Goal: Task Accomplishment & Management: Complete application form

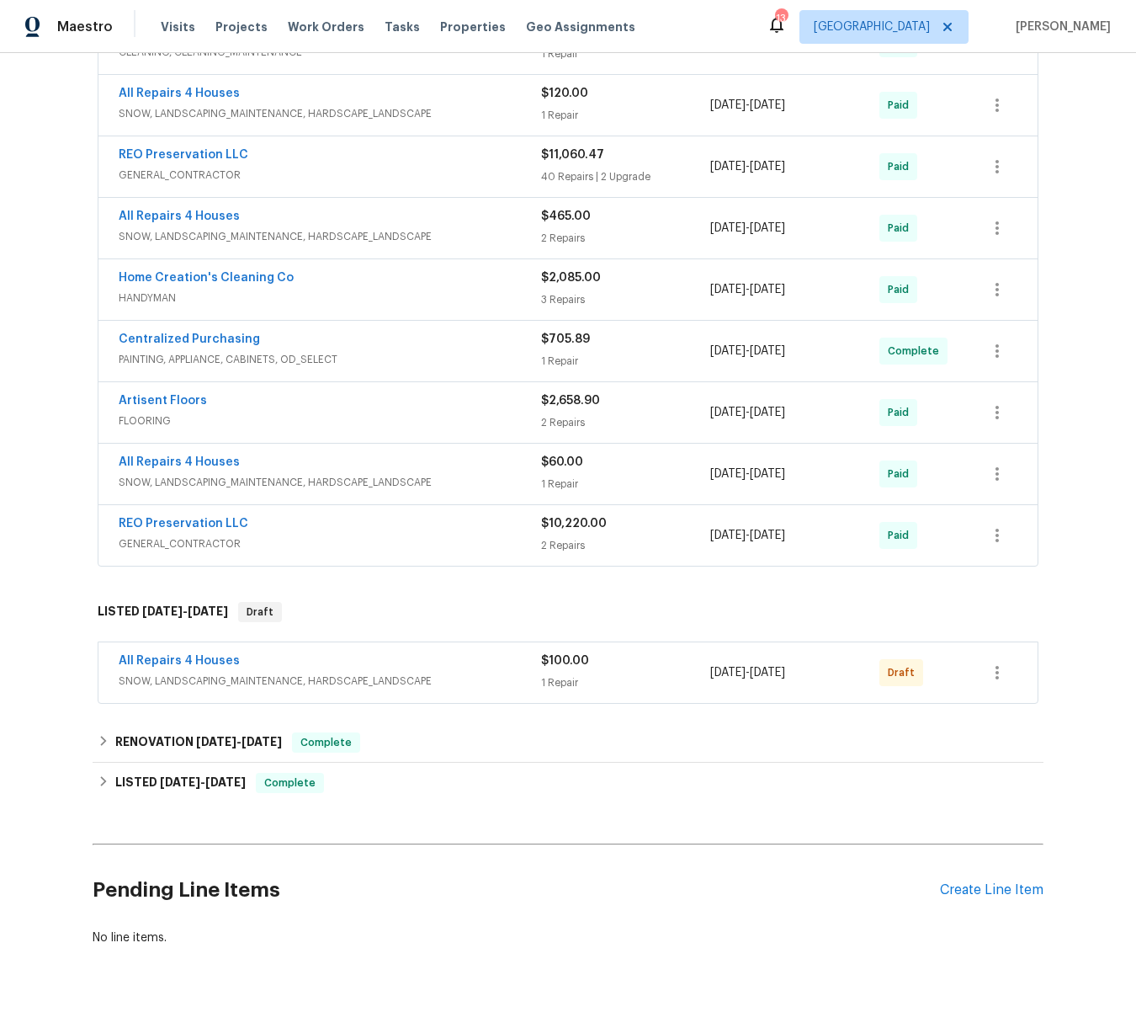
scroll to position [429, 0]
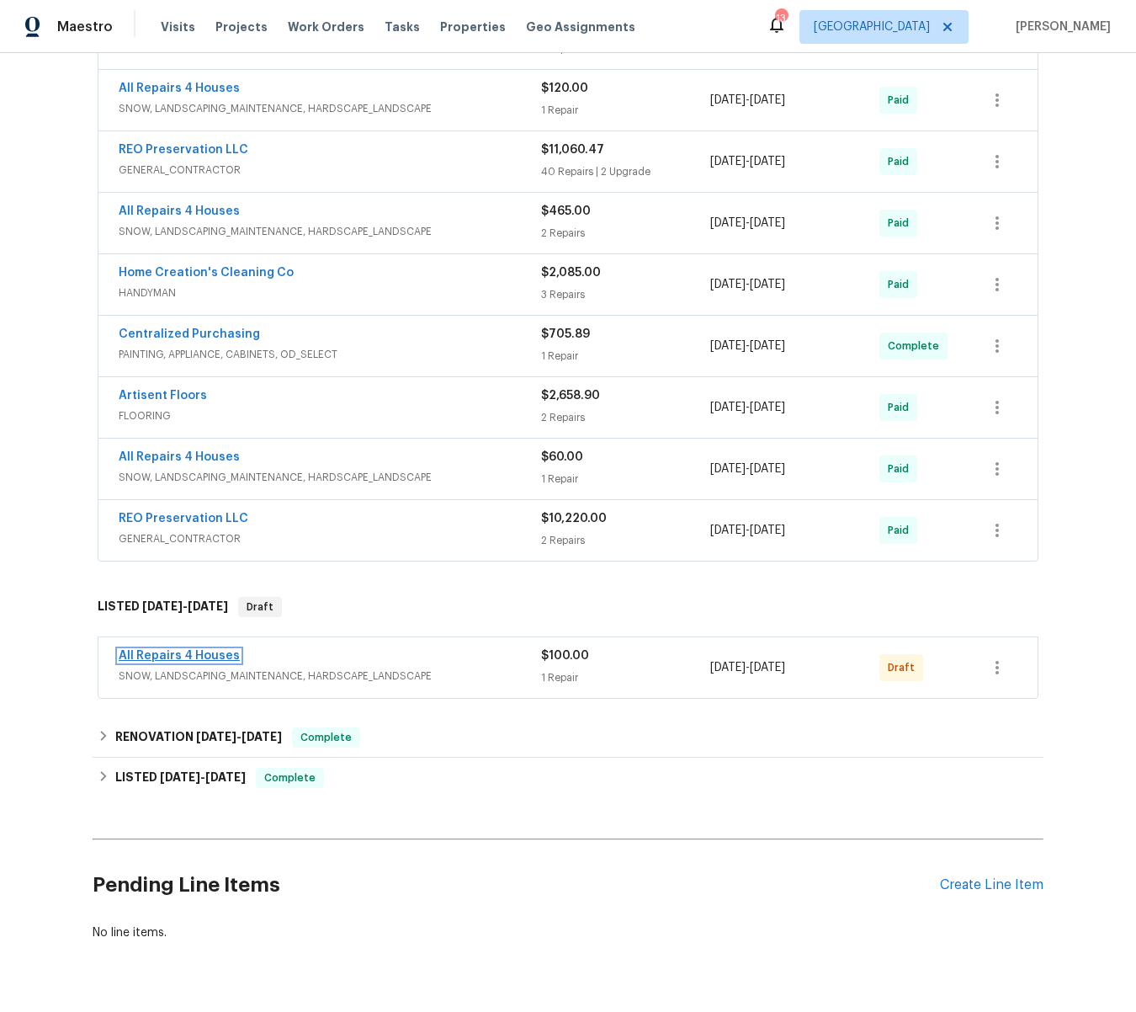
click at [186, 656] on link "All Repairs 4 Houses" at bounding box center [179, 656] width 121 height 12
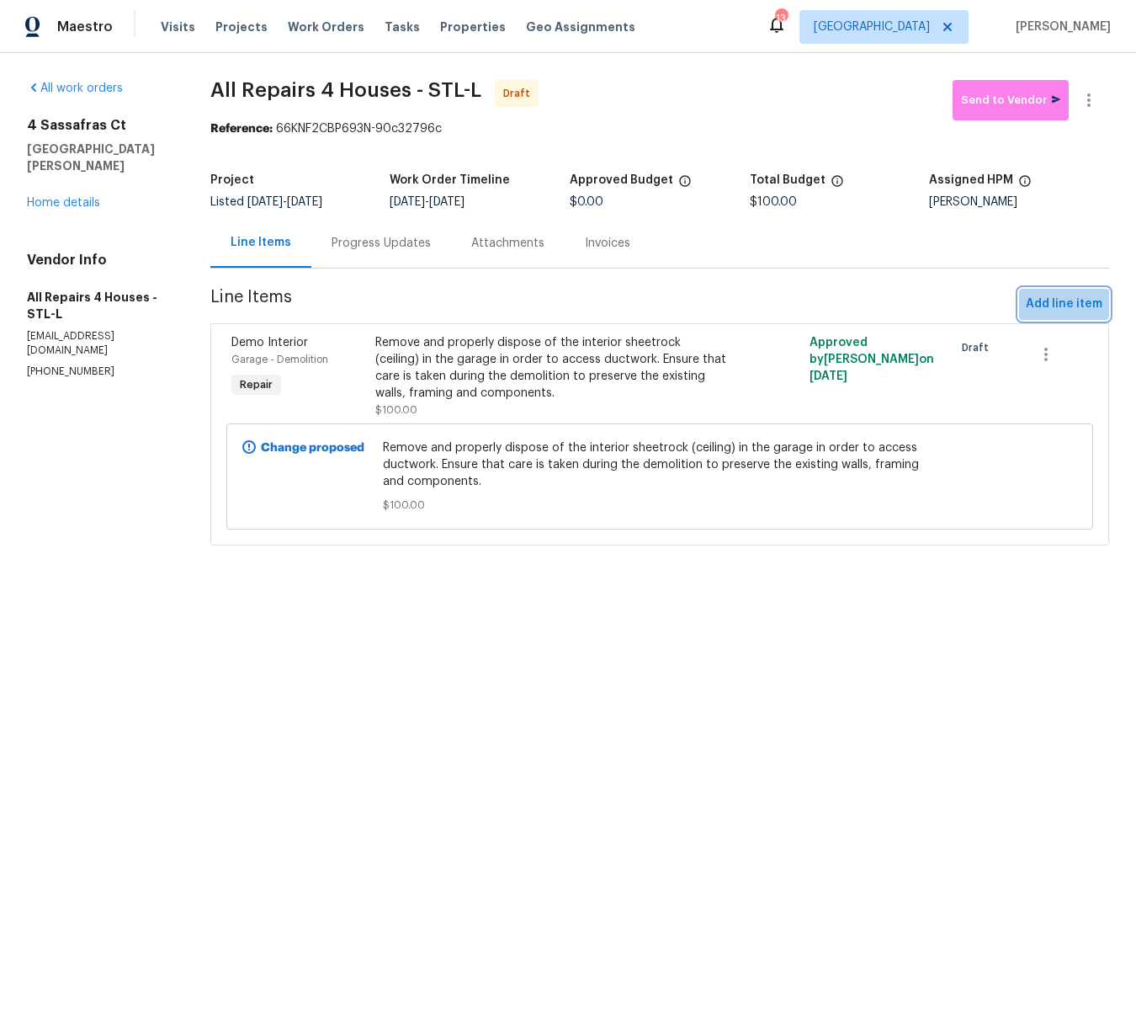
click at [1053, 301] on span "Add line item" at bounding box center [1064, 304] width 77 height 21
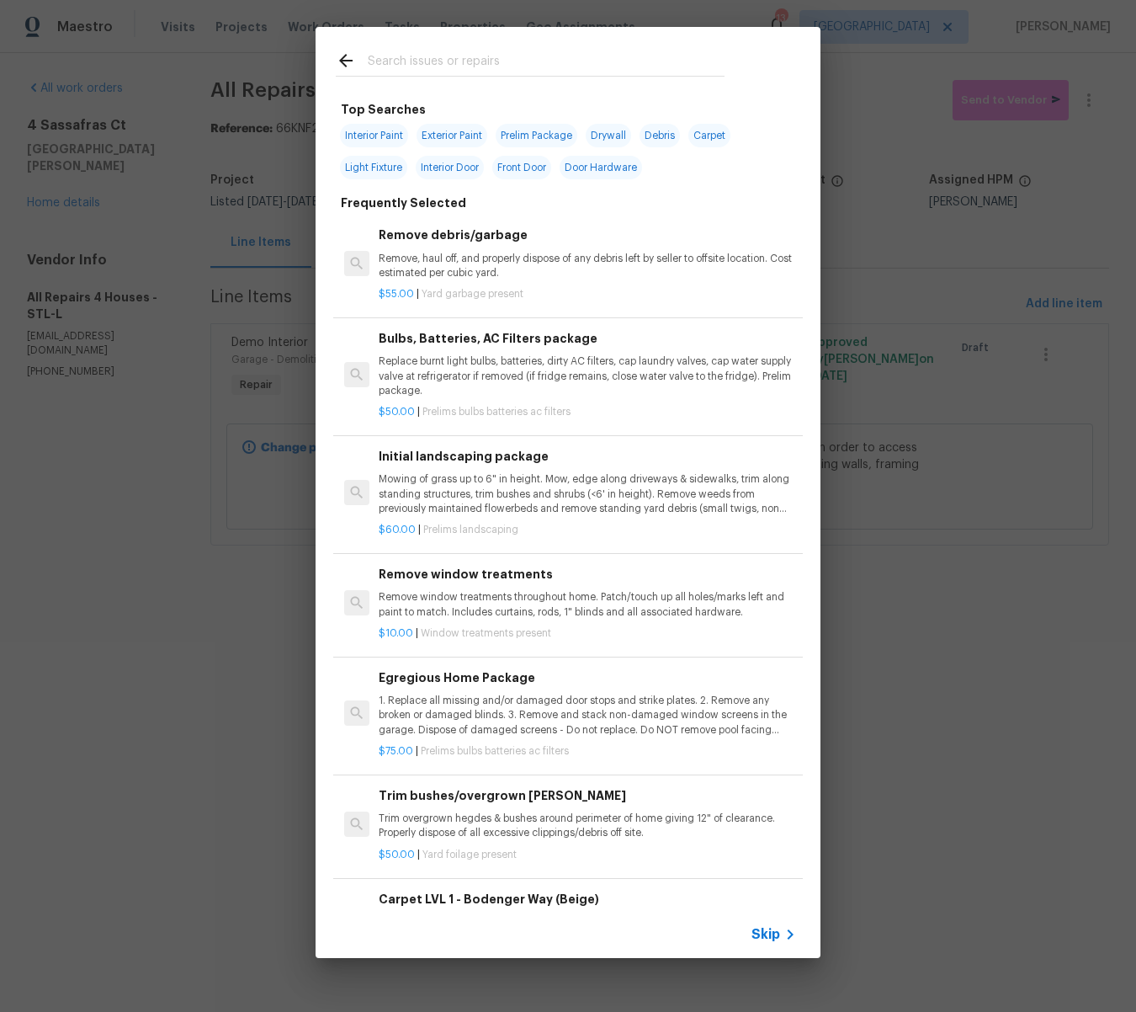
click at [536, 61] on input "text" at bounding box center [546, 62] width 357 height 25
type input "d"
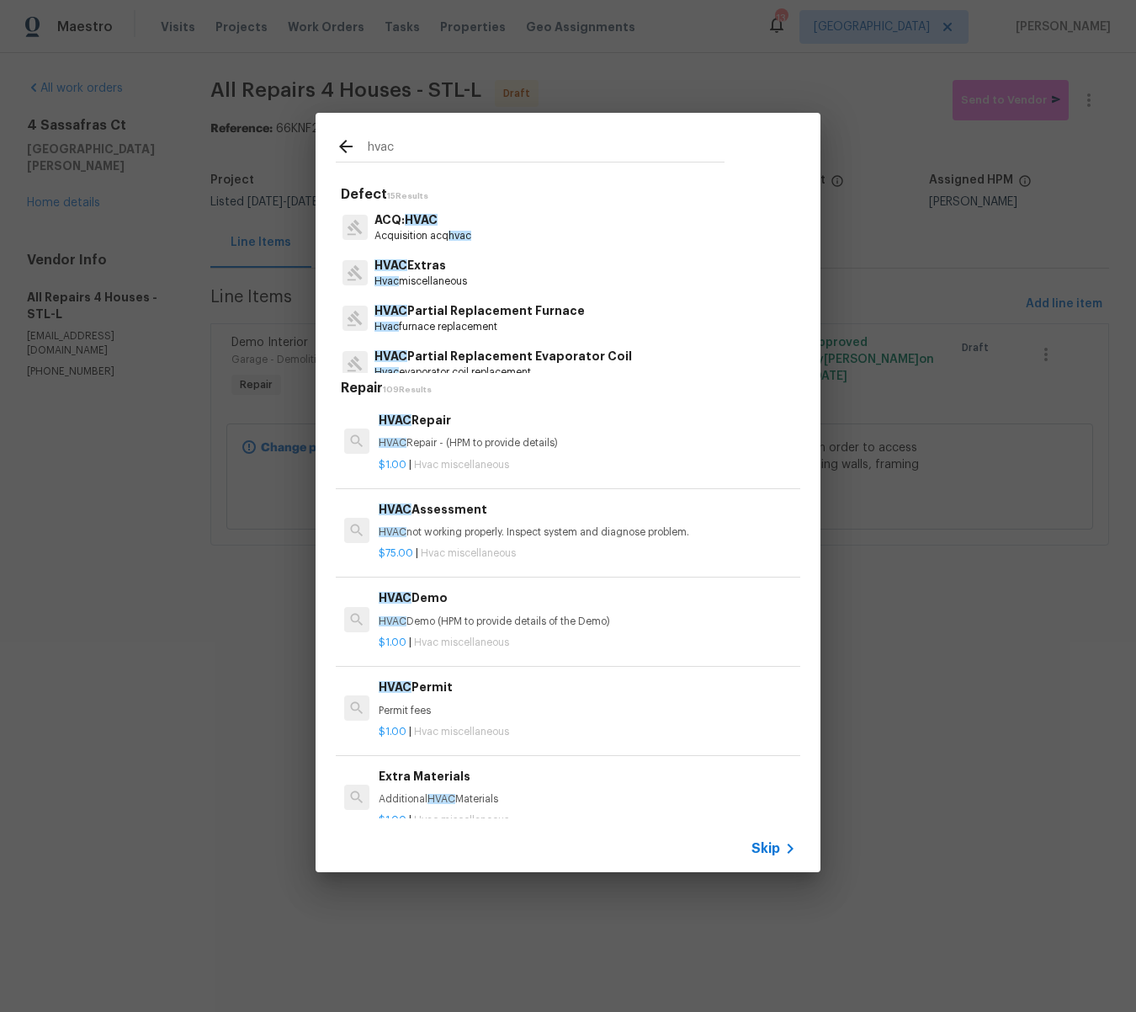
type input "hvac"
click at [417, 267] on p "HVAC Extras" at bounding box center [421, 266] width 93 height 18
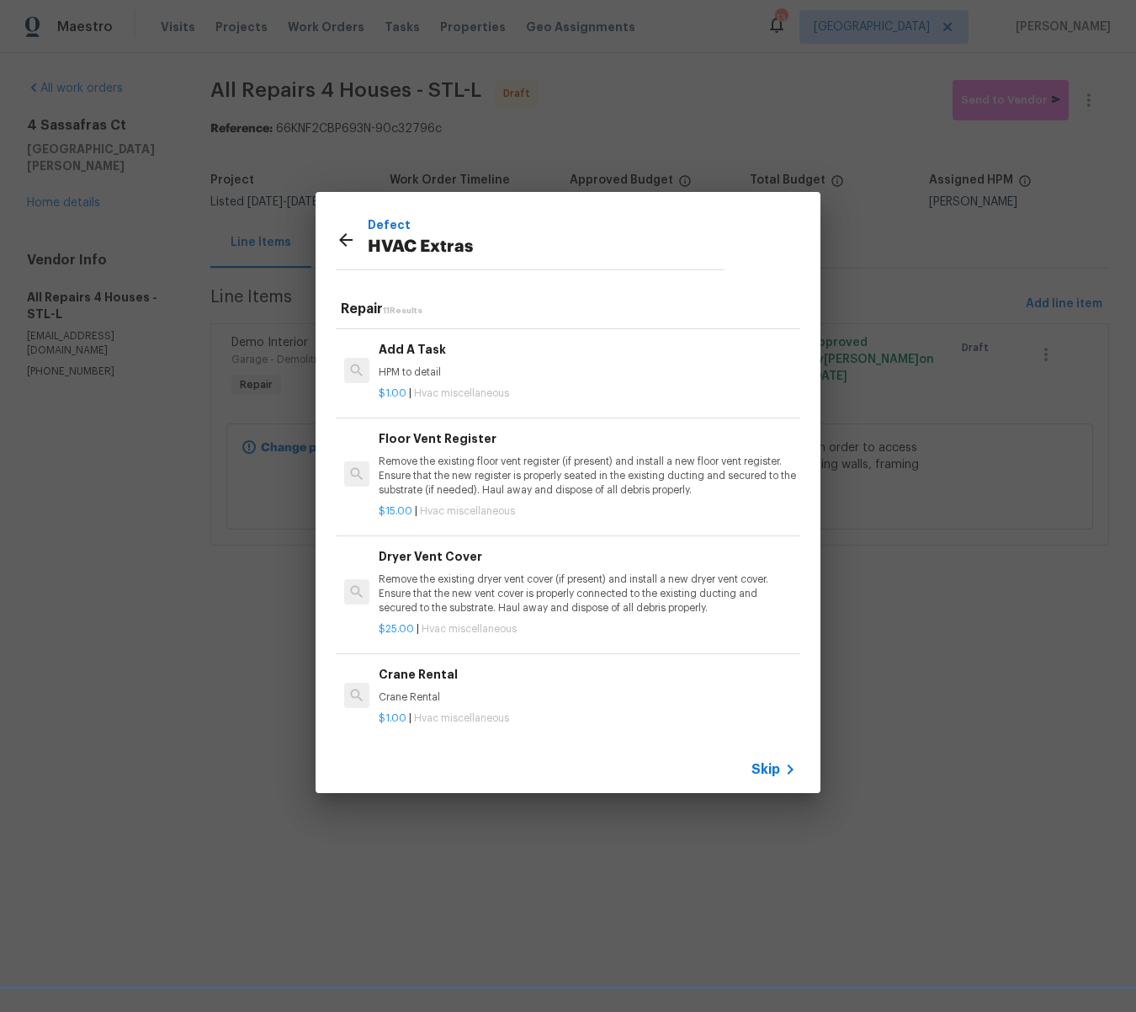
scroll to position [672, 0]
click at [413, 346] on h6 "Add A Task" at bounding box center [587, 350] width 417 height 19
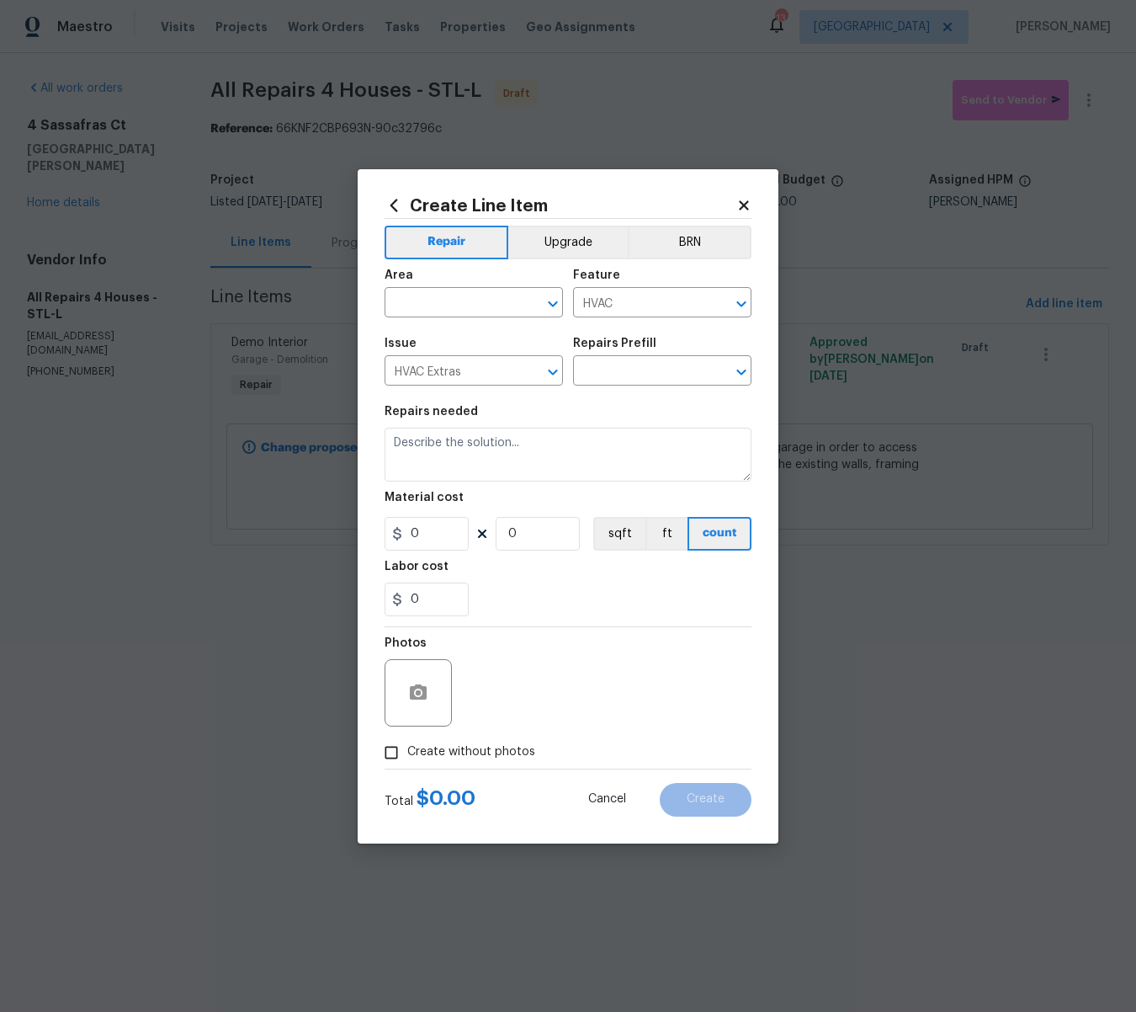
type input "Add A Task $1.00"
type textarea "HPM to detail"
type input "1"
click at [459, 310] on input "text" at bounding box center [450, 304] width 131 height 26
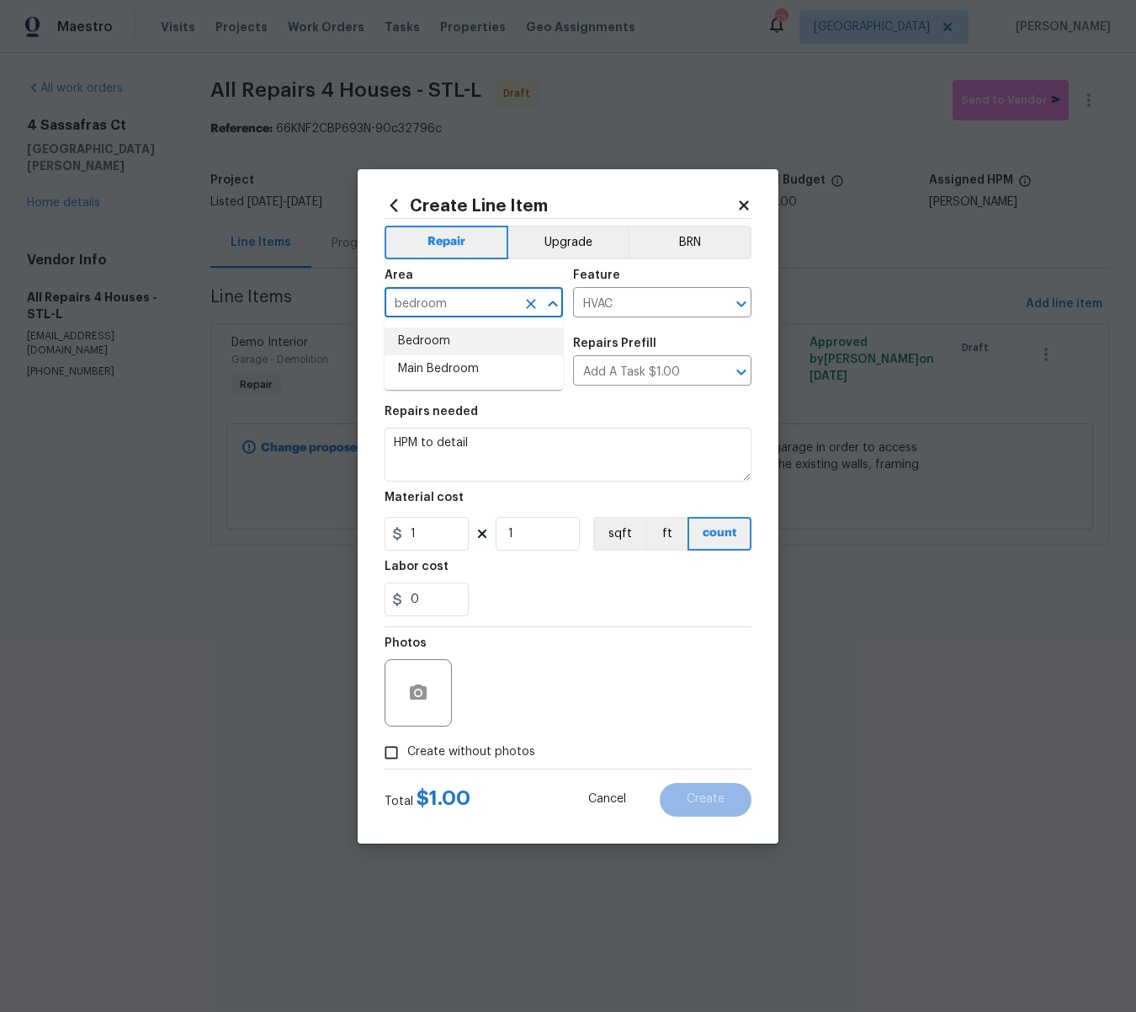
click at [444, 338] on li "Bedroom" at bounding box center [474, 341] width 178 height 28
type input "Bedroom"
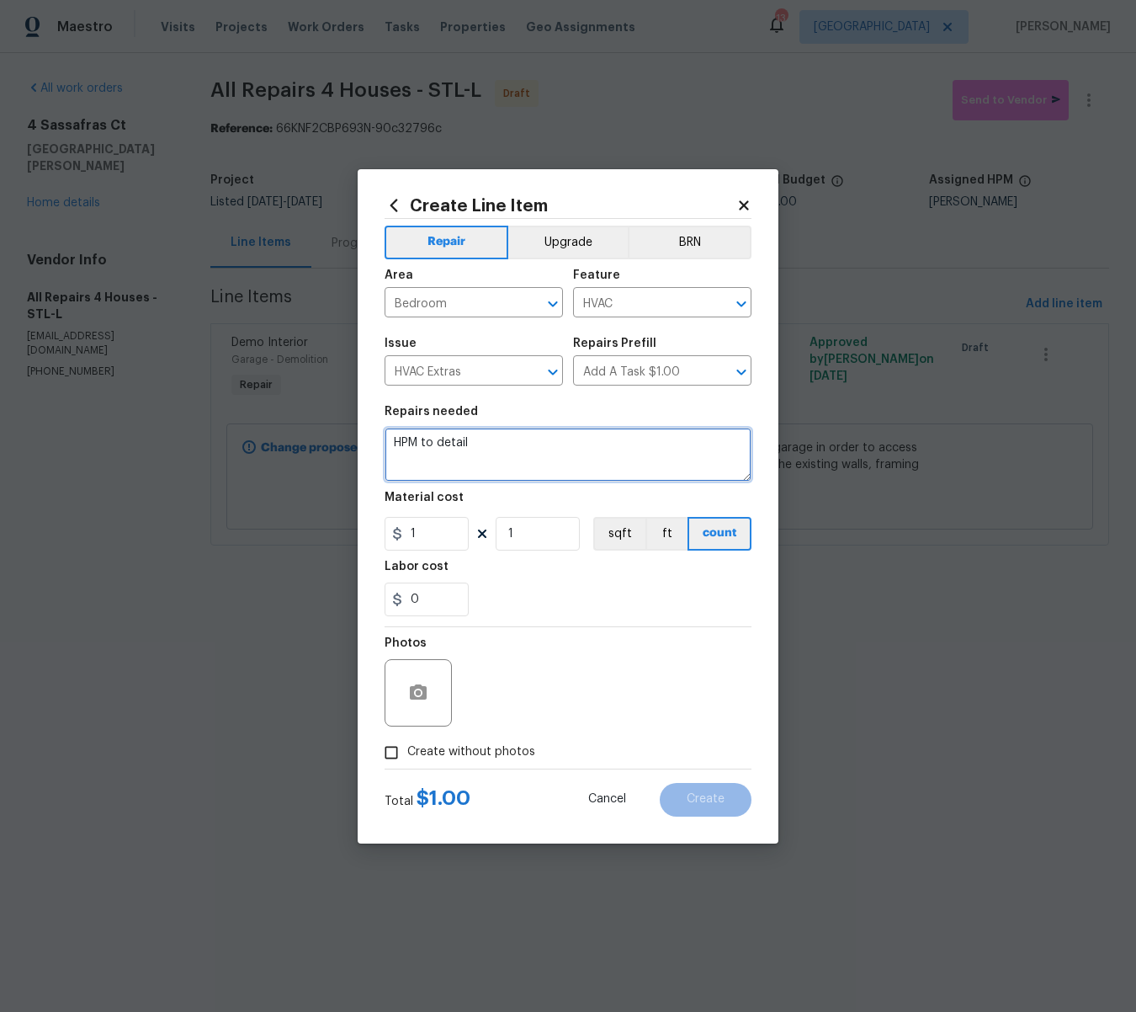
drag, startPoint x: 508, startPoint y: 444, endPoint x: 387, endPoint y: 443, distance: 121.2
click at [387, 443] on textarea "HPM to detail" at bounding box center [568, 455] width 367 height 54
type textarea "Ductwork - Remove the rusted ductwork from the vent back to the main. Install n…"
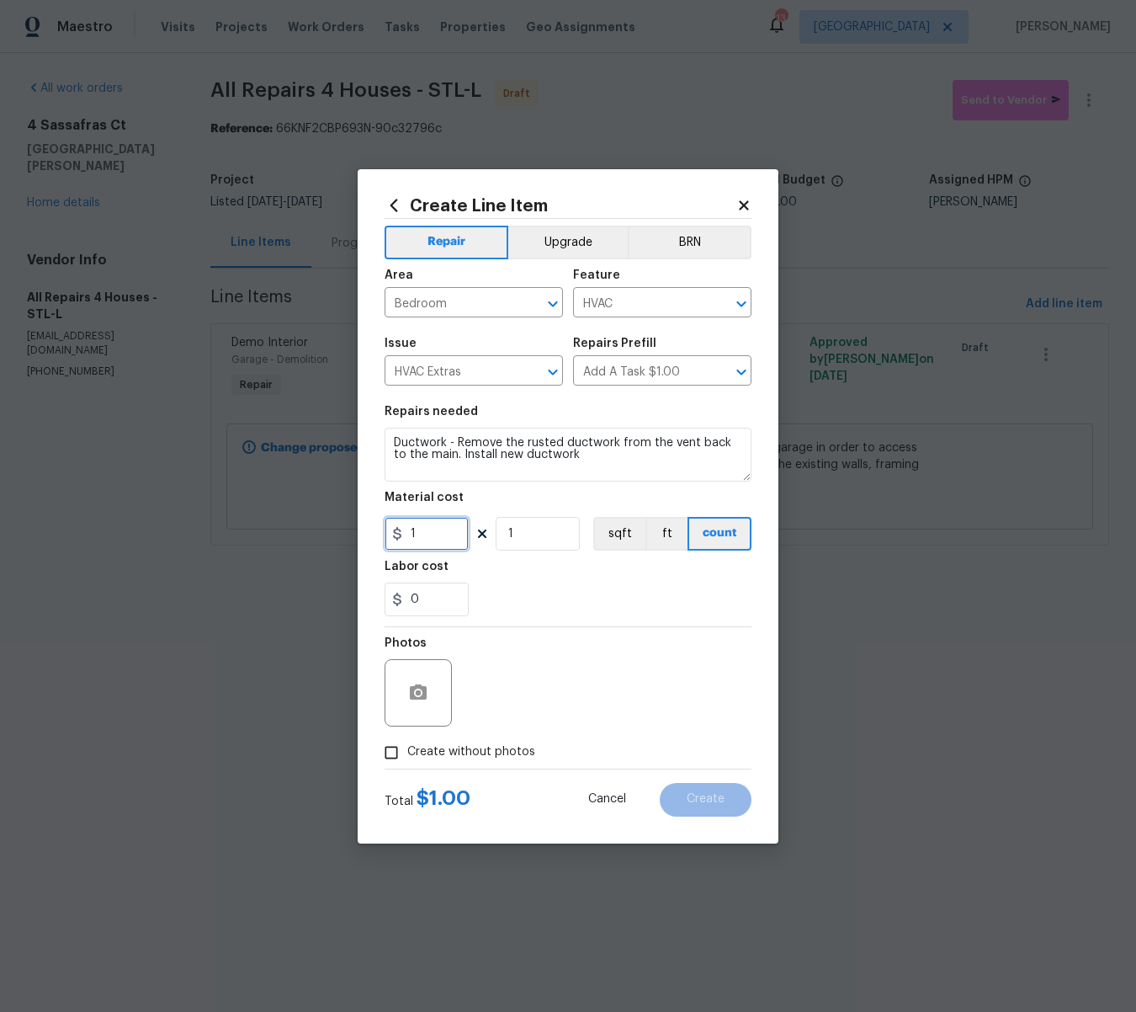
click at [436, 530] on input "1" at bounding box center [427, 534] width 84 height 34
type input "150"
click at [393, 752] on input "Create without photos" at bounding box center [391, 752] width 32 height 32
checkbox input "true"
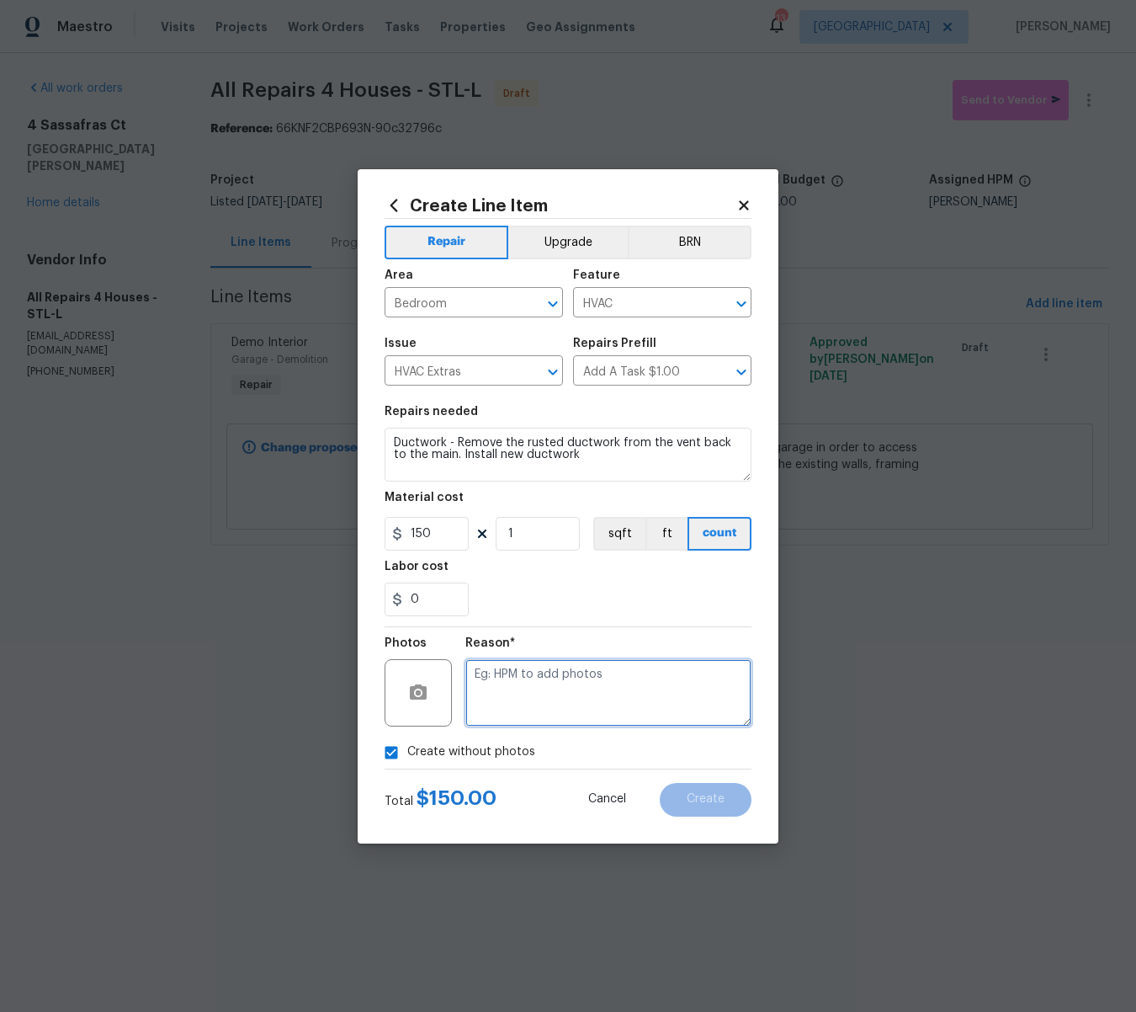
click at [513, 697] on textarea at bounding box center [608, 692] width 286 height 67
click at [661, 756] on div "Create without photos" at bounding box center [568, 752] width 367 height 32
click at [536, 674] on textarea at bounding box center [608, 692] width 286 height 67
type textarea "na"
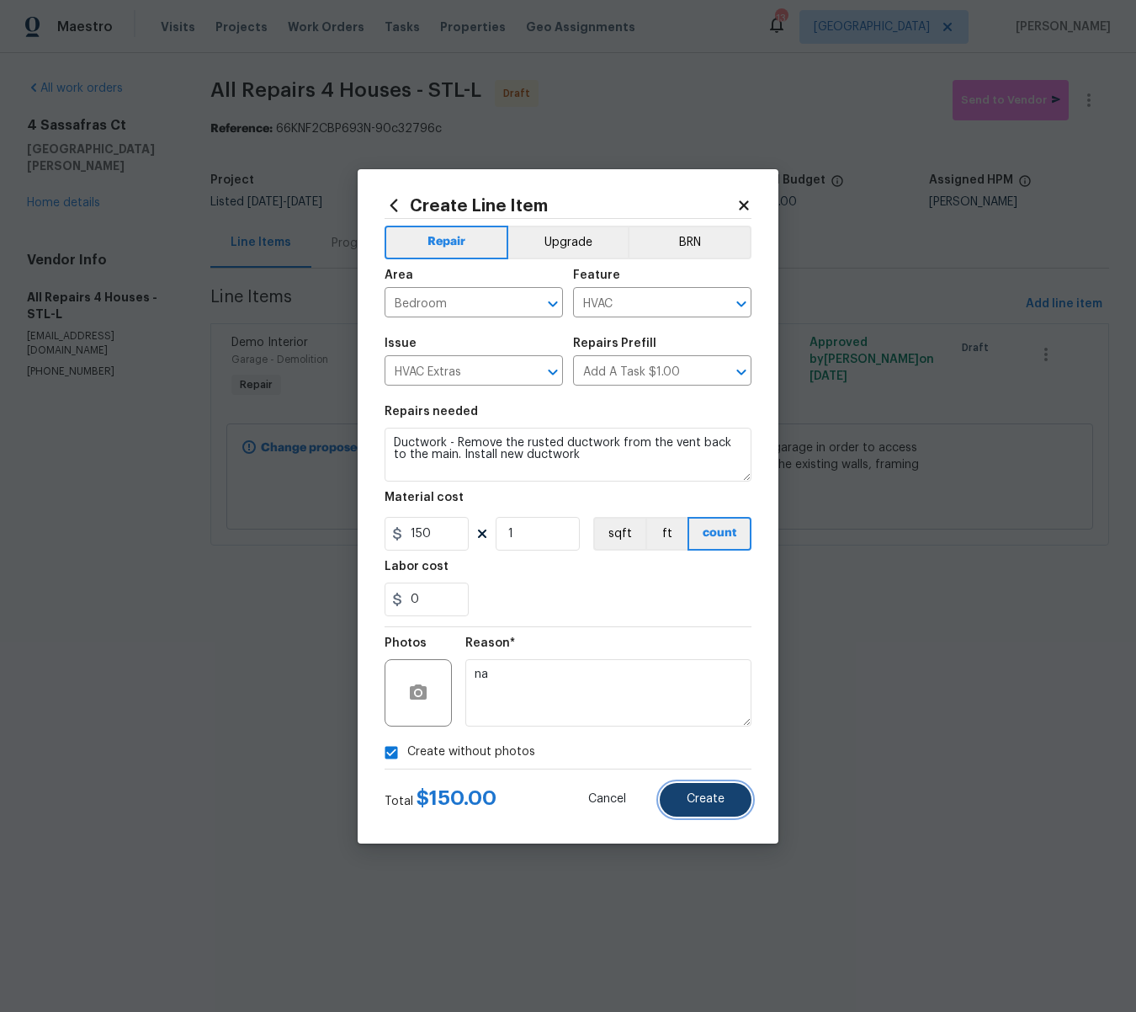
click at [715, 795] on span "Create" at bounding box center [706, 799] width 38 height 13
type input "0"
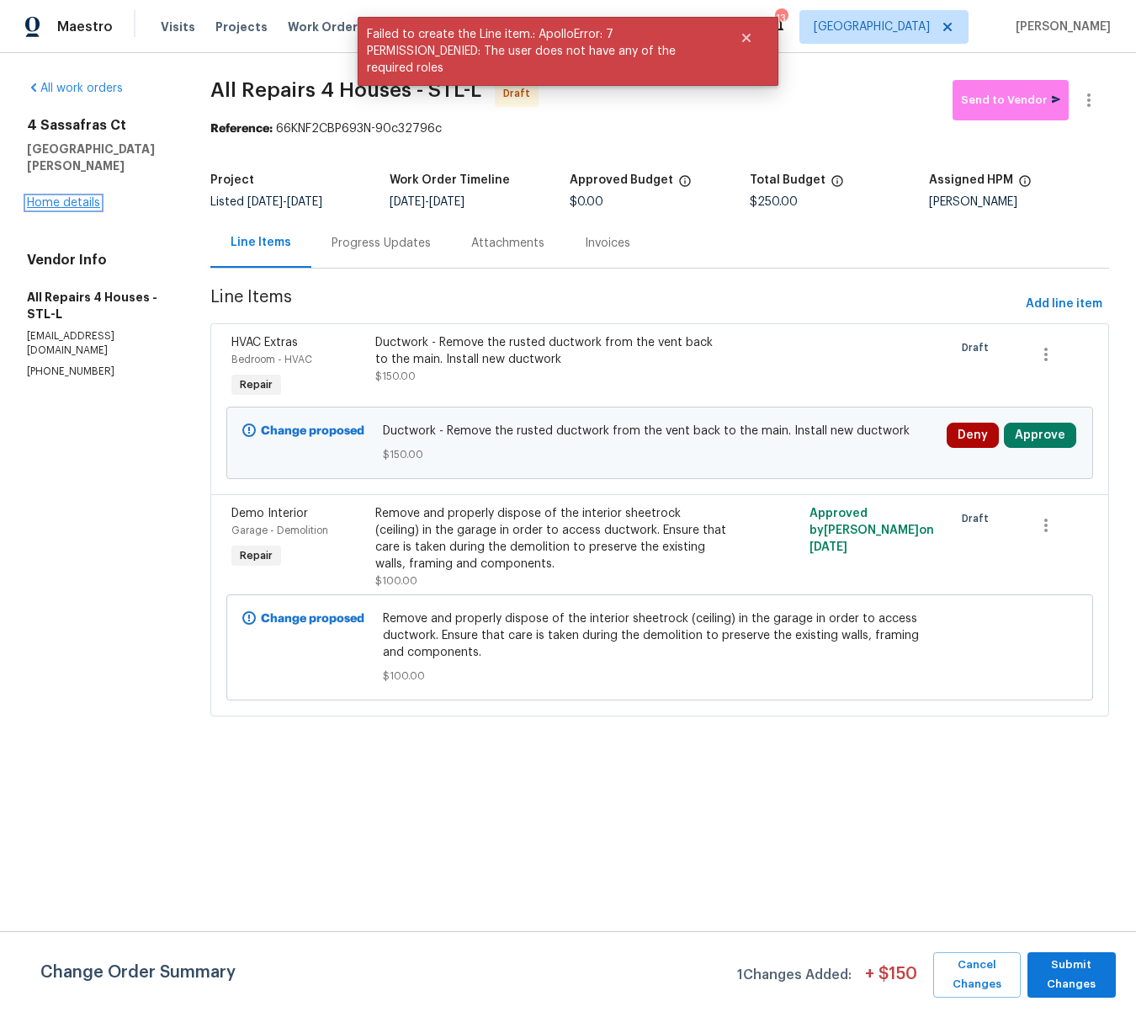
click at [83, 197] on link "Home details" at bounding box center [63, 203] width 73 height 12
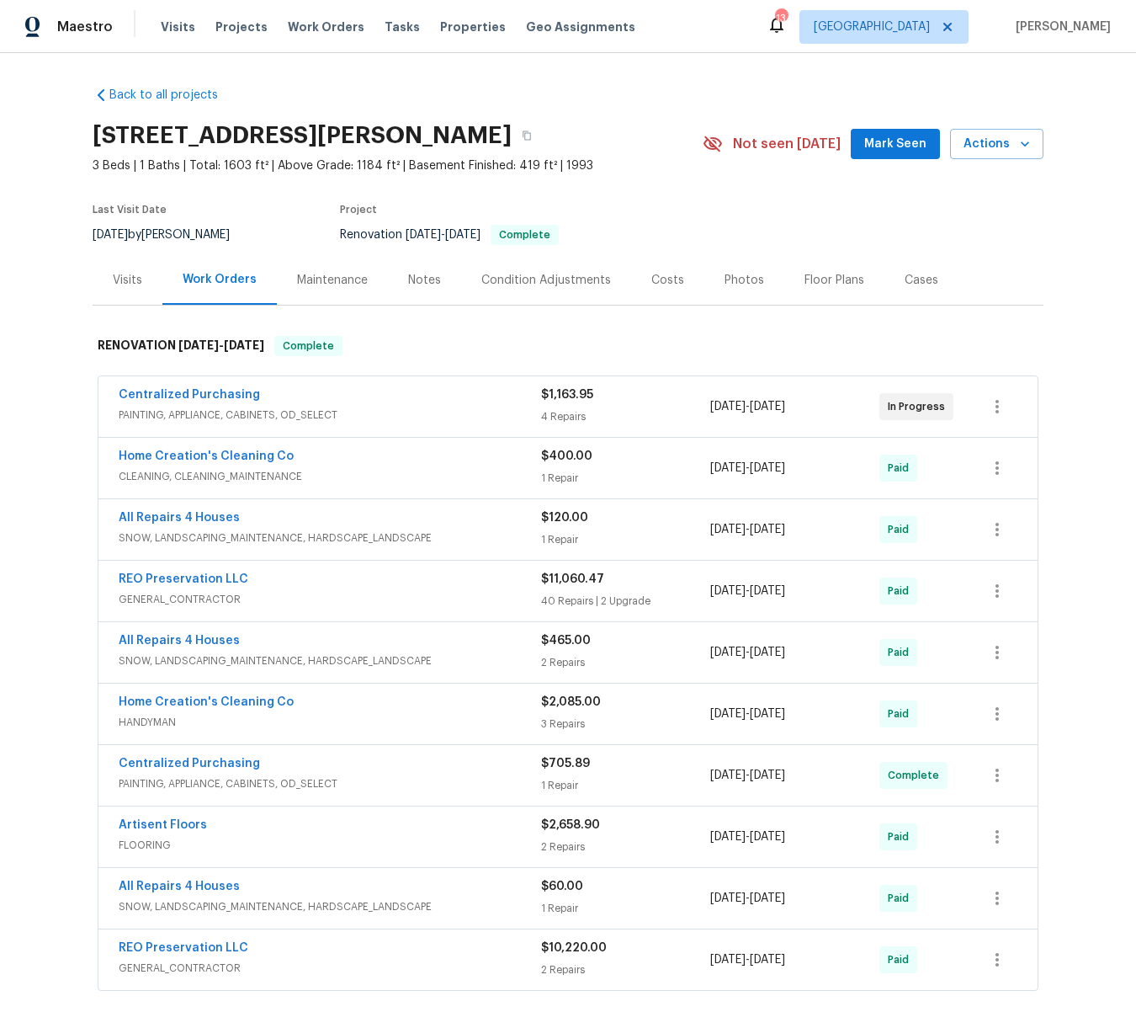
click at [825, 279] on div "Floor Plans" at bounding box center [835, 280] width 60 height 17
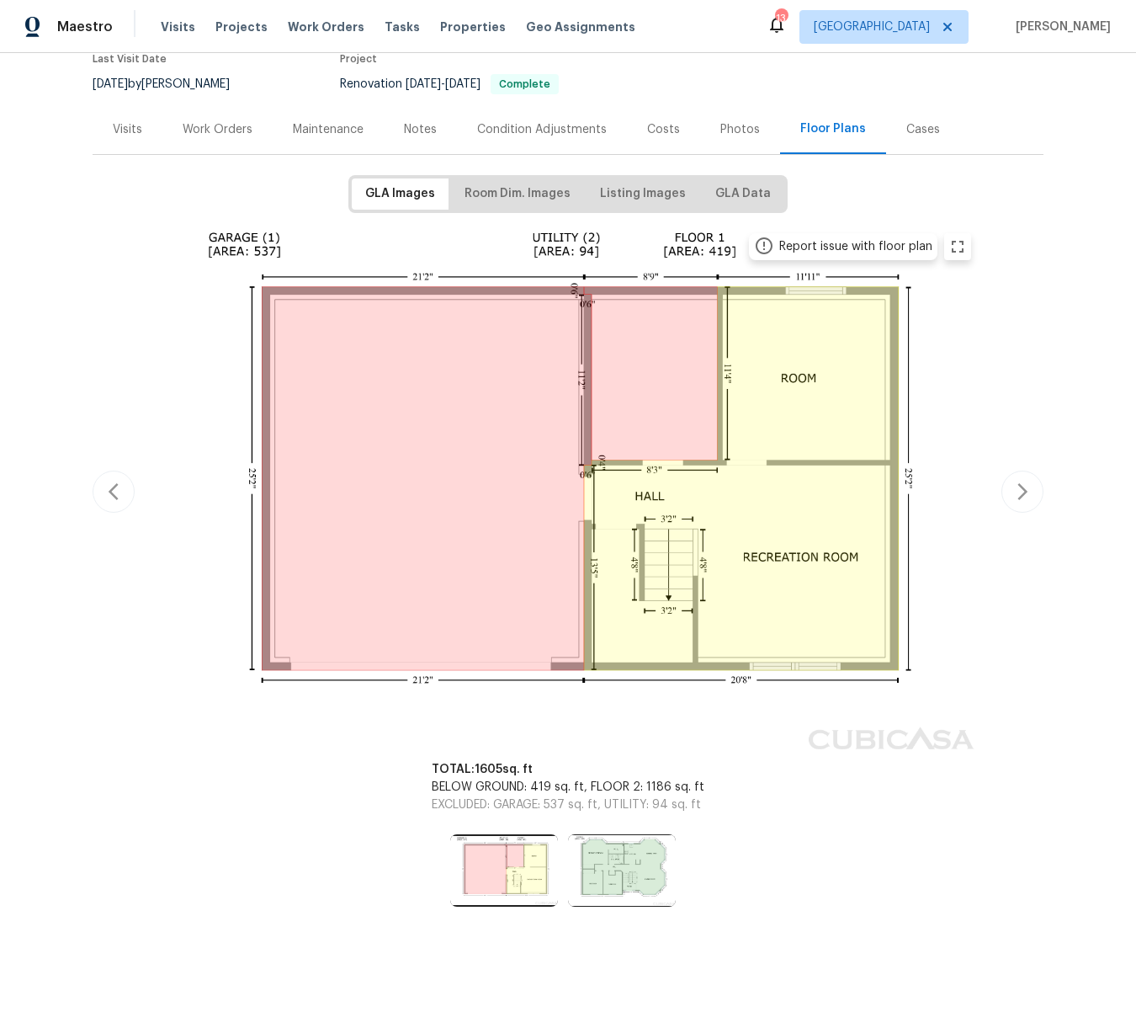
scroll to position [154, 0]
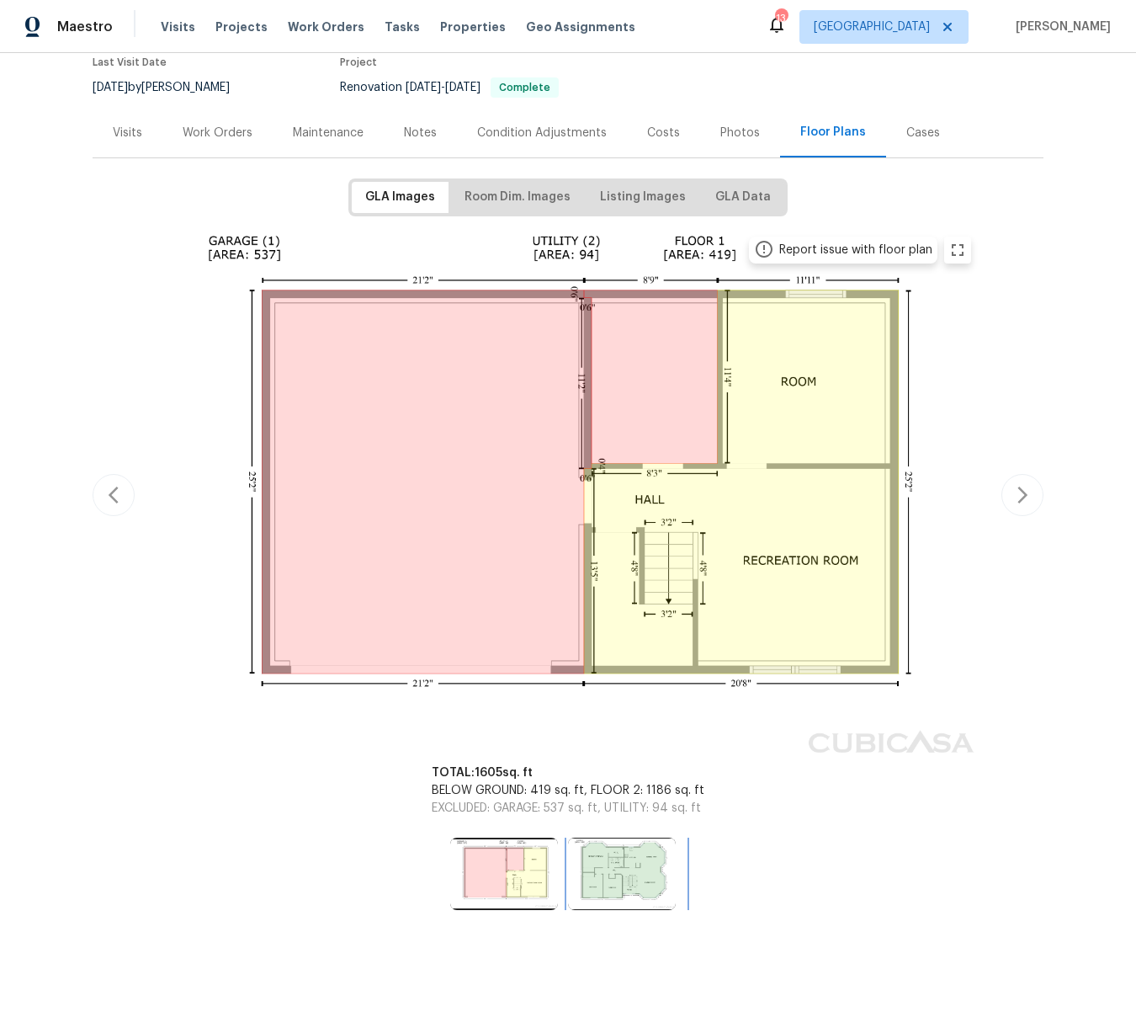
click at [629, 847] on img at bounding box center [622, 873] width 108 height 72
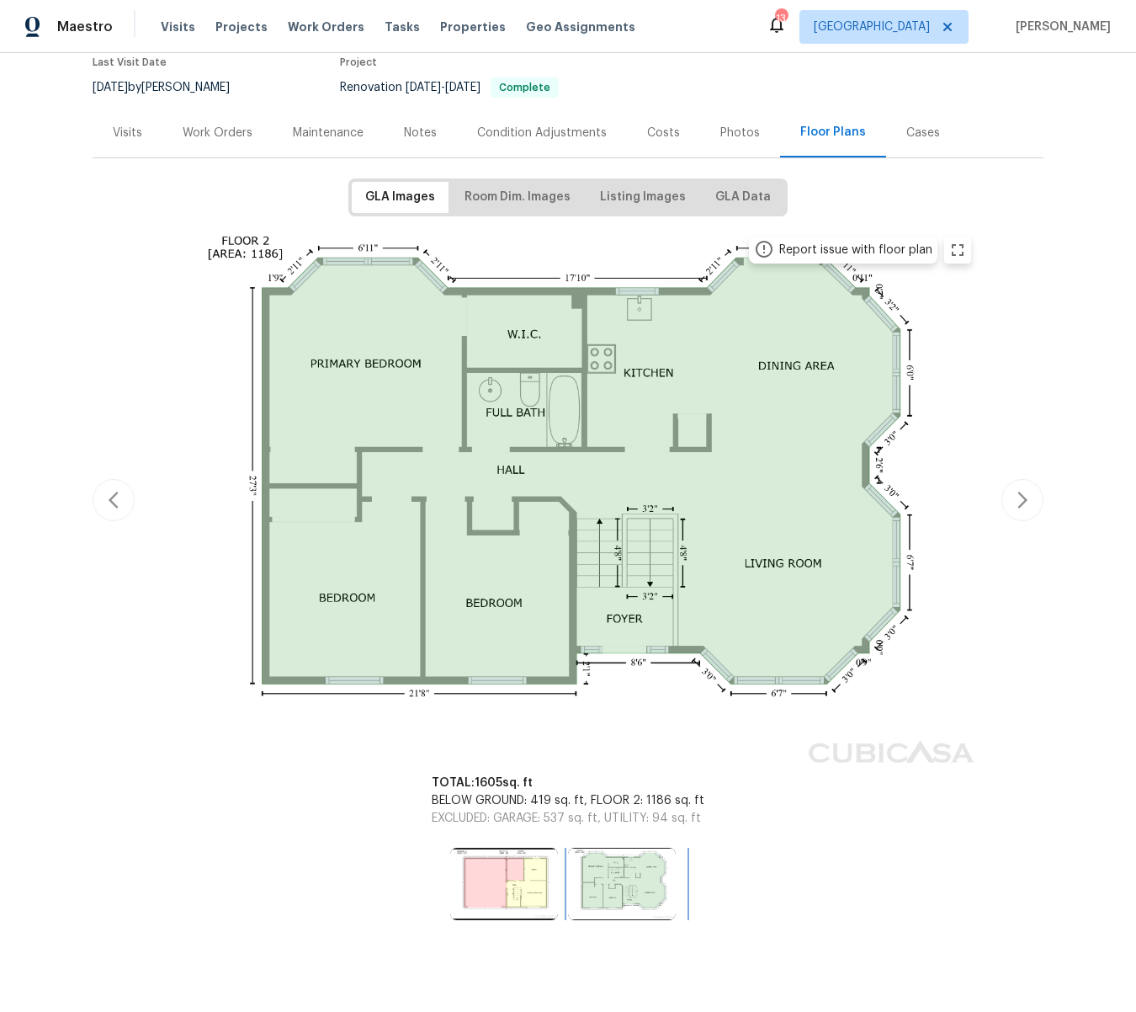
scroll to position [152, 0]
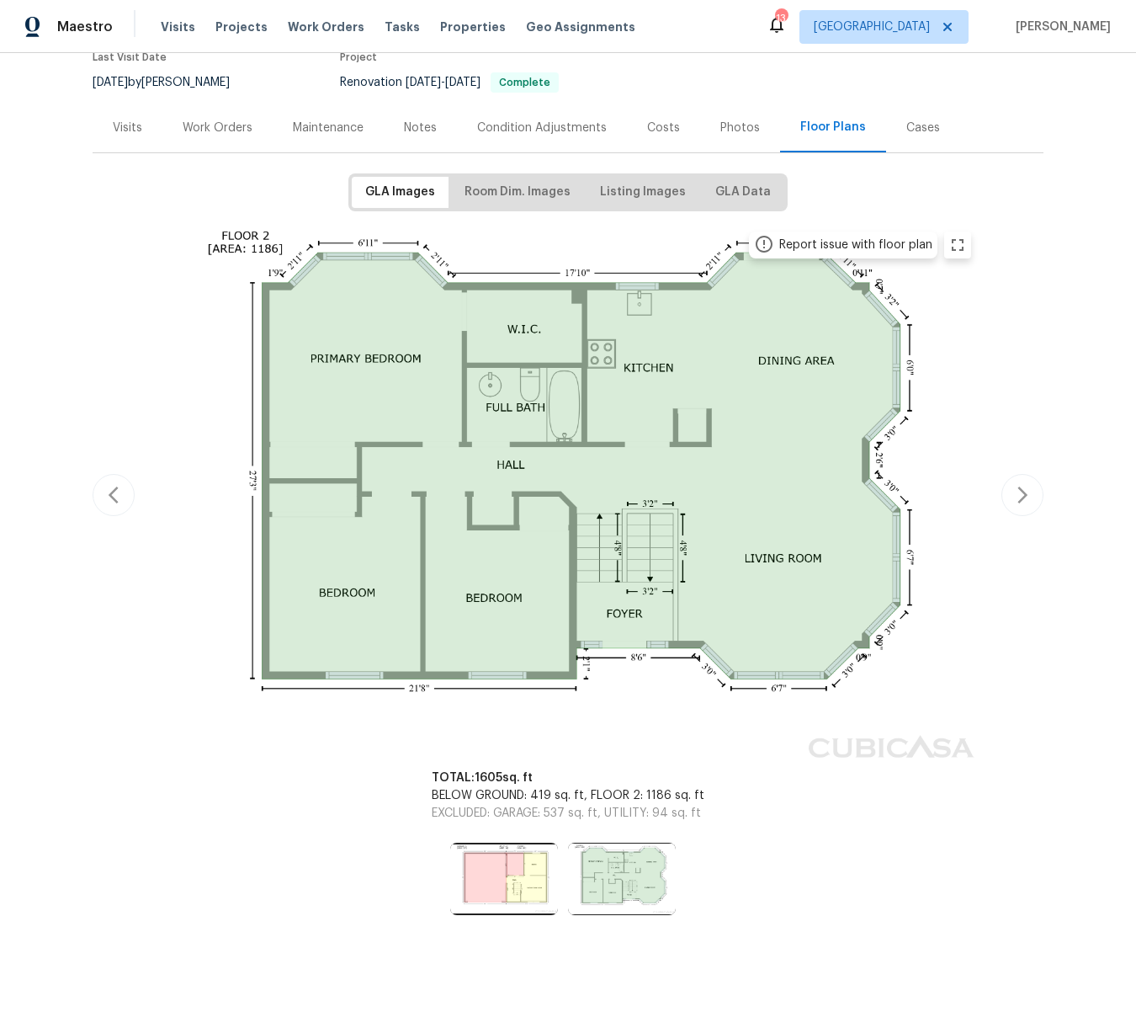
click at [367, 598] on img at bounding box center [568, 492] width 826 height 543
click at [230, 126] on div "Work Orders" at bounding box center [218, 128] width 70 height 17
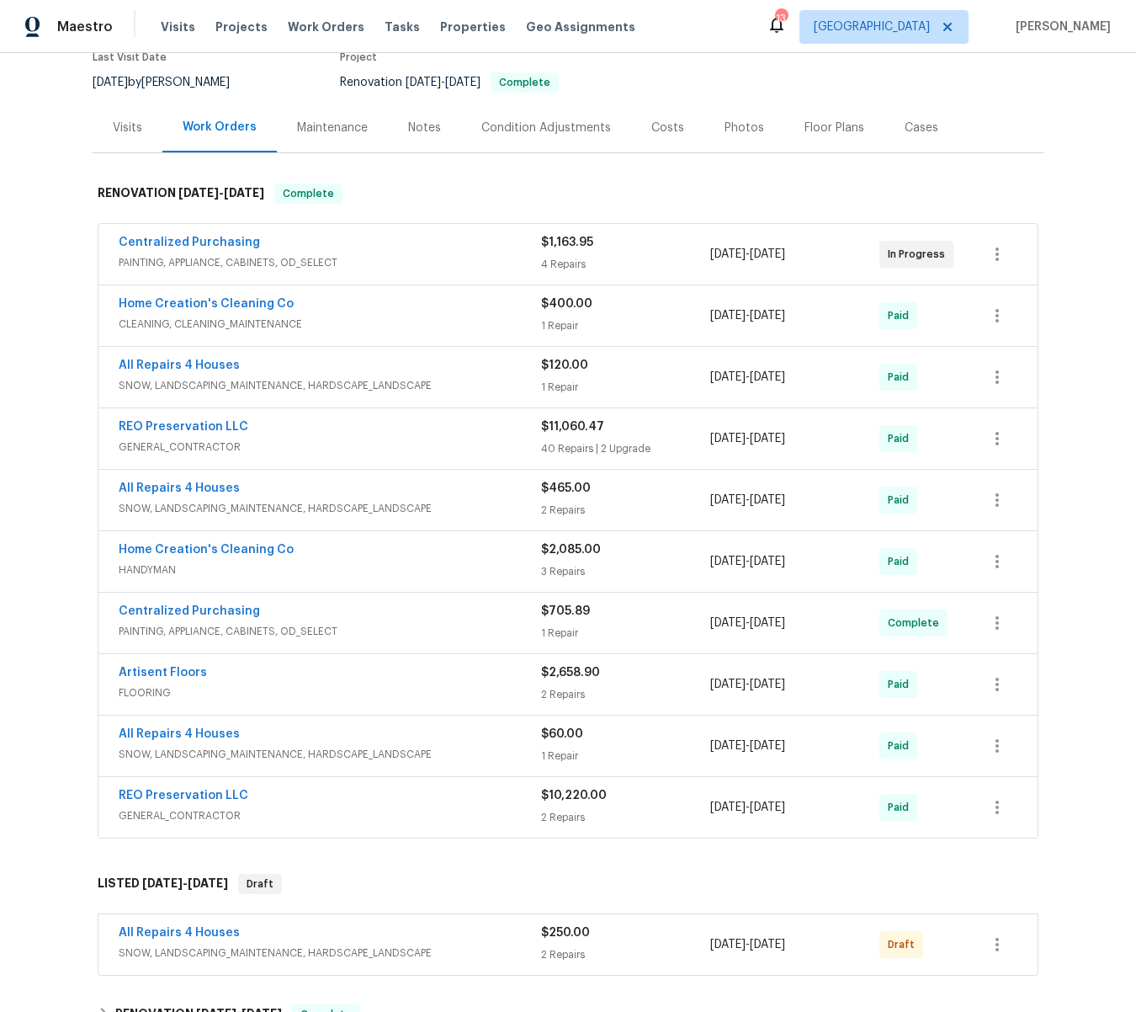
scroll to position [153, 0]
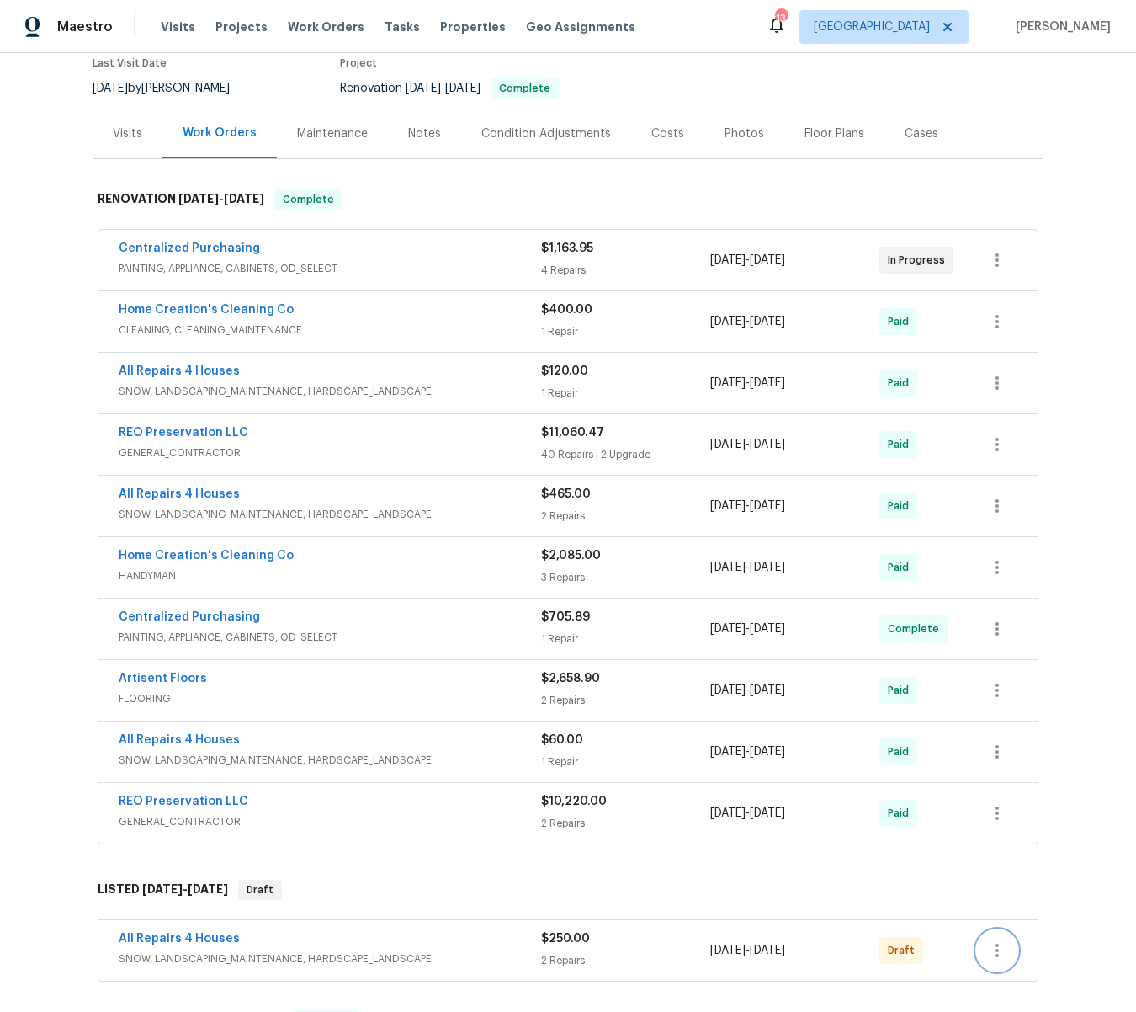
click at [997, 951] on icon "button" at bounding box center [997, 950] width 20 height 20
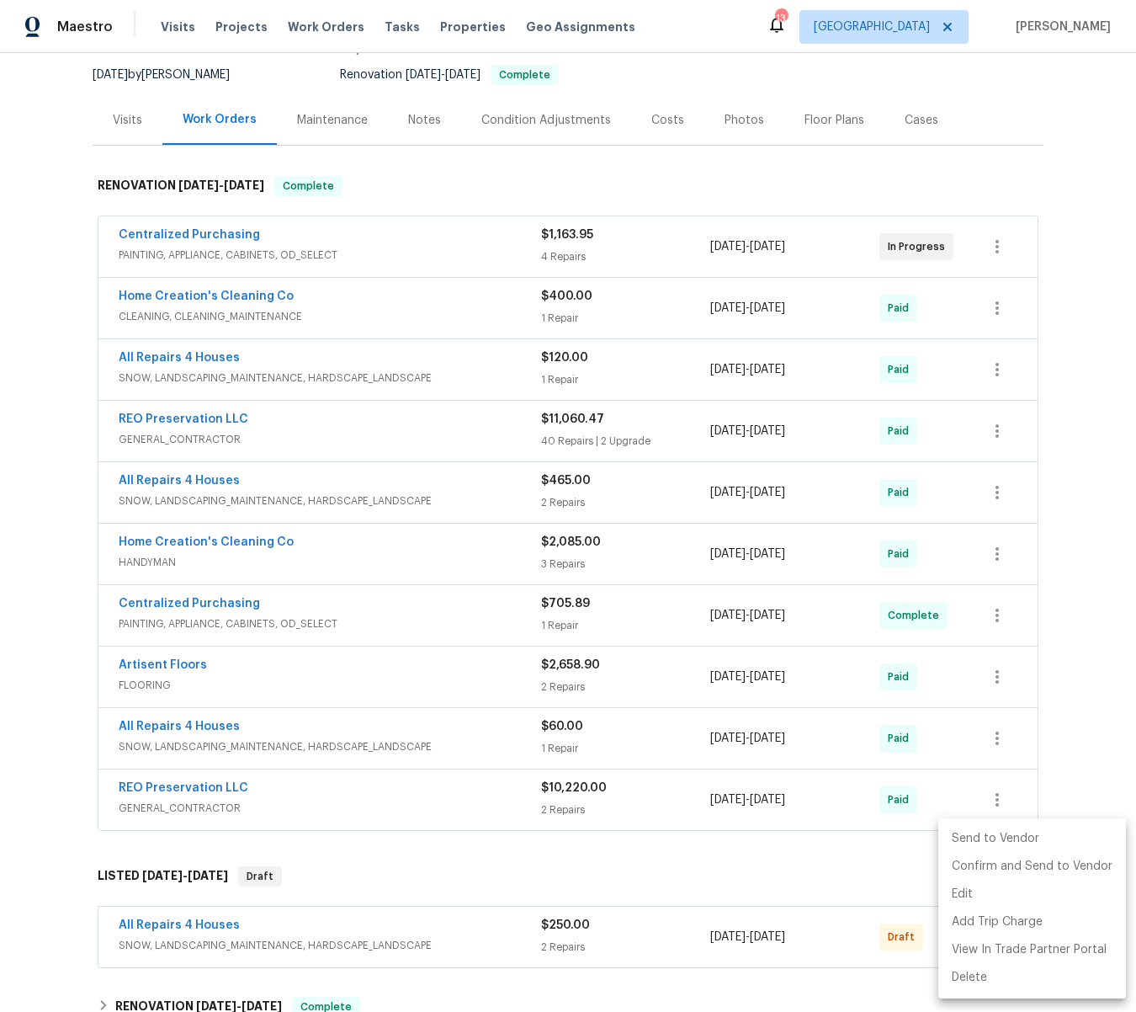
scroll to position [162, 0]
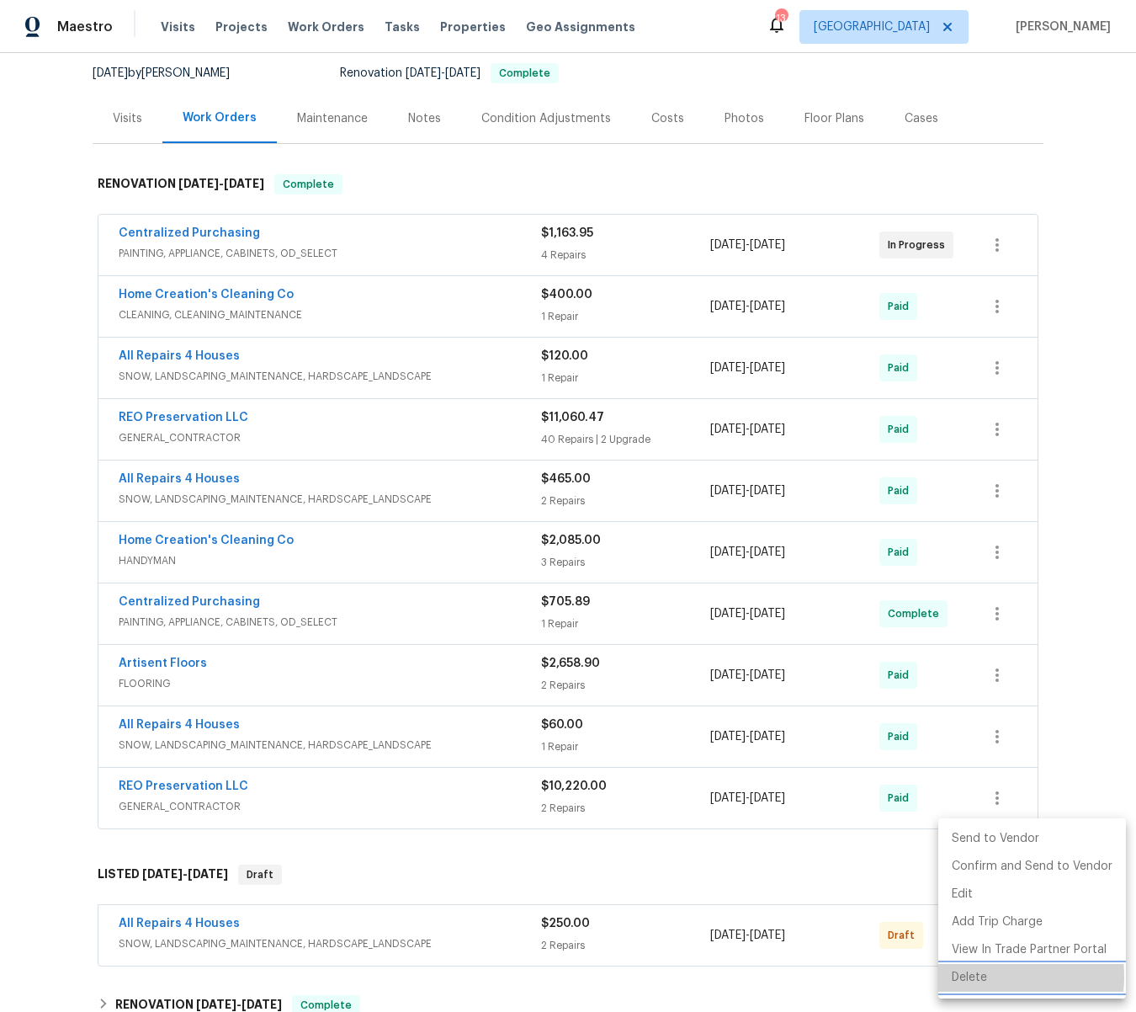
click at [971, 976] on li "Delete" at bounding box center [1032, 978] width 188 height 28
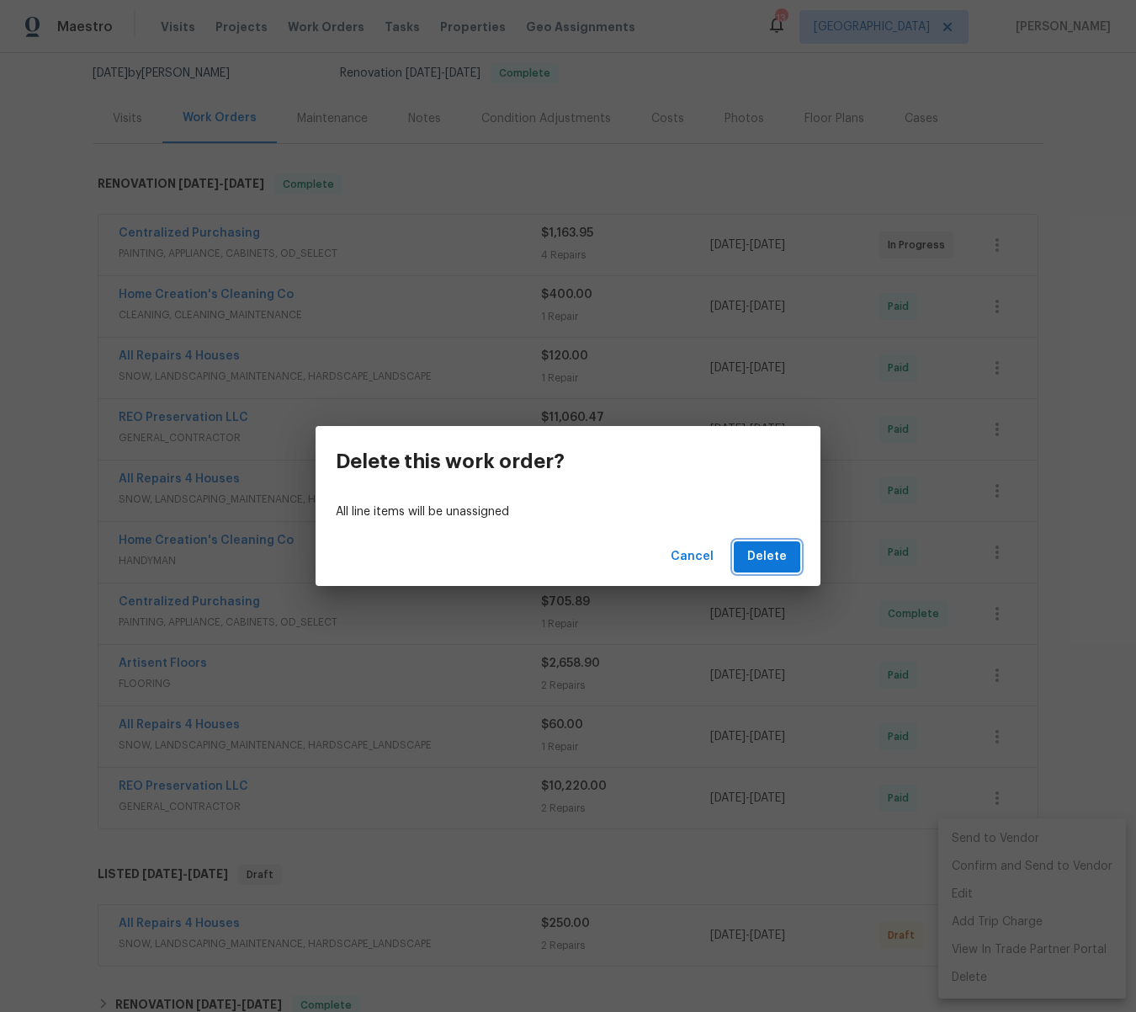
click at [767, 557] on span "Delete" at bounding box center [767, 556] width 40 height 21
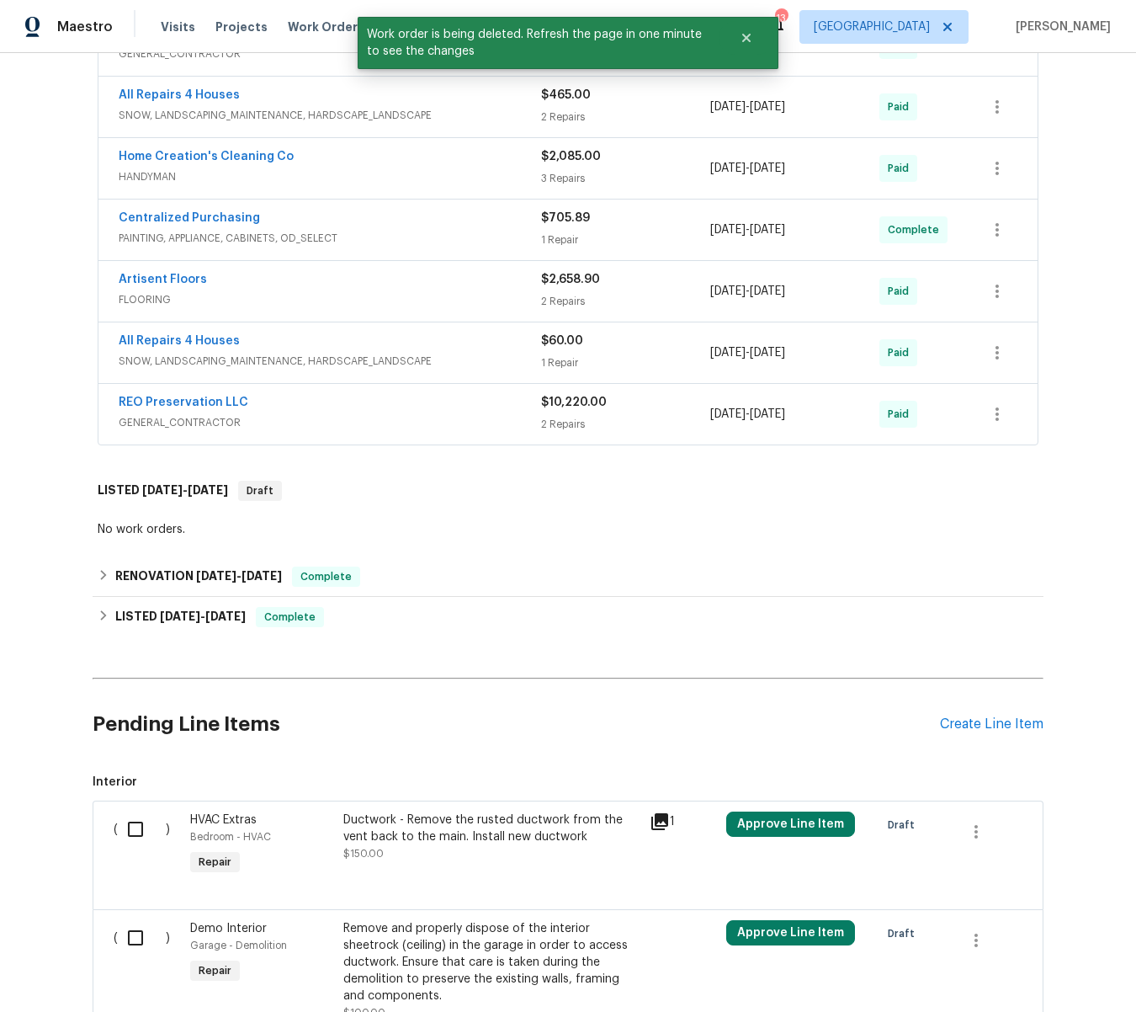
scroll to position [561, 0]
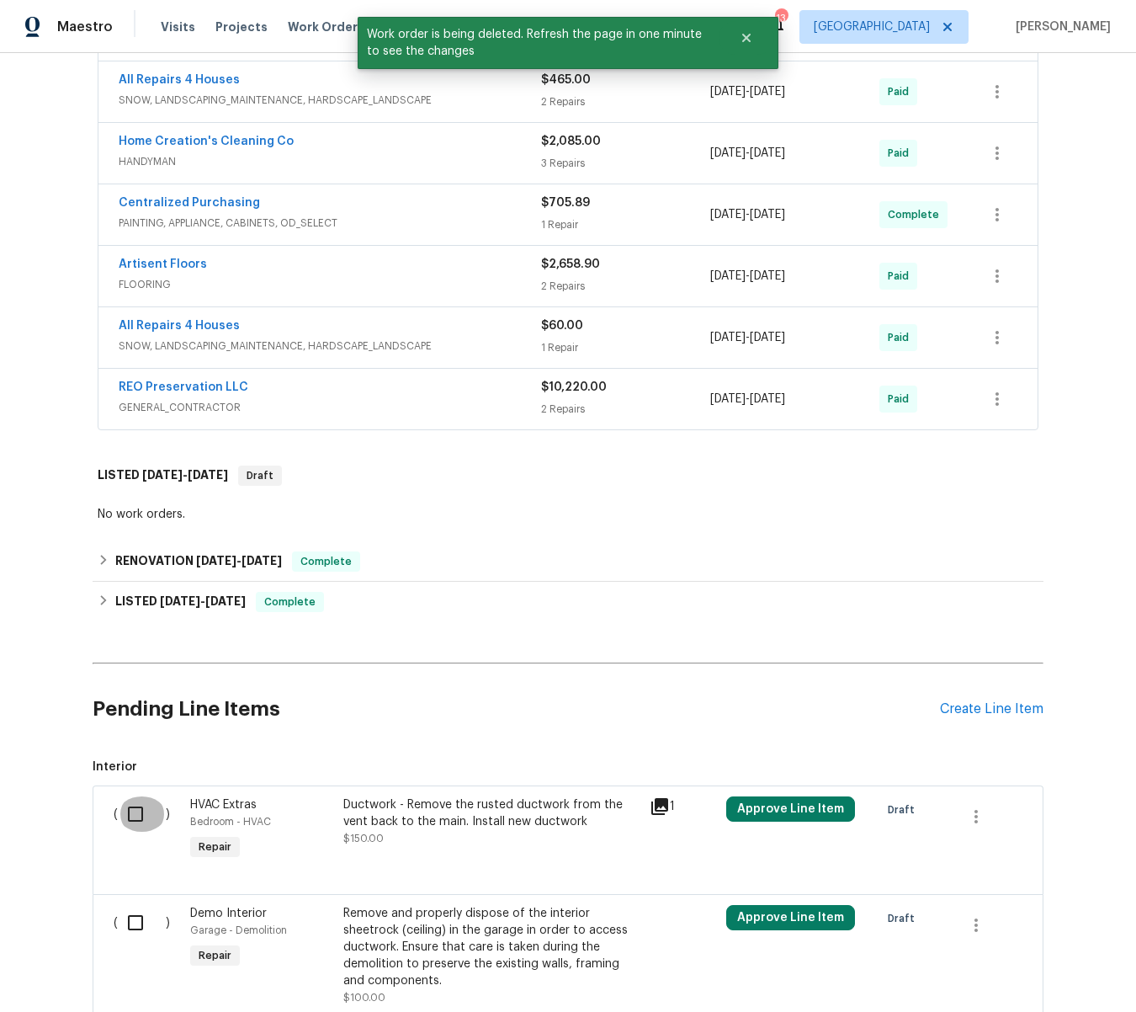
click at [128, 813] on input "checkbox" at bounding box center [142, 813] width 48 height 35
checkbox input "true"
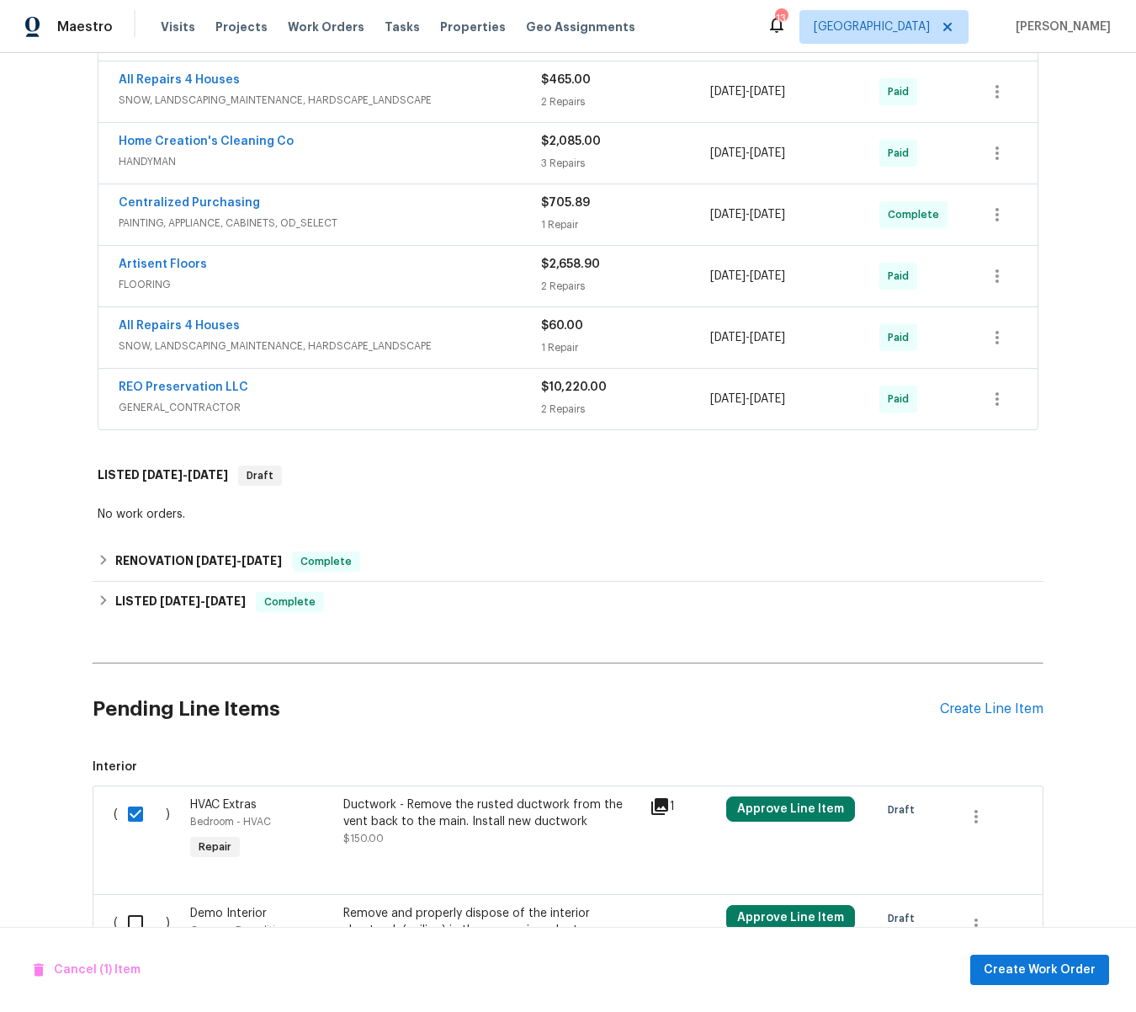
click at [130, 920] on input "checkbox" at bounding box center [142, 922] width 48 height 35
checkbox input "true"
click at [1060, 970] on span "Create Work Order" at bounding box center [1040, 969] width 112 height 21
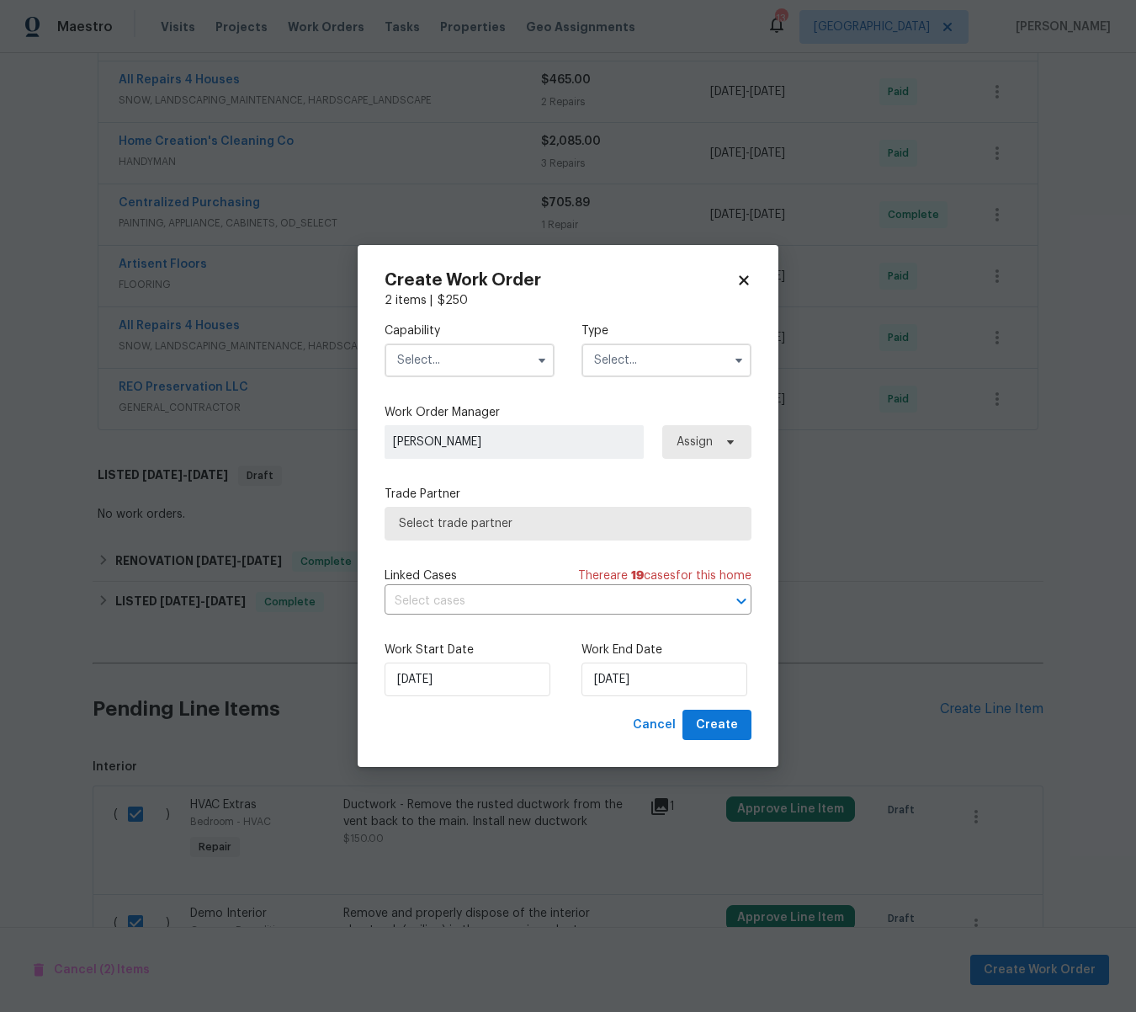
click at [463, 359] on input "text" at bounding box center [470, 360] width 170 height 34
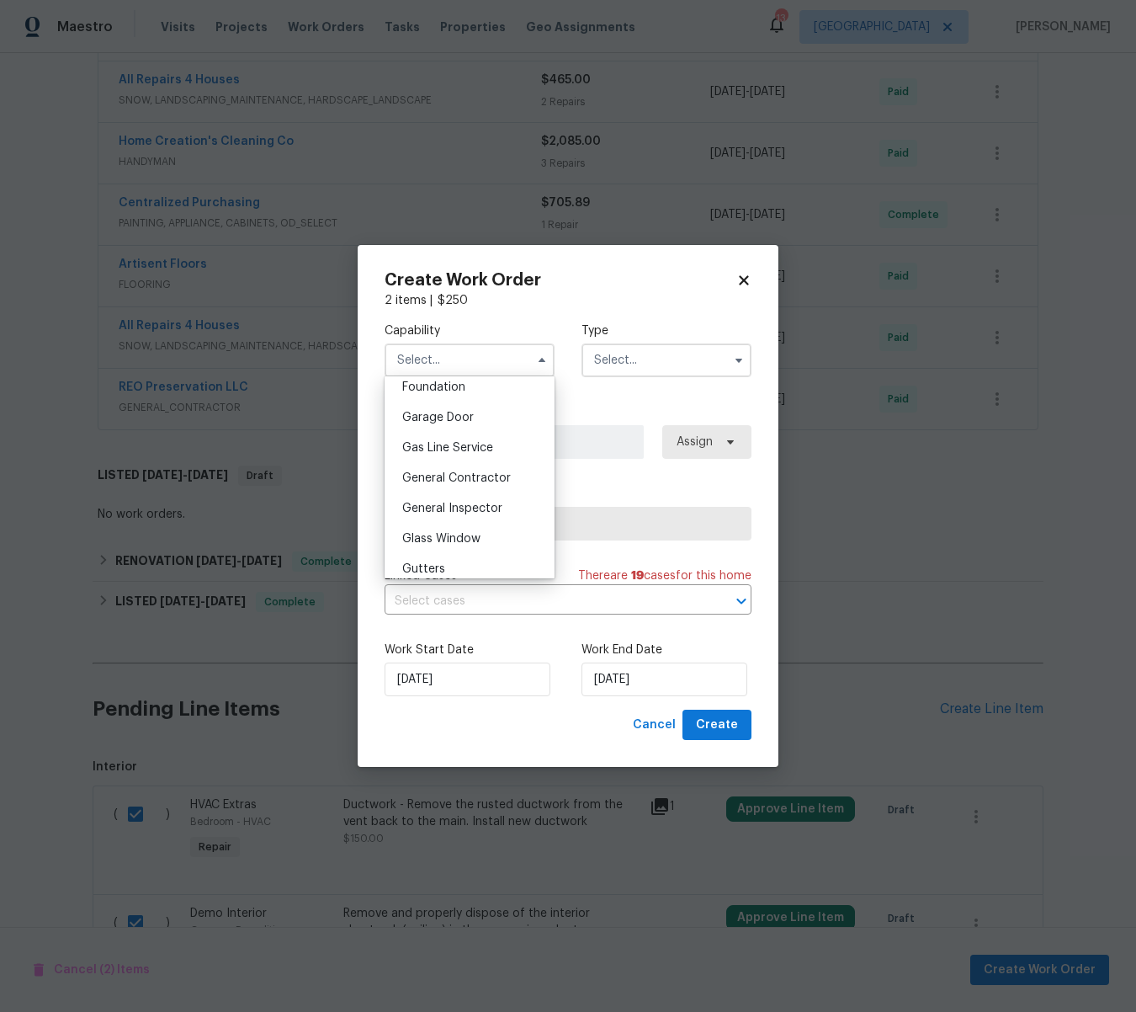
scroll to position [730, 0]
click at [461, 473] on span "General Contractor" at bounding box center [456, 471] width 109 height 12
type input "General Contractor"
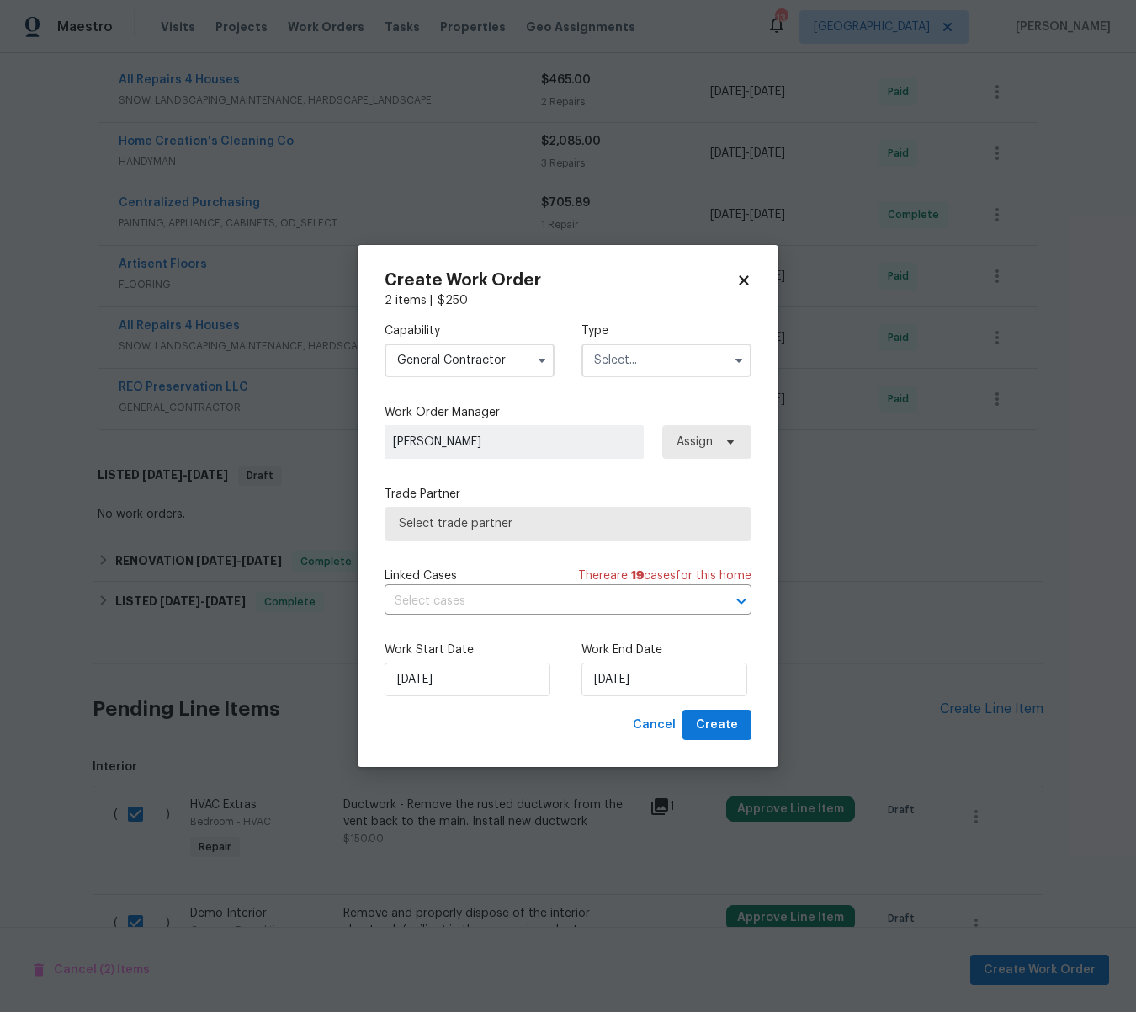
click at [655, 365] on input "text" at bounding box center [667, 360] width 170 height 34
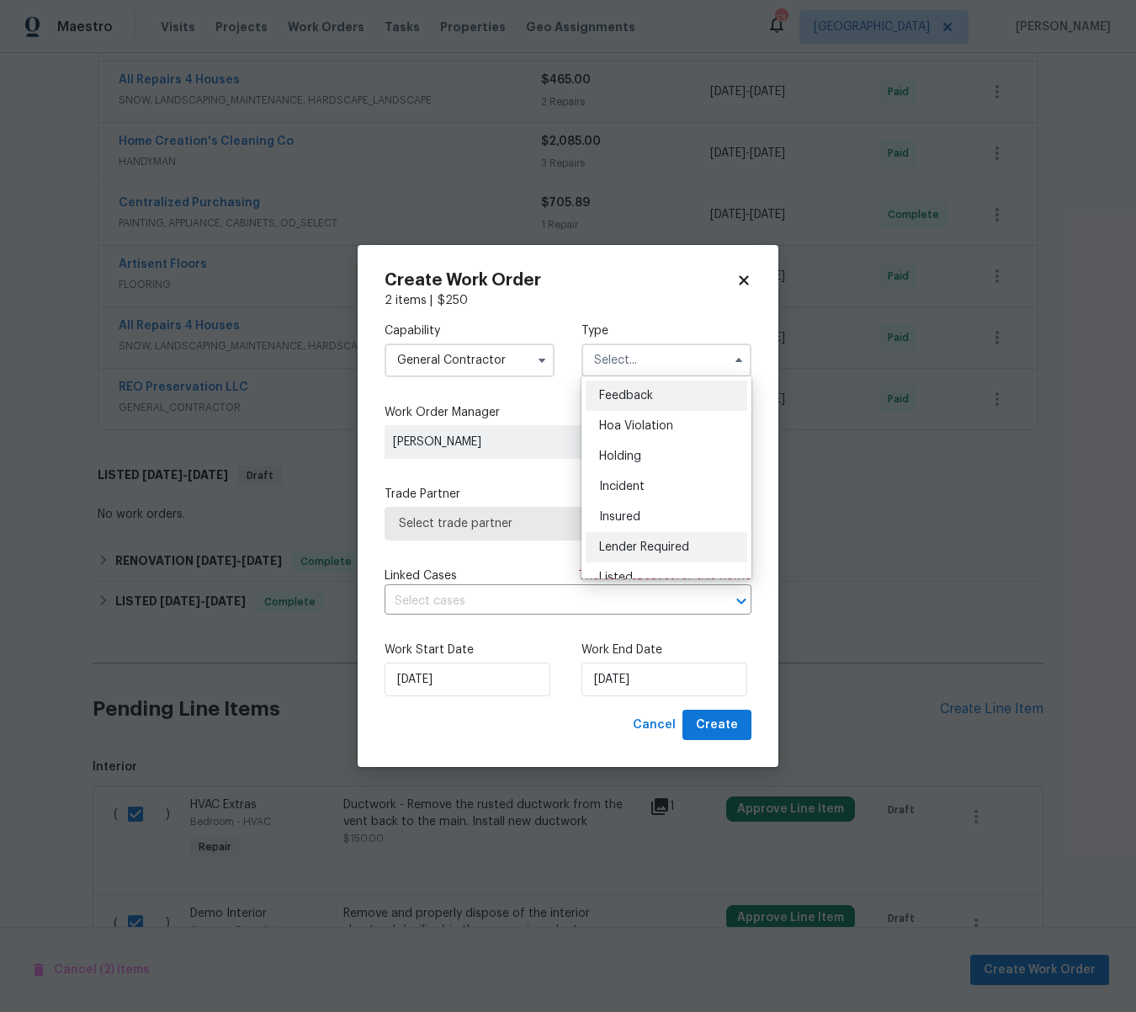
scroll to position [21, 0]
click at [627, 554] on span "Listed" at bounding box center [616, 556] width 34 height 12
type input "Listed"
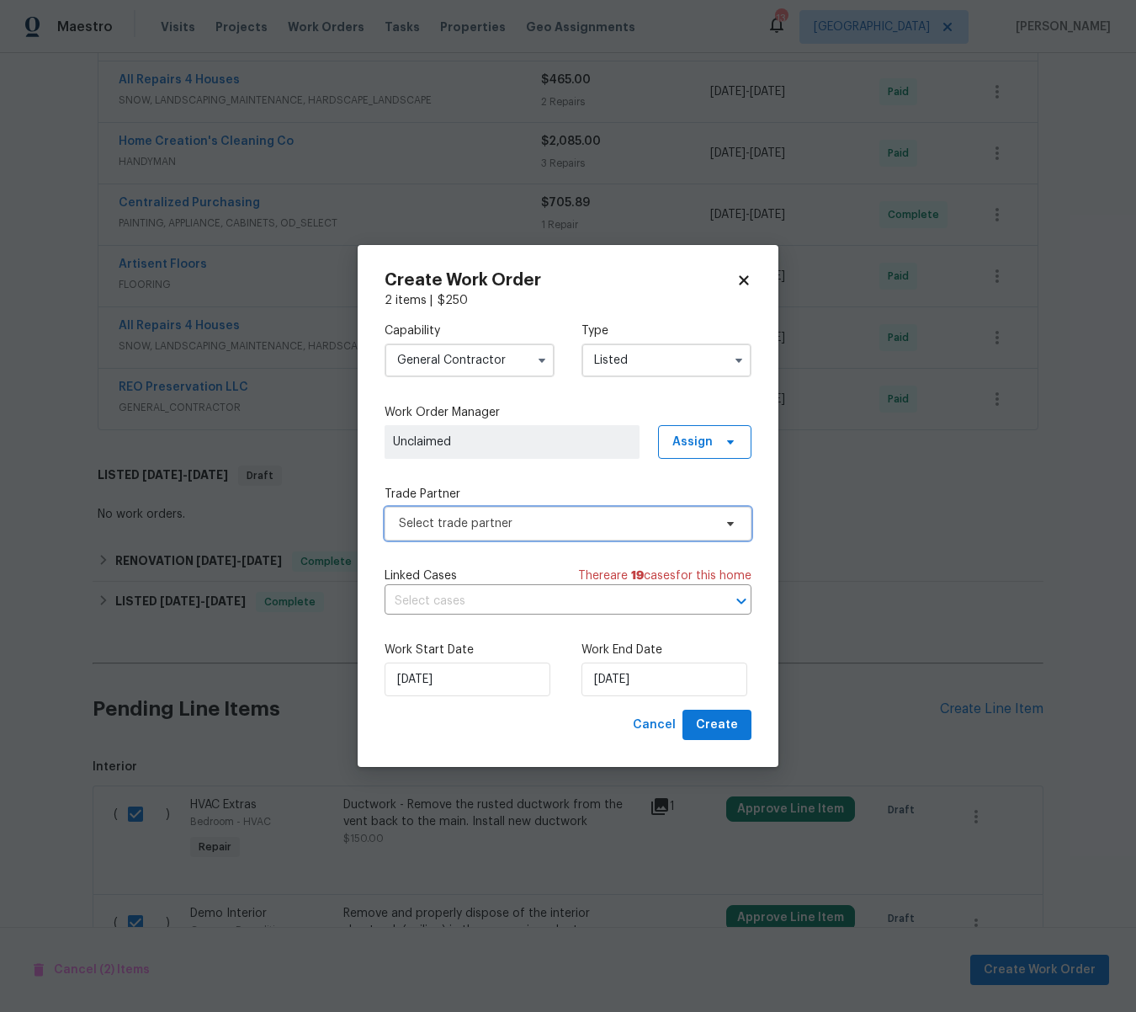
click at [499, 528] on span "Select trade partner" at bounding box center [556, 523] width 314 height 17
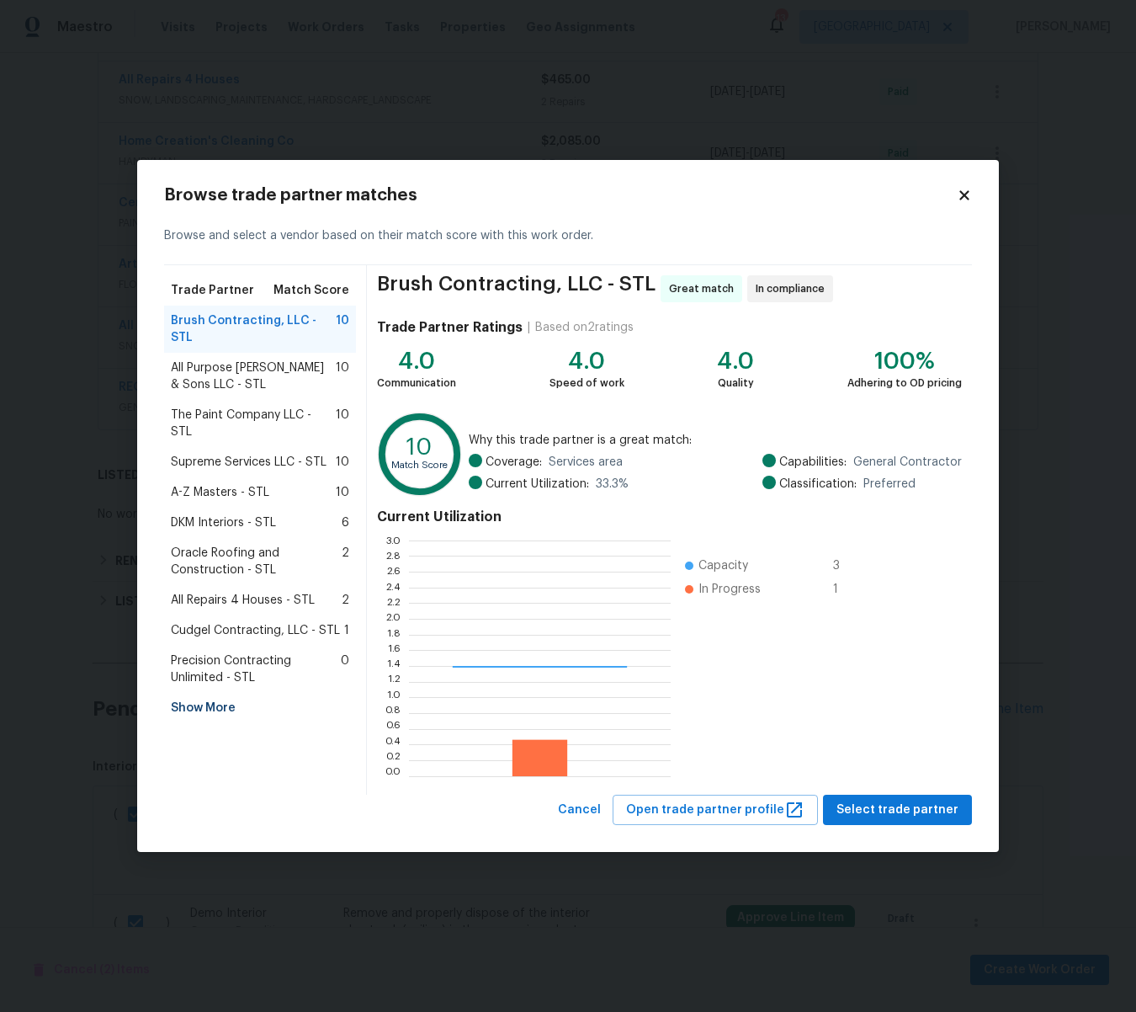
scroll to position [236, 262]
click at [202, 693] on div "Show More" at bounding box center [260, 708] width 192 height 30
click at [218, 730] on span "REO Preservation LLC - STL" at bounding box center [246, 738] width 151 height 17
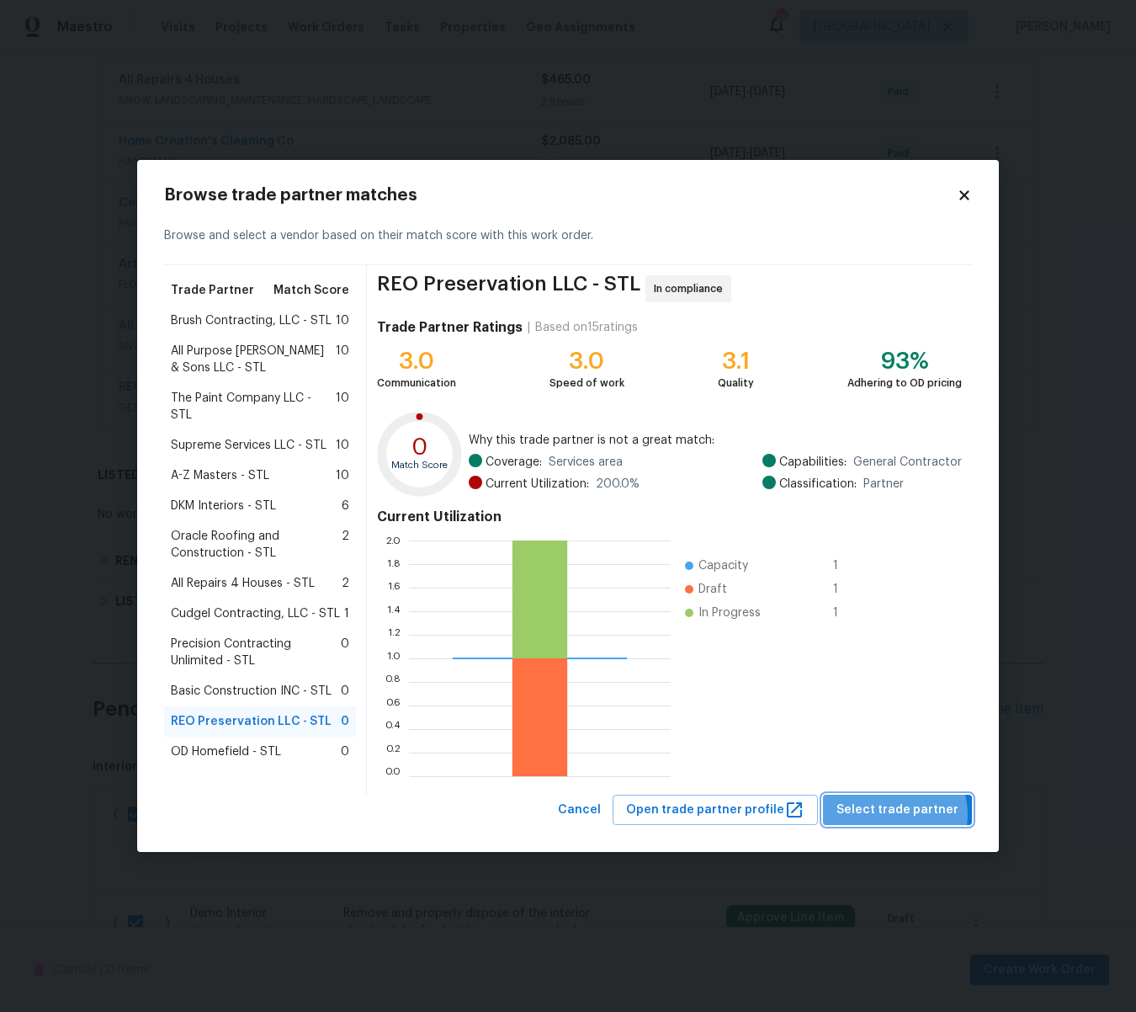
click at [903, 814] on span "Select trade partner" at bounding box center [898, 810] width 122 height 21
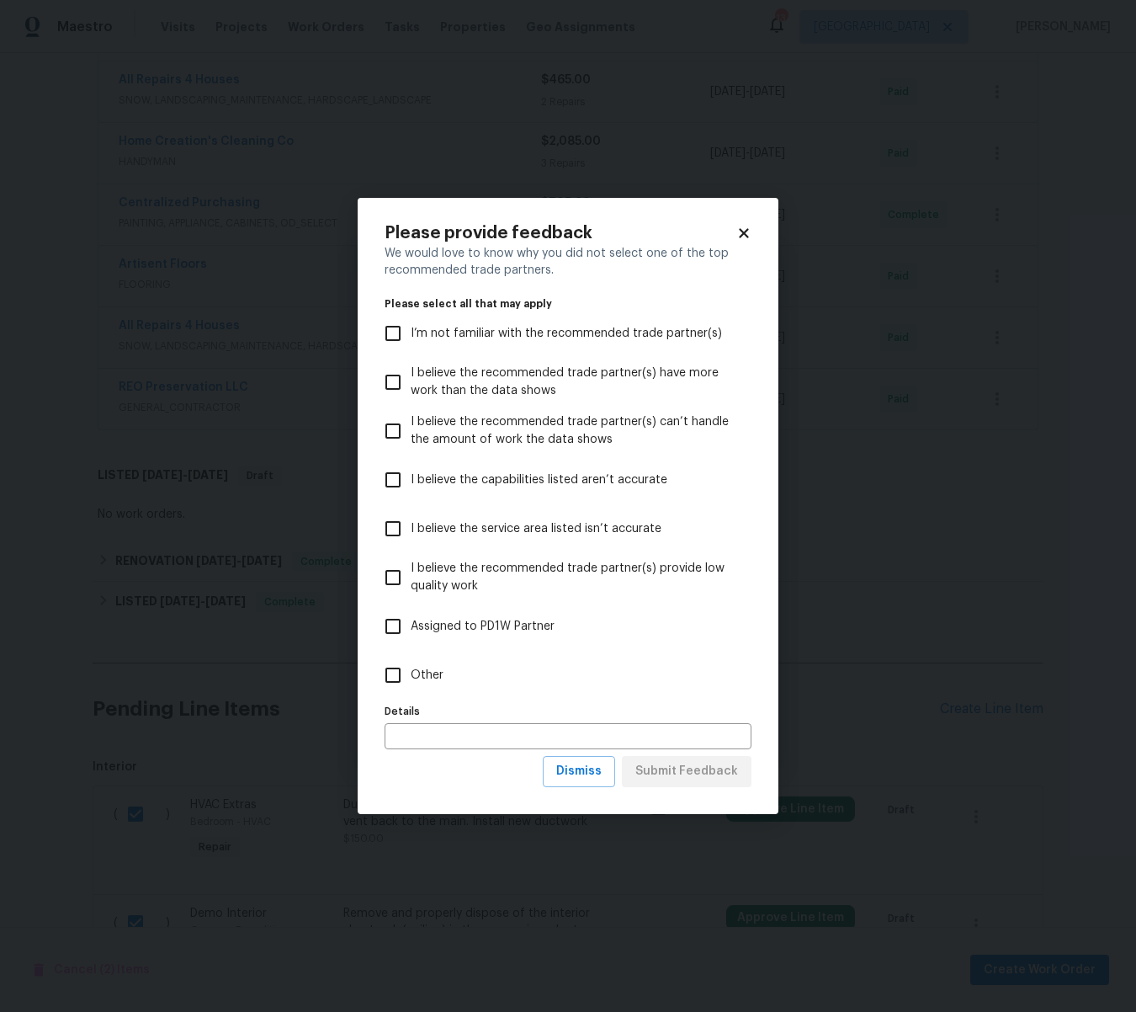
click at [396, 674] on input "Other" at bounding box center [392, 674] width 35 height 35
checkbox input "true"
click at [431, 729] on input "text" at bounding box center [568, 736] width 367 height 26
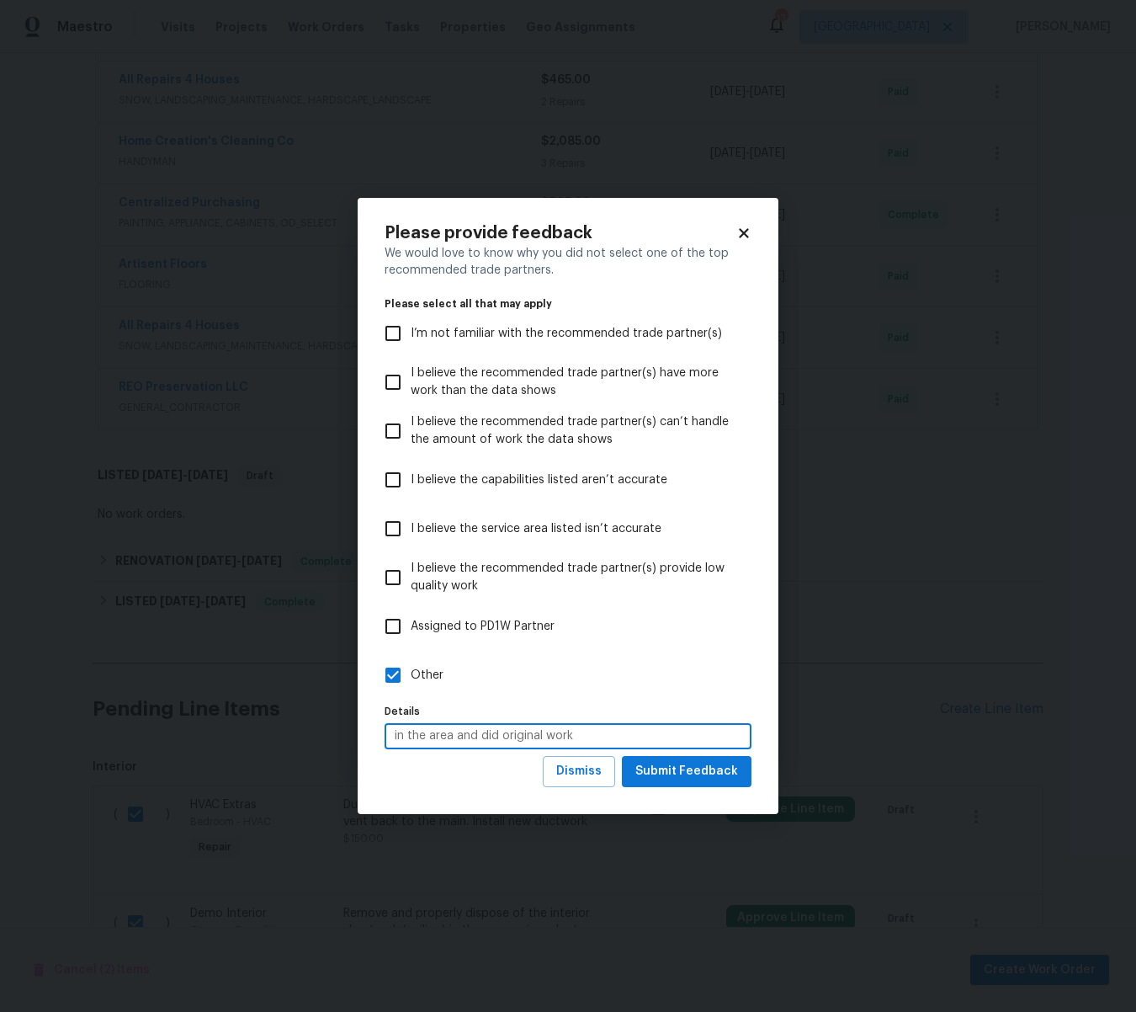
type input "in the area and did original work"
click at [674, 767] on span "Submit Feedback" at bounding box center [686, 771] width 103 height 21
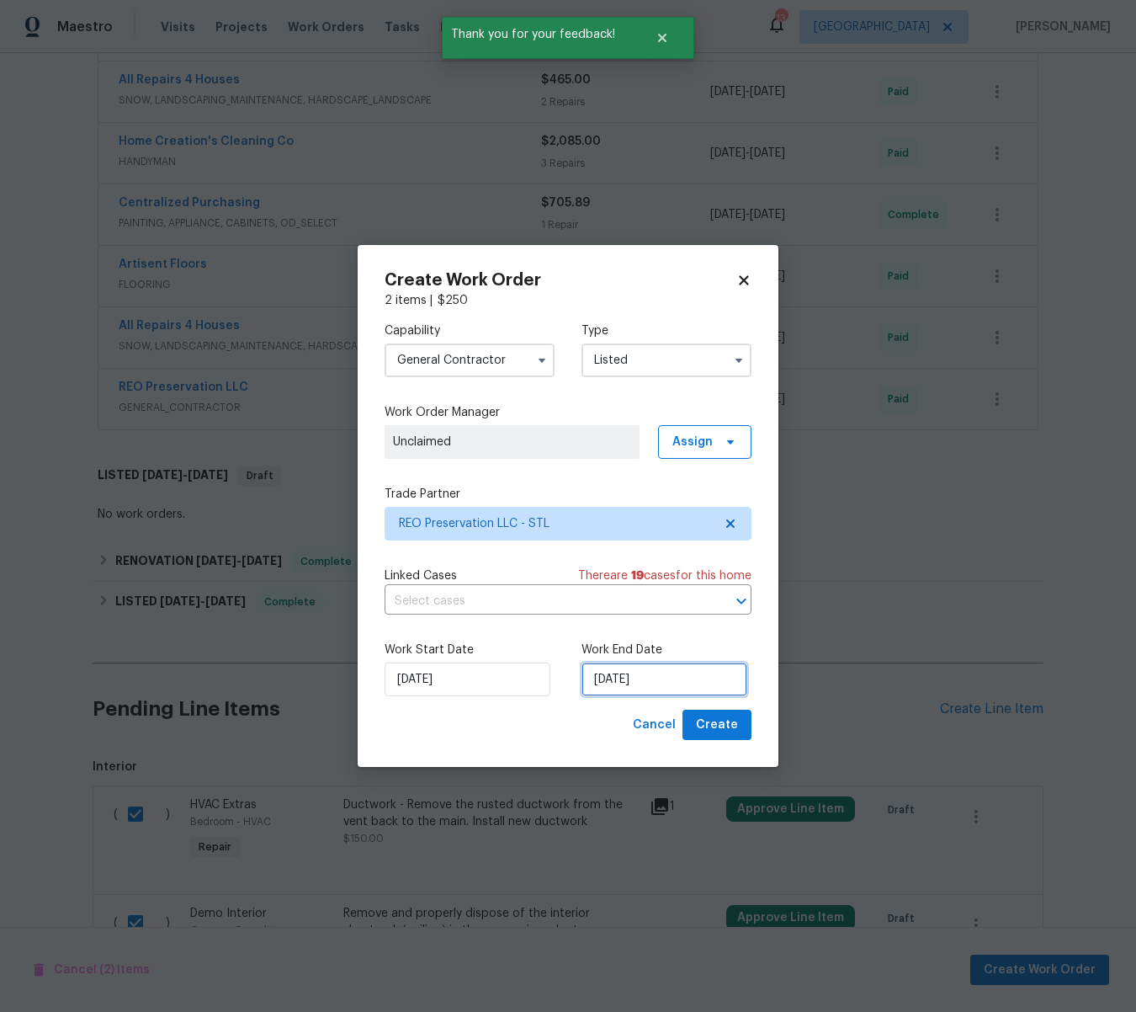
click at [651, 682] on input "[DATE]" at bounding box center [665, 679] width 166 height 34
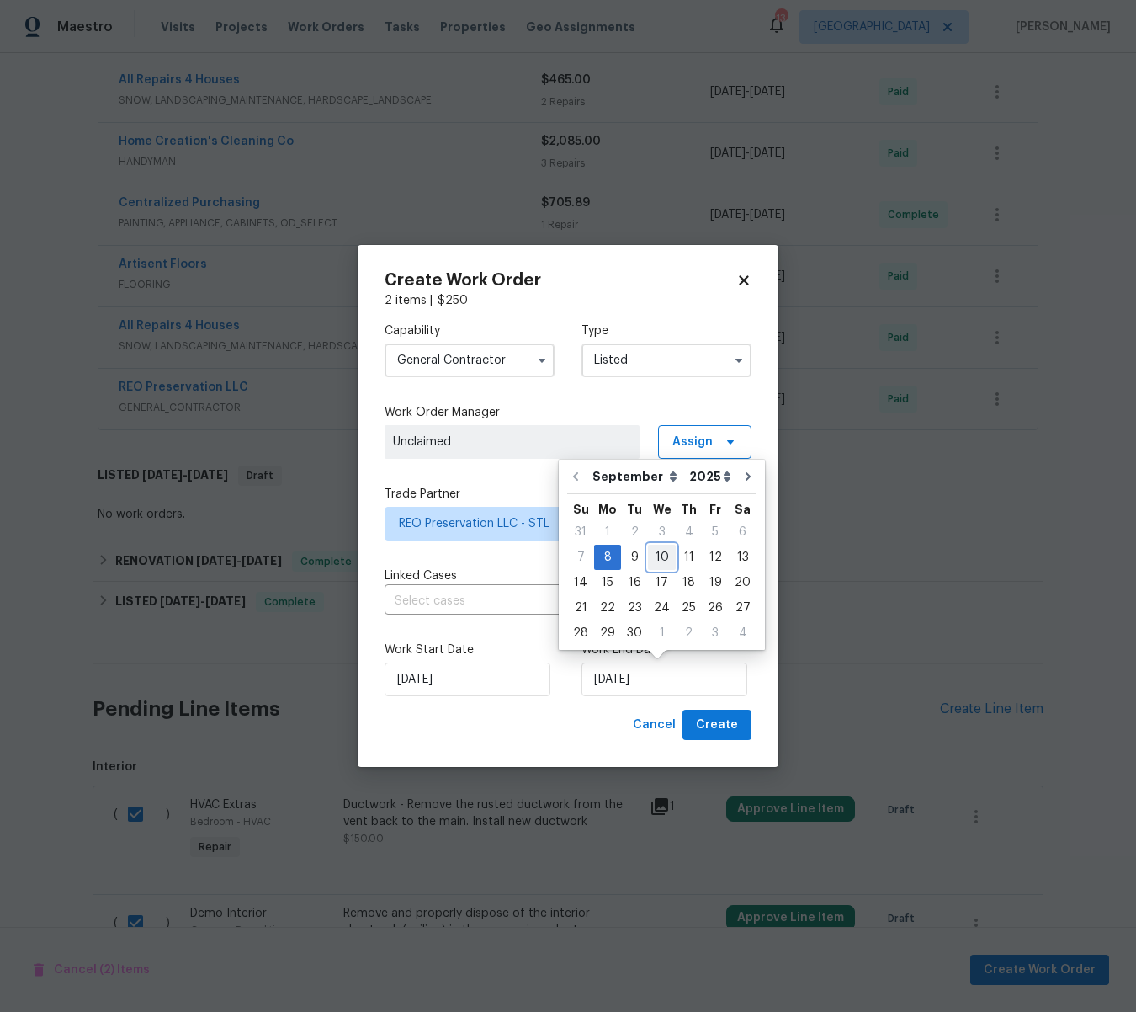
click at [665, 556] on div "10" at bounding box center [662, 557] width 28 height 24
type input "[DATE]"
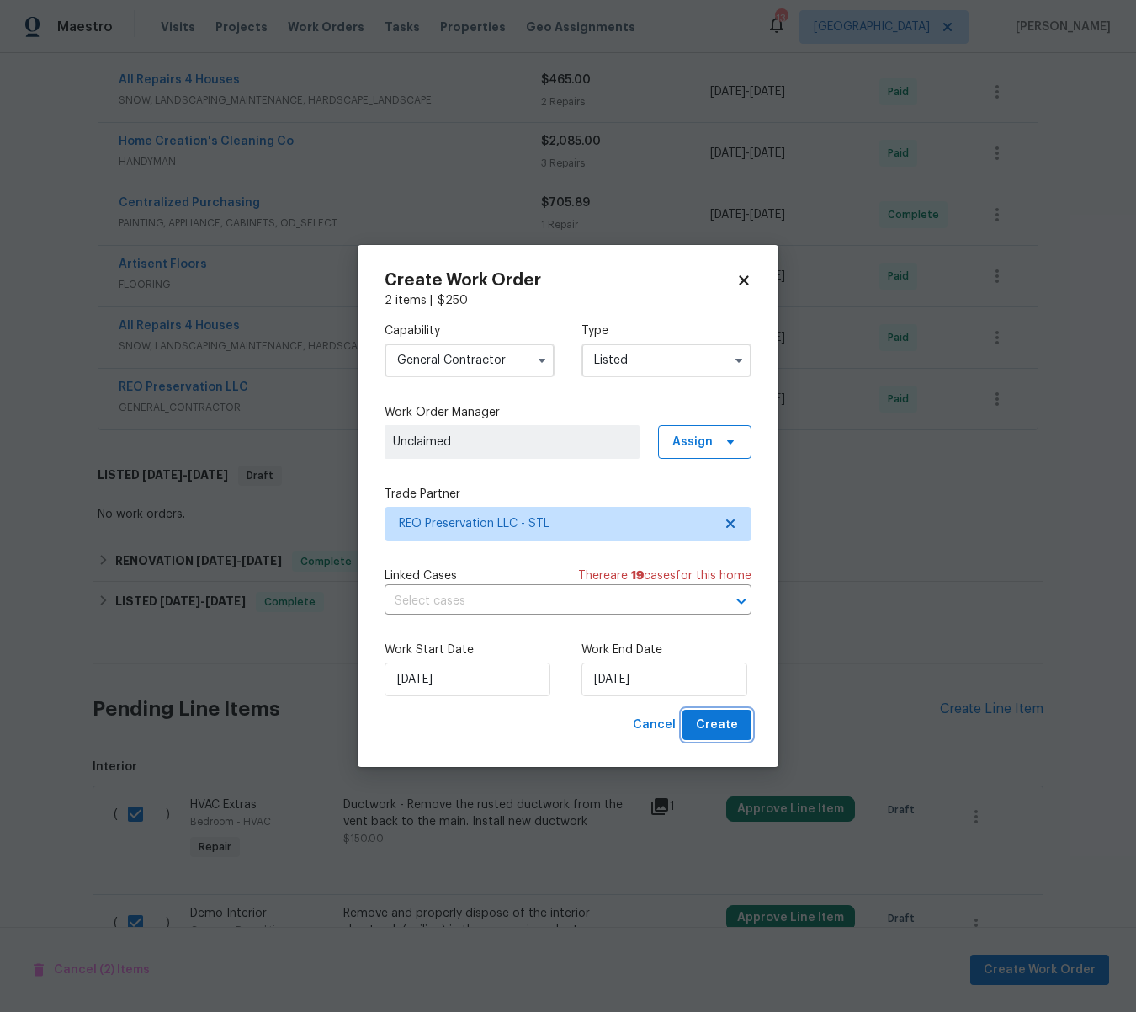
click at [729, 724] on span "Create" at bounding box center [717, 725] width 42 height 21
checkbox input "false"
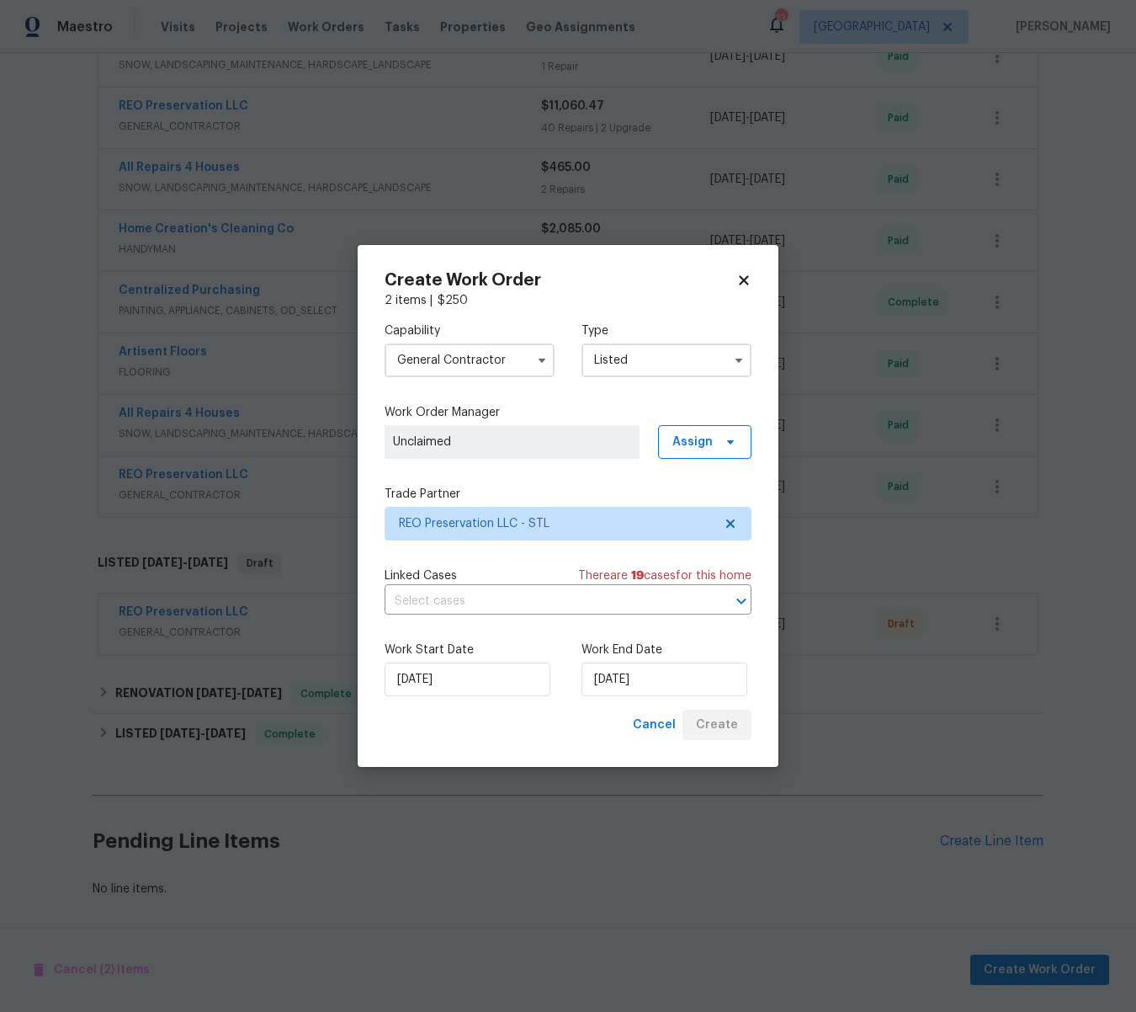
scroll to position [473, 0]
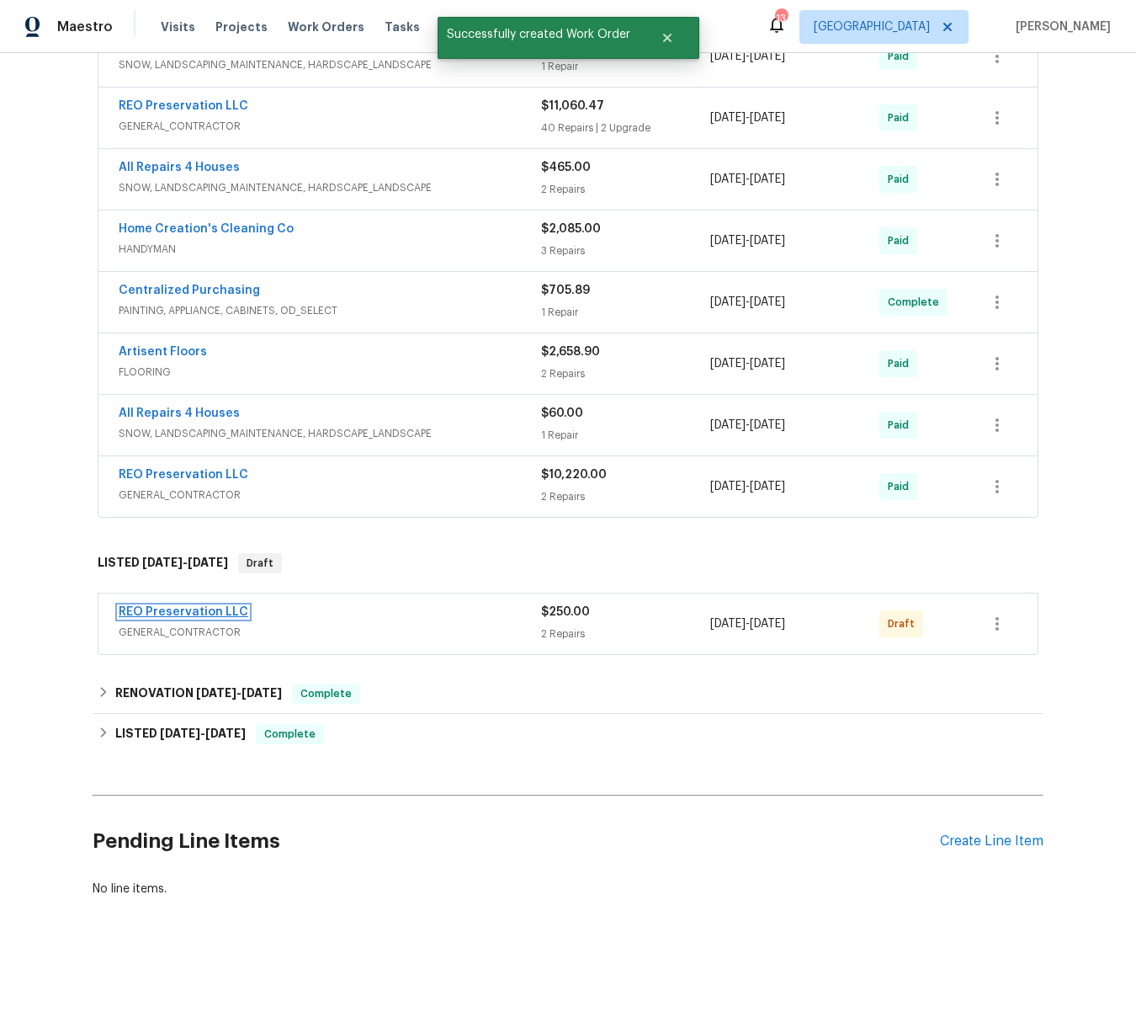
click at [181, 609] on link "REO Preservation LLC" at bounding box center [184, 612] width 130 height 12
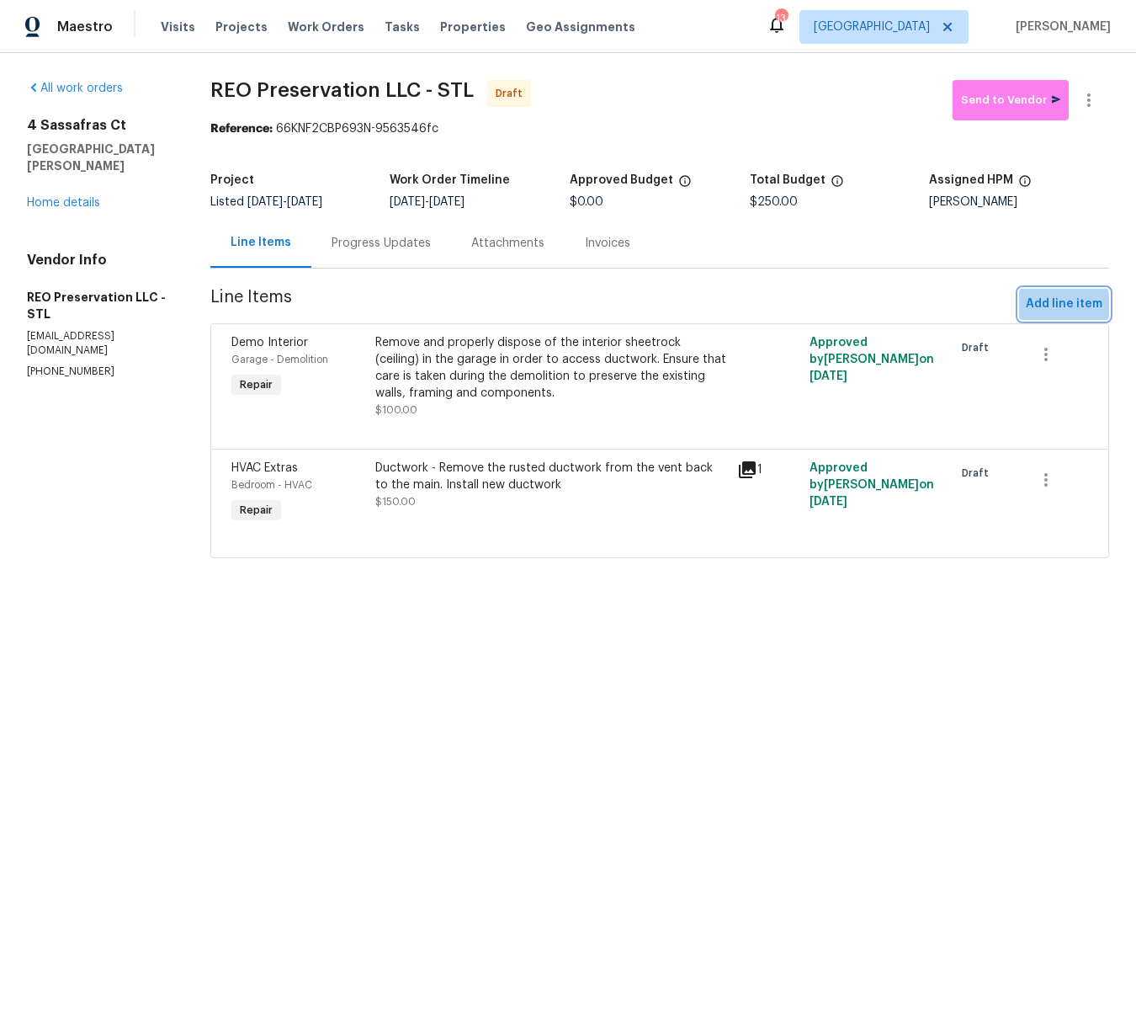
click at [1044, 306] on span "Add line item" at bounding box center [1064, 304] width 77 height 21
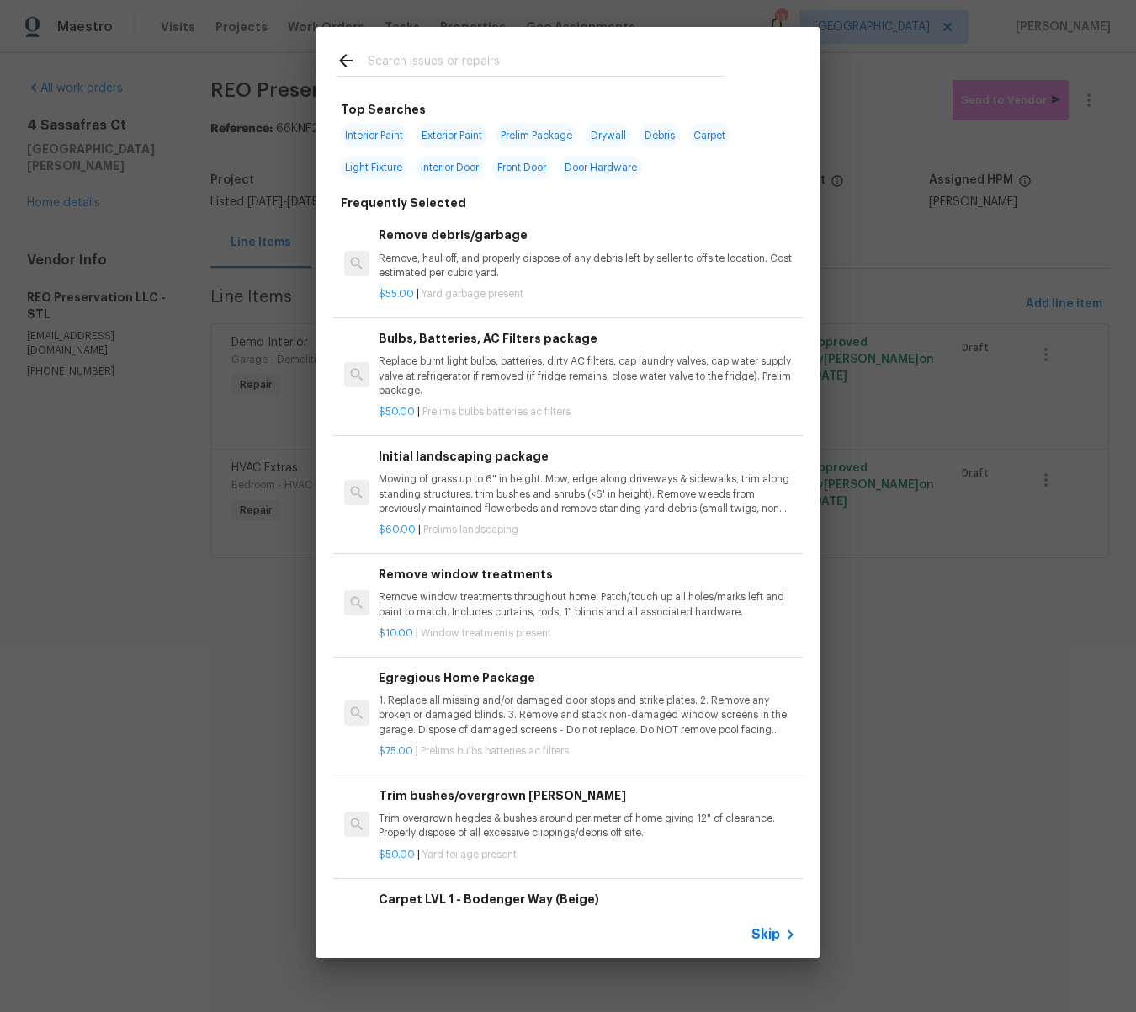
click at [394, 69] on input "text" at bounding box center [546, 62] width 357 height 25
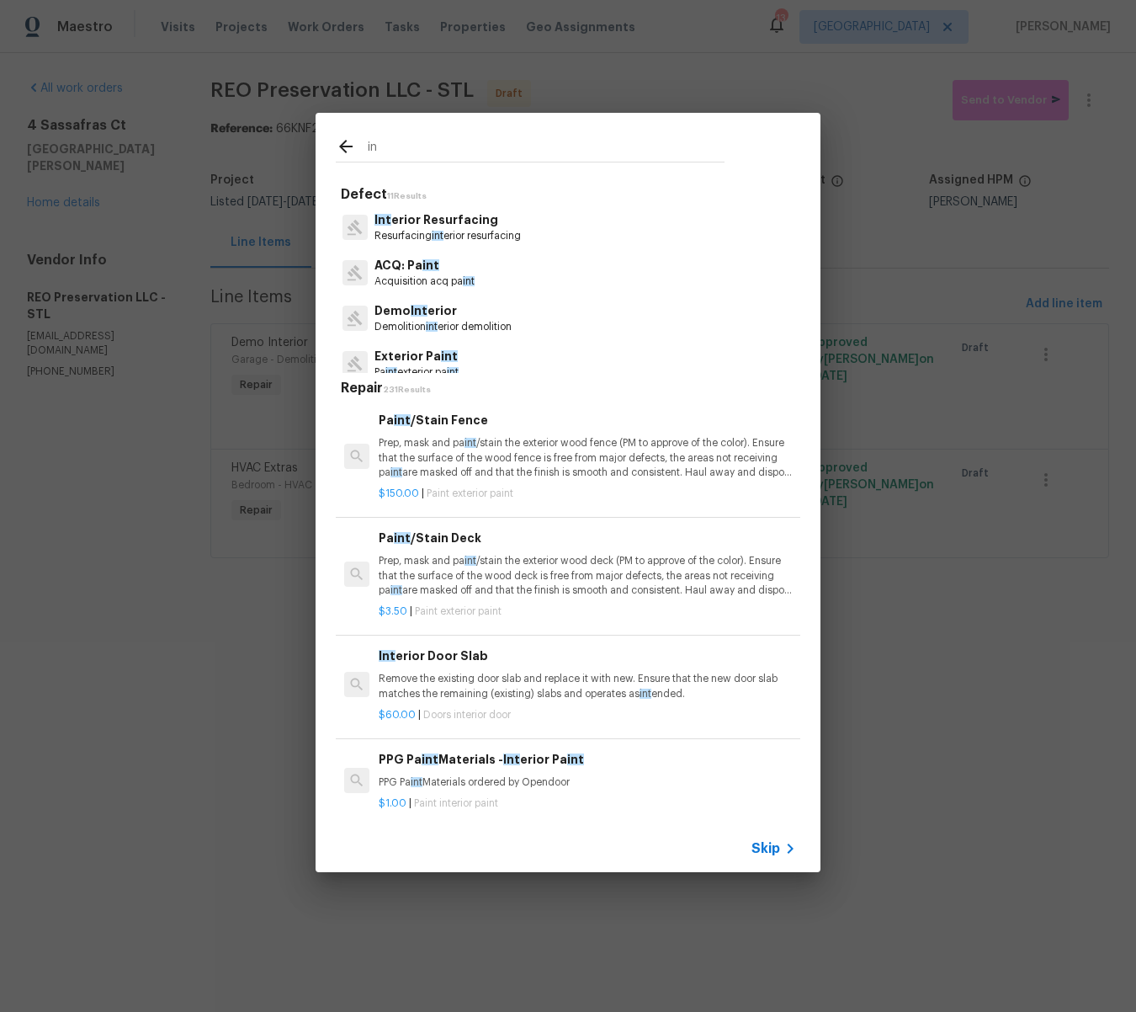
type input "i"
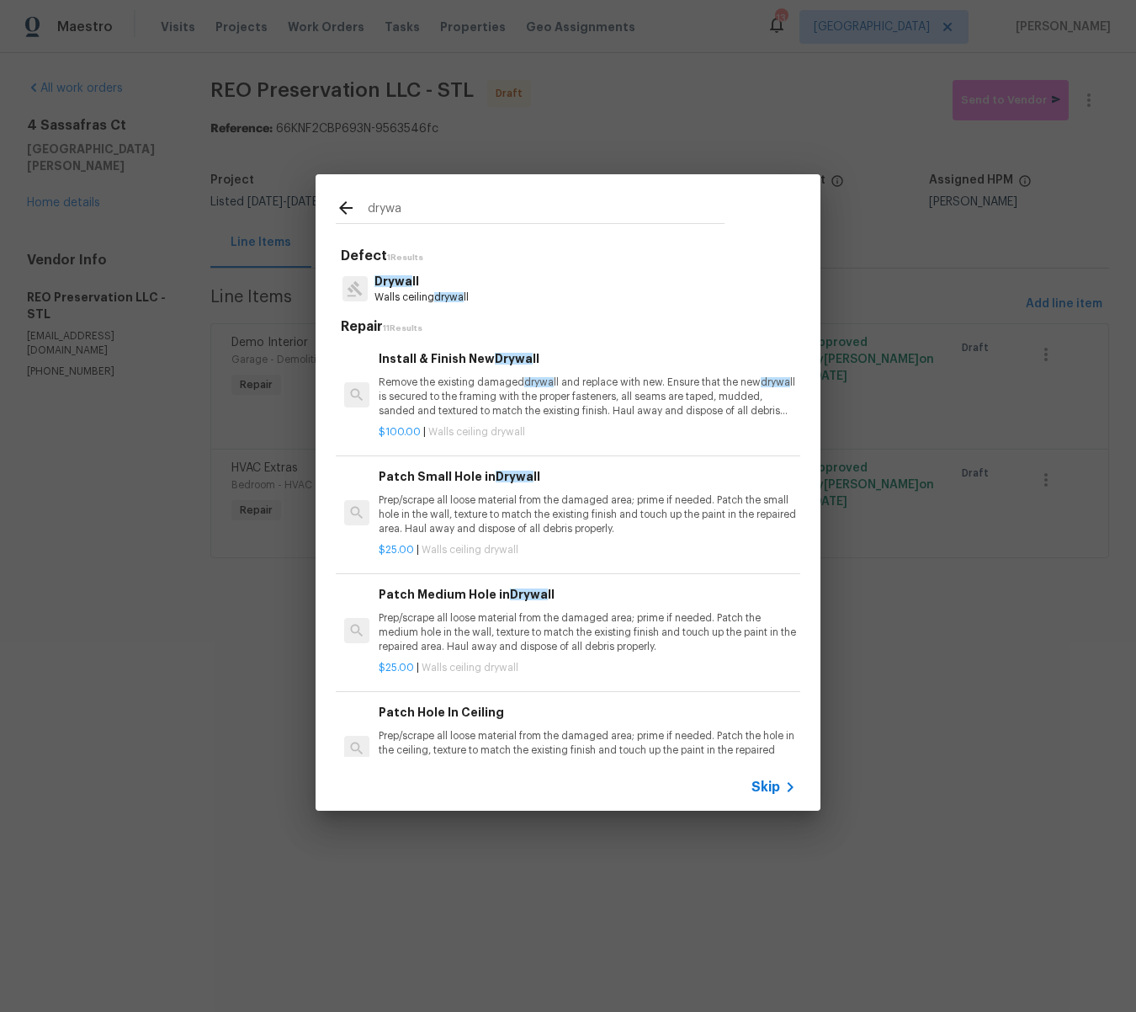
type input "drywa"
click at [489, 401] on p "Remove the existing damaged drywa ll and replace with new. Ensure that the new …" at bounding box center [587, 396] width 417 height 43
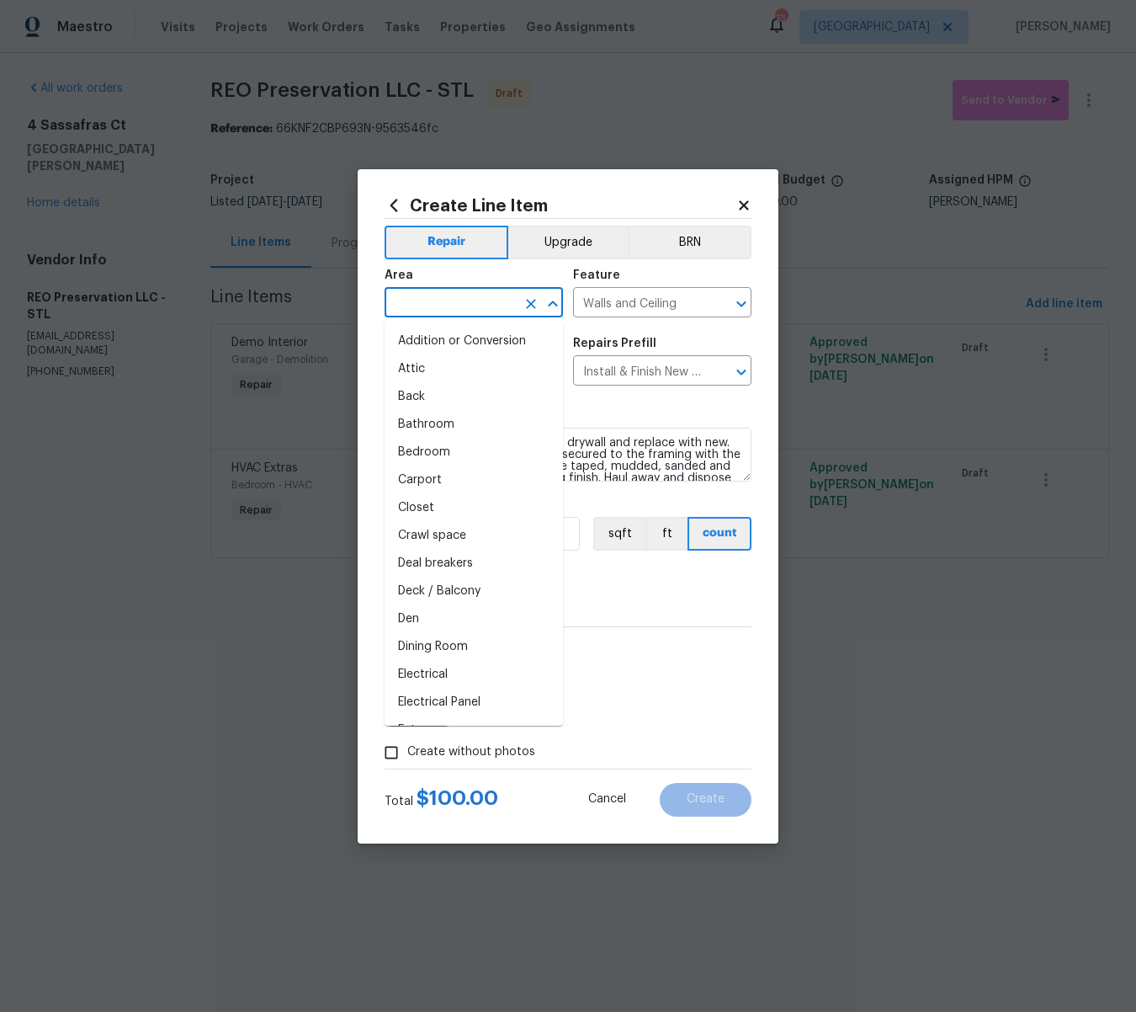
click at [456, 298] on input "text" at bounding box center [450, 304] width 131 height 26
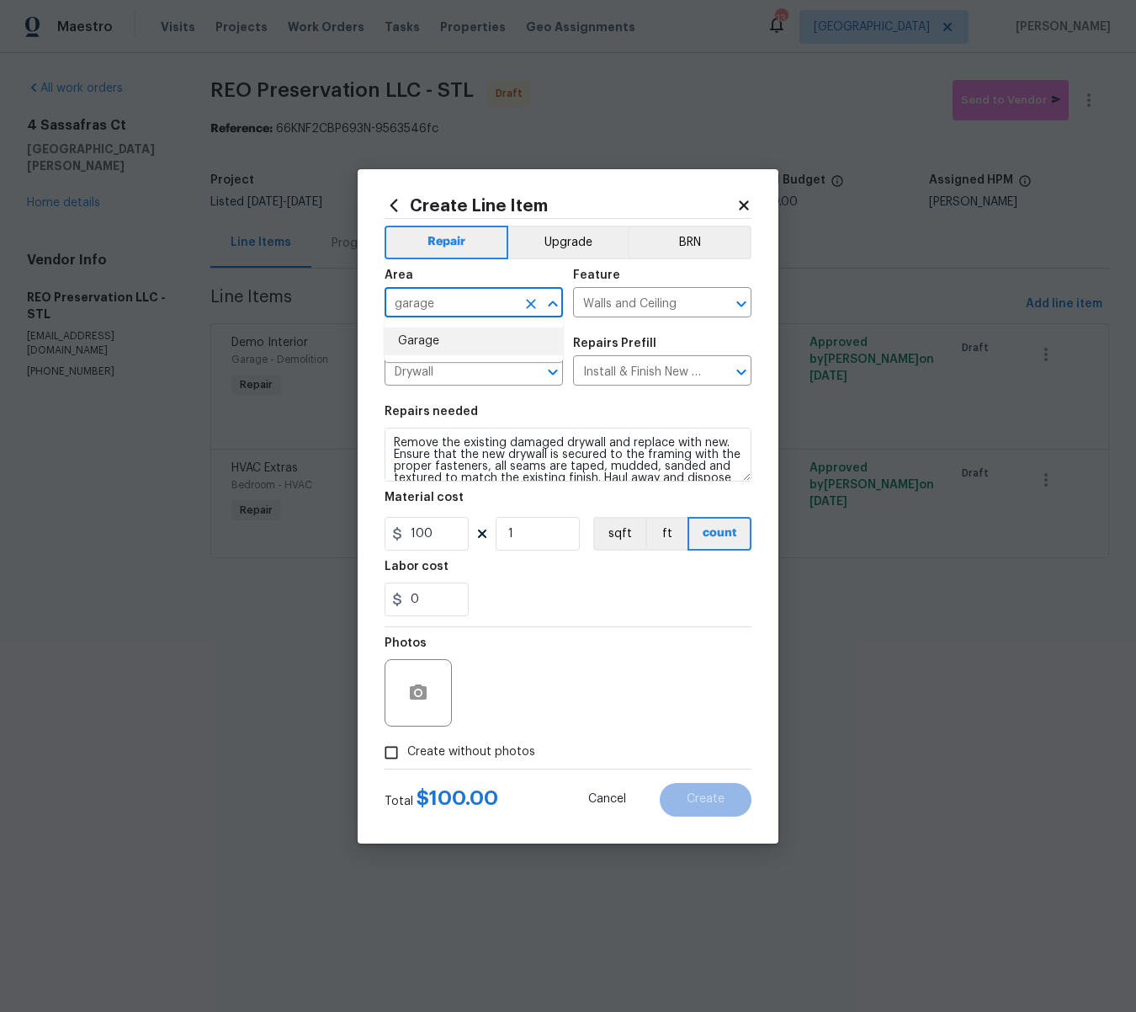
click at [407, 339] on li "Garage" at bounding box center [474, 341] width 178 height 28
type input "Garage"
drag, startPoint x: 396, startPoint y: 746, endPoint x: 408, endPoint y: 741, distance: 13.3
click at [398, 746] on input "Create without photos" at bounding box center [391, 752] width 32 height 32
checkbox input "true"
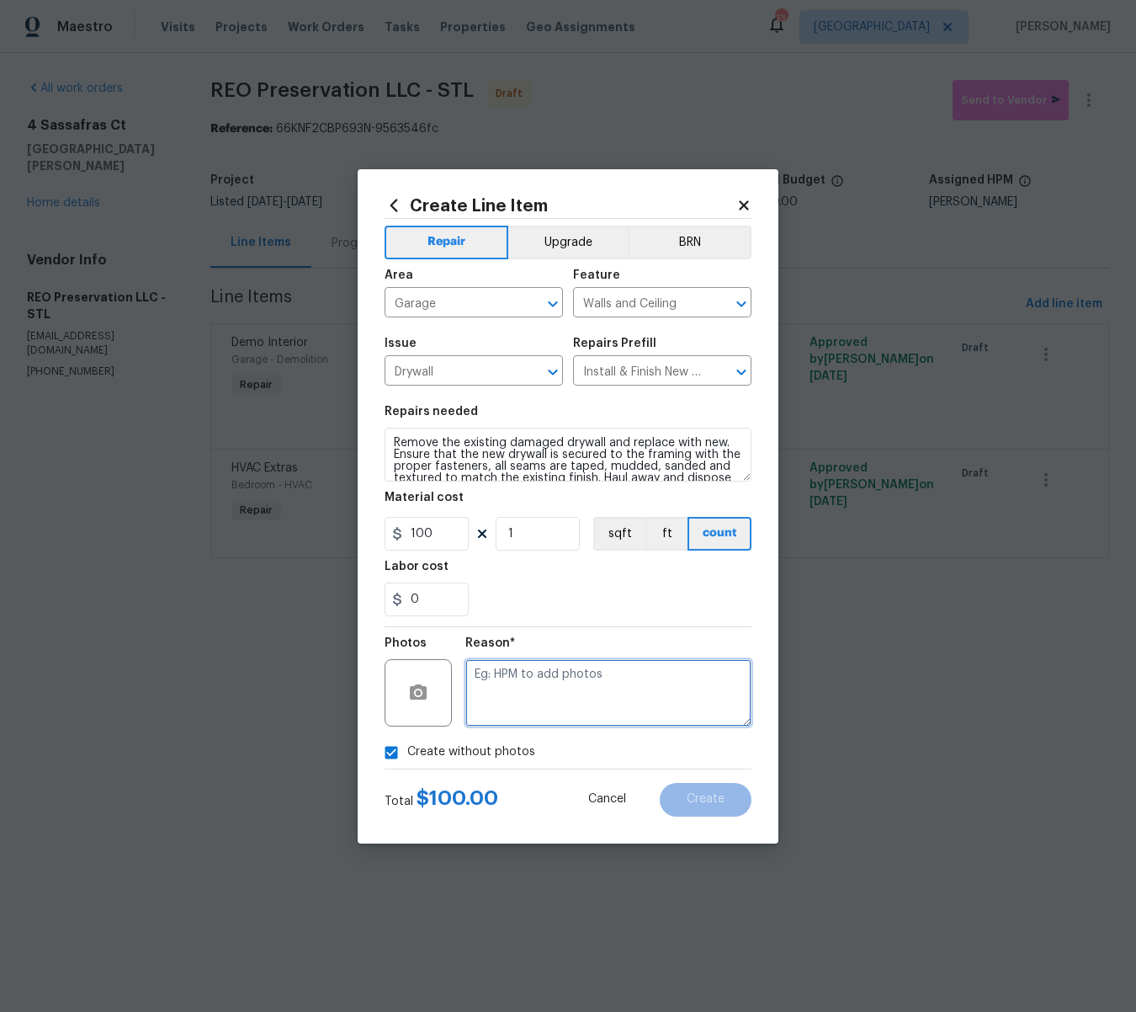
click at [562, 675] on textarea at bounding box center [608, 692] width 286 height 67
type textarea "v"
type textarea "na"
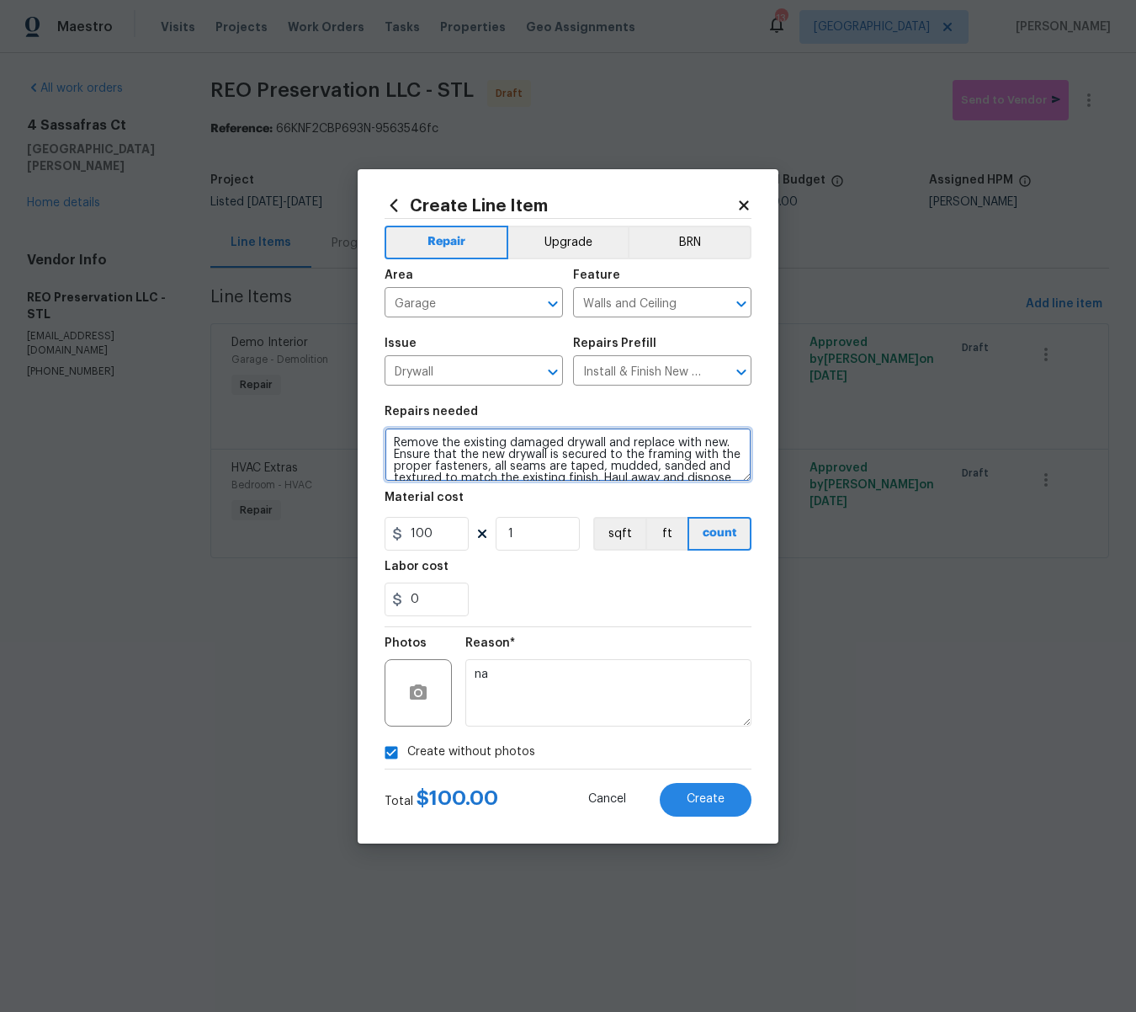
drag, startPoint x: 727, startPoint y: 443, endPoint x: 424, endPoint y: 434, distance: 303.1
click at [424, 434] on textarea "Remove the existing damaged drywall and replace with new. Ensure that the new d…" at bounding box center [568, 455] width 367 height 54
type textarea "Install newdrywall. Ensure that the new drywall is secured to the framing with …"
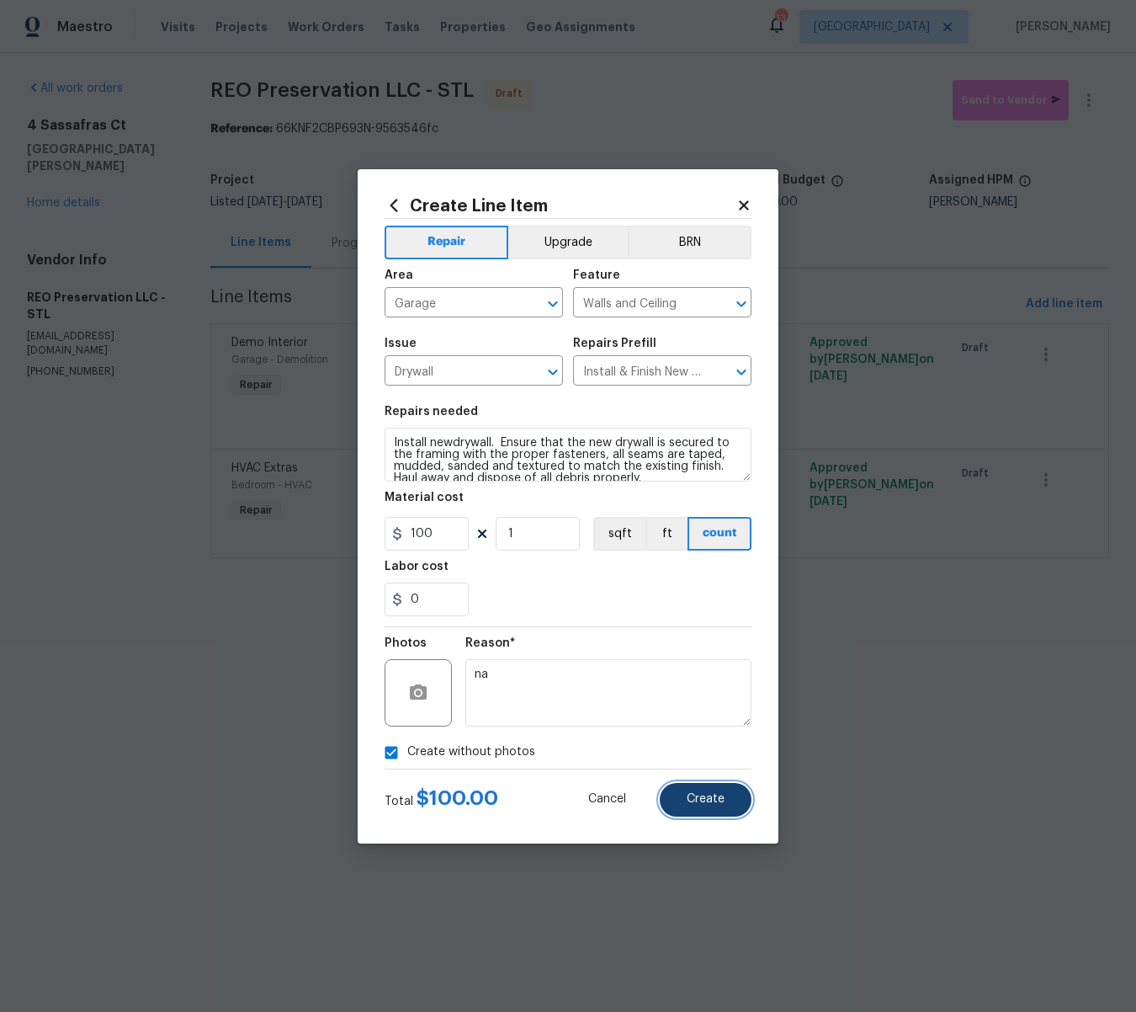
click at [714, 802] on span "Create" at bounding box center [706, 799] width 38 height 13
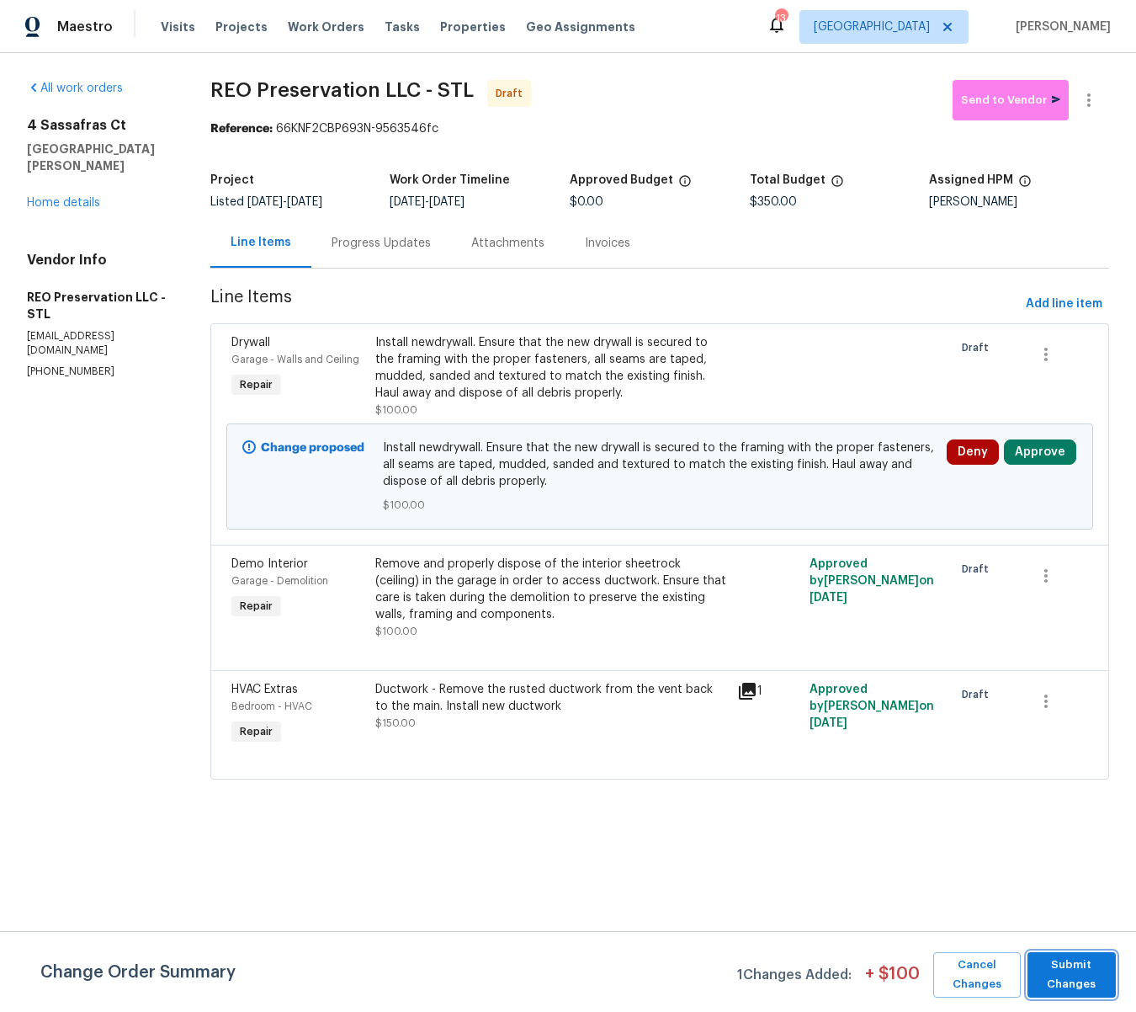
click at [1070, 977] on span "Submit Changes" at bounding box center [1072, 974] width 72 height 39
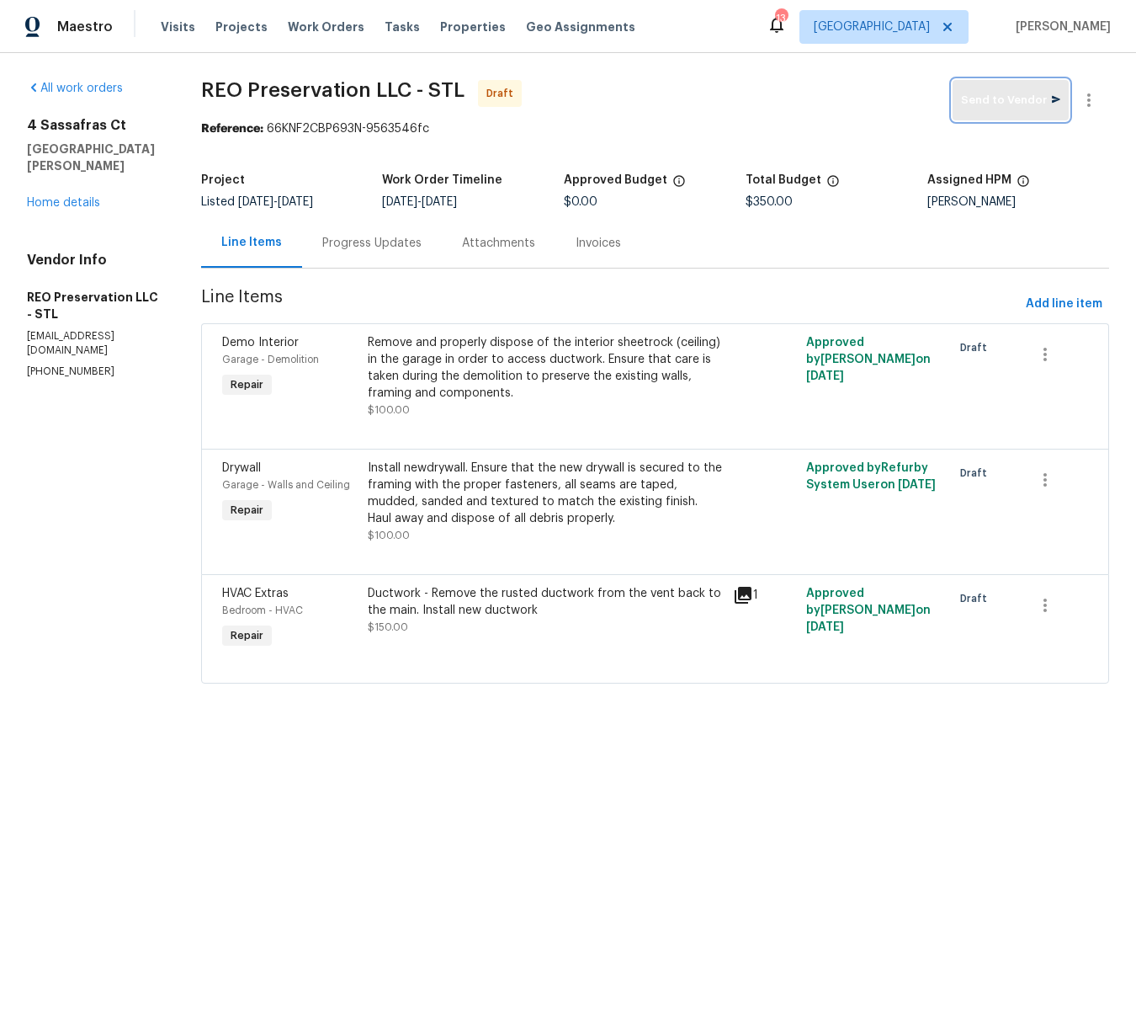
click at [975, 108] on span "Send to Vendor" at bounding box center [1010, 100] width 99 height 19
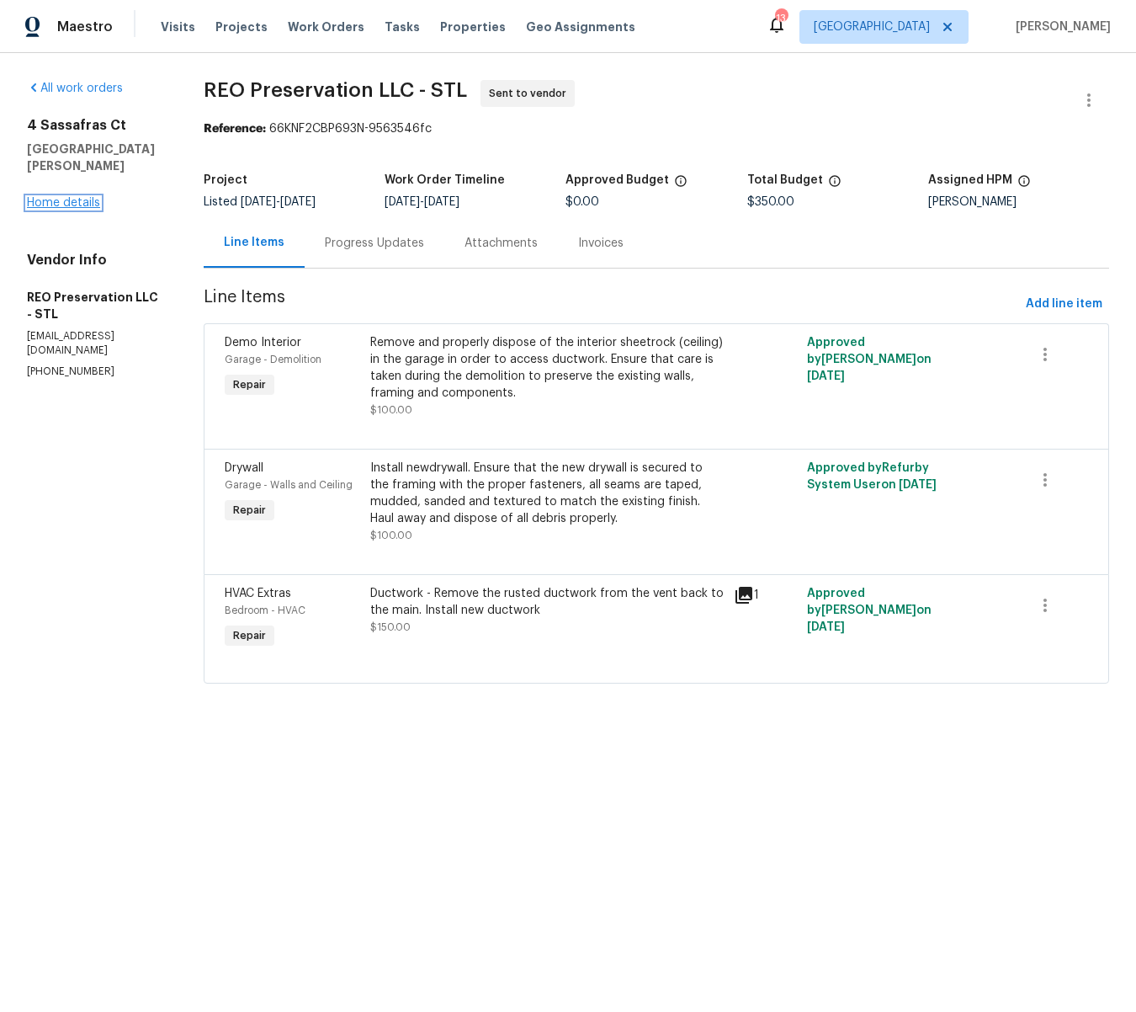
click at [72, 202] on link "Home details" at bounding box center [63, 203] width 73 height 12
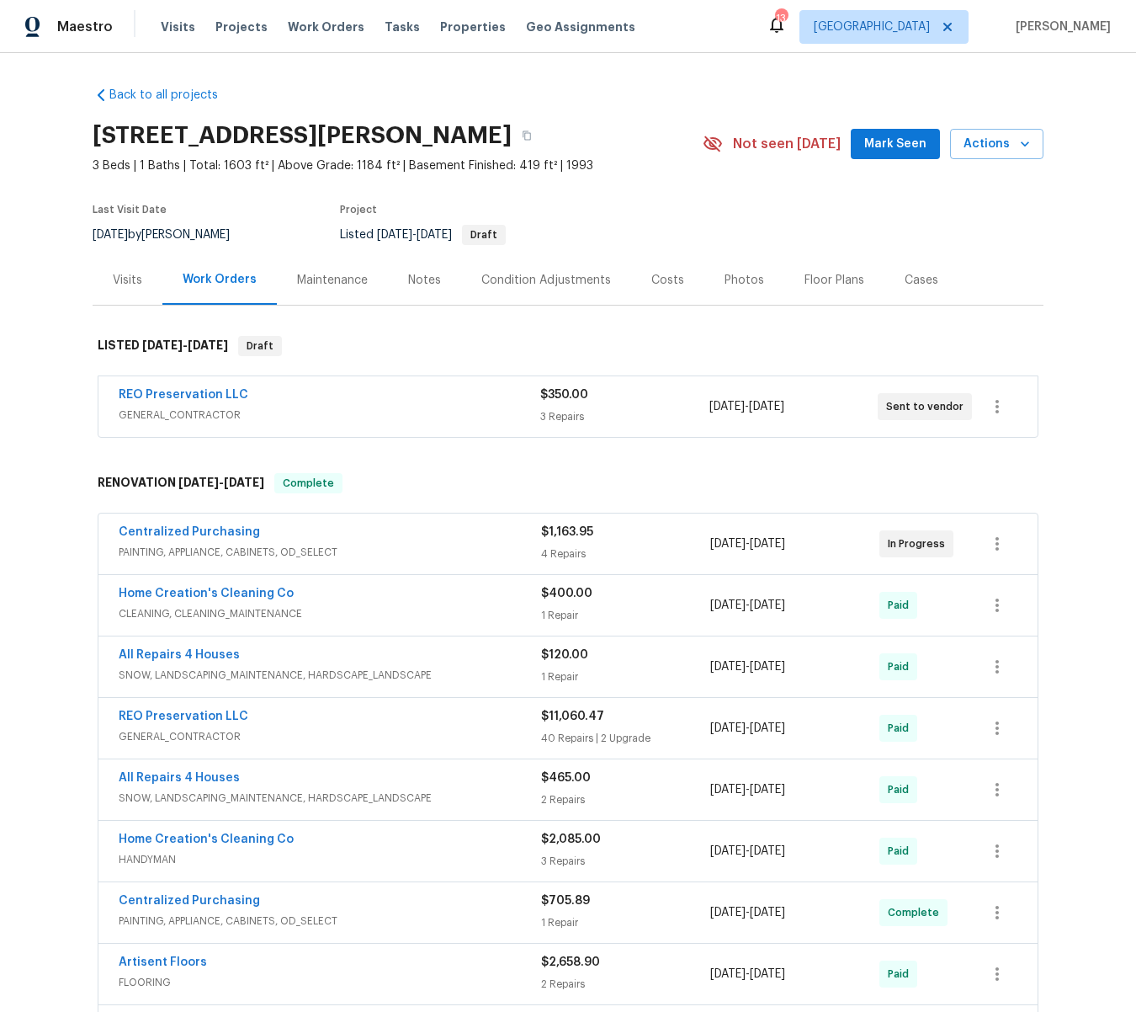
click at [414, 278] on div "Notes" at bounding box center [424, 280] width 33 height 17
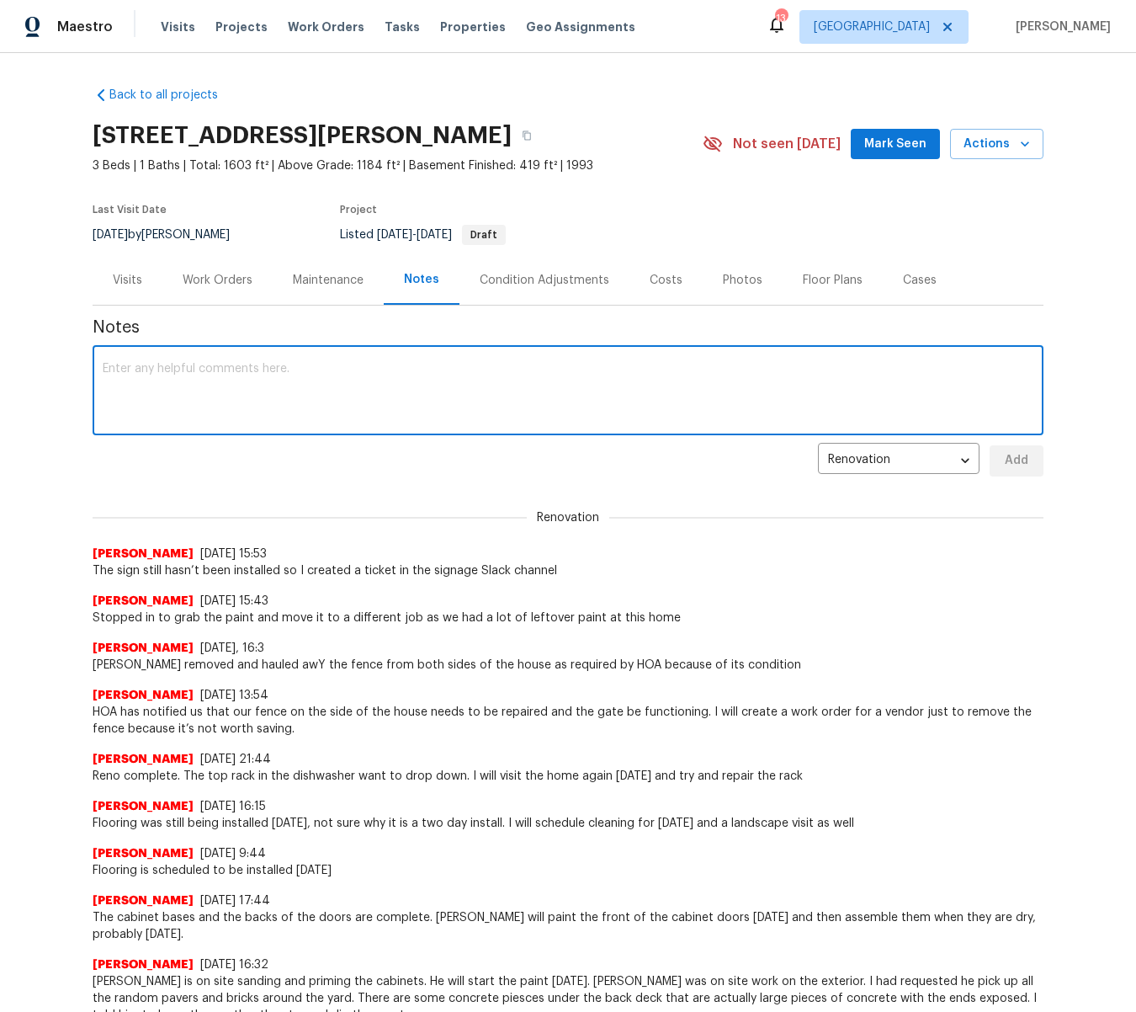
click at [425, 365] on textarea at bounding box center [568, 392] width 931 height 59
type textarea "C"
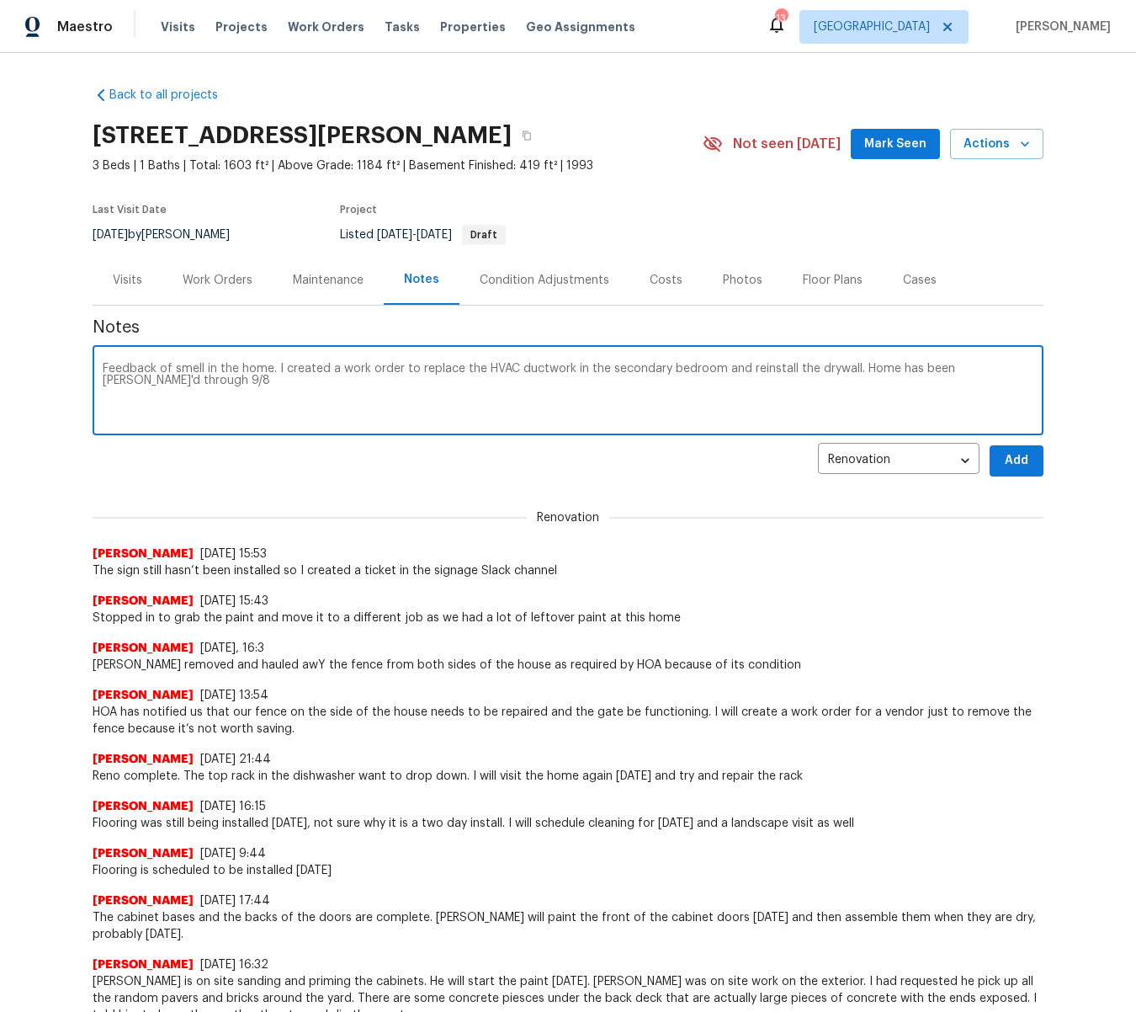
type textarea "Feedback of smell in the home. I created a work order to replace the HVAC ductw…"
click at [1019, 465] on span "Add" at bounding box center [1016, 460] width 27 height 21
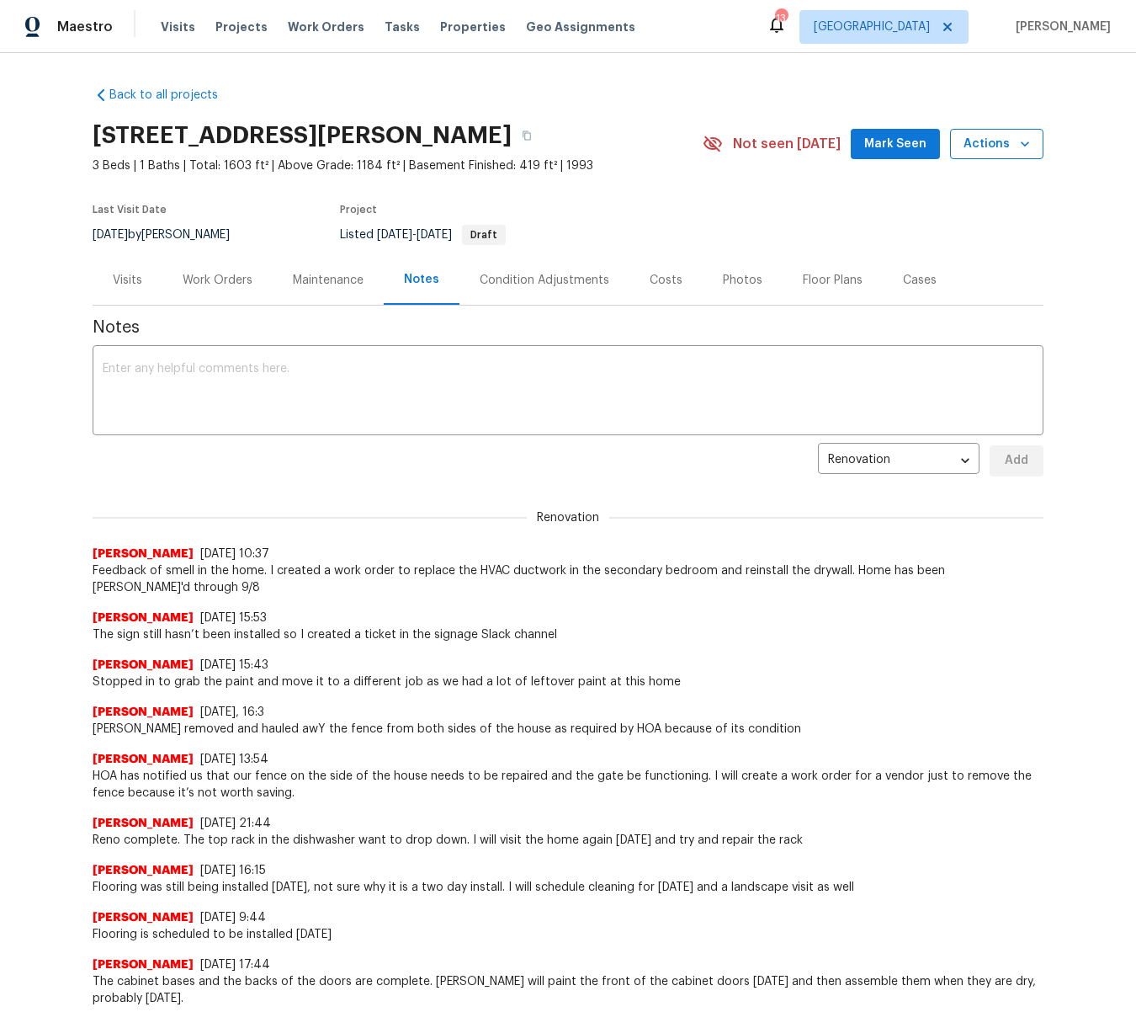
click at [1031, 136] on icon "button" at bounding box center [1025, 144] width 17 height 17
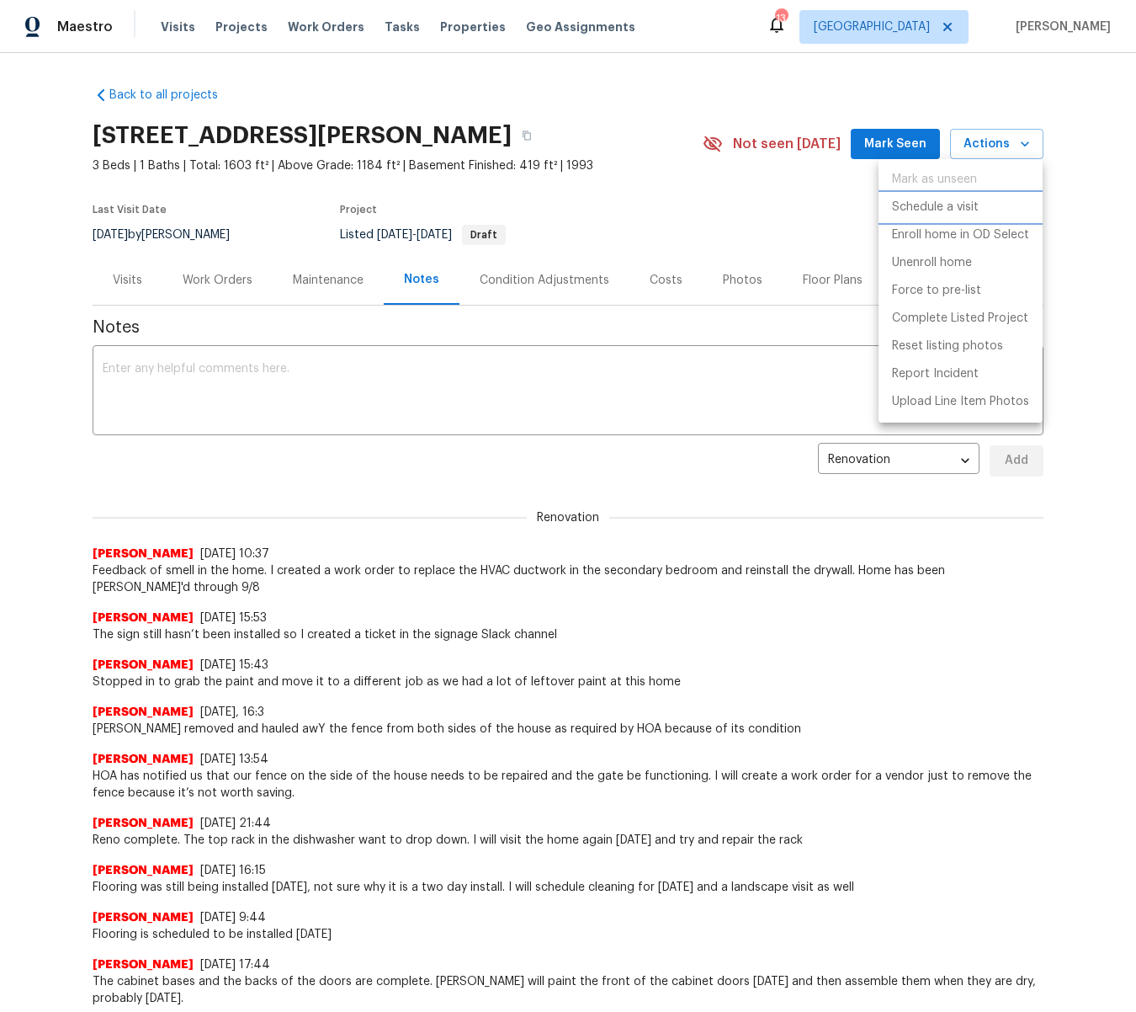
click at [959, 202] on p "Schedule a visit" at bounding box center [935, 208] width 87 height 18
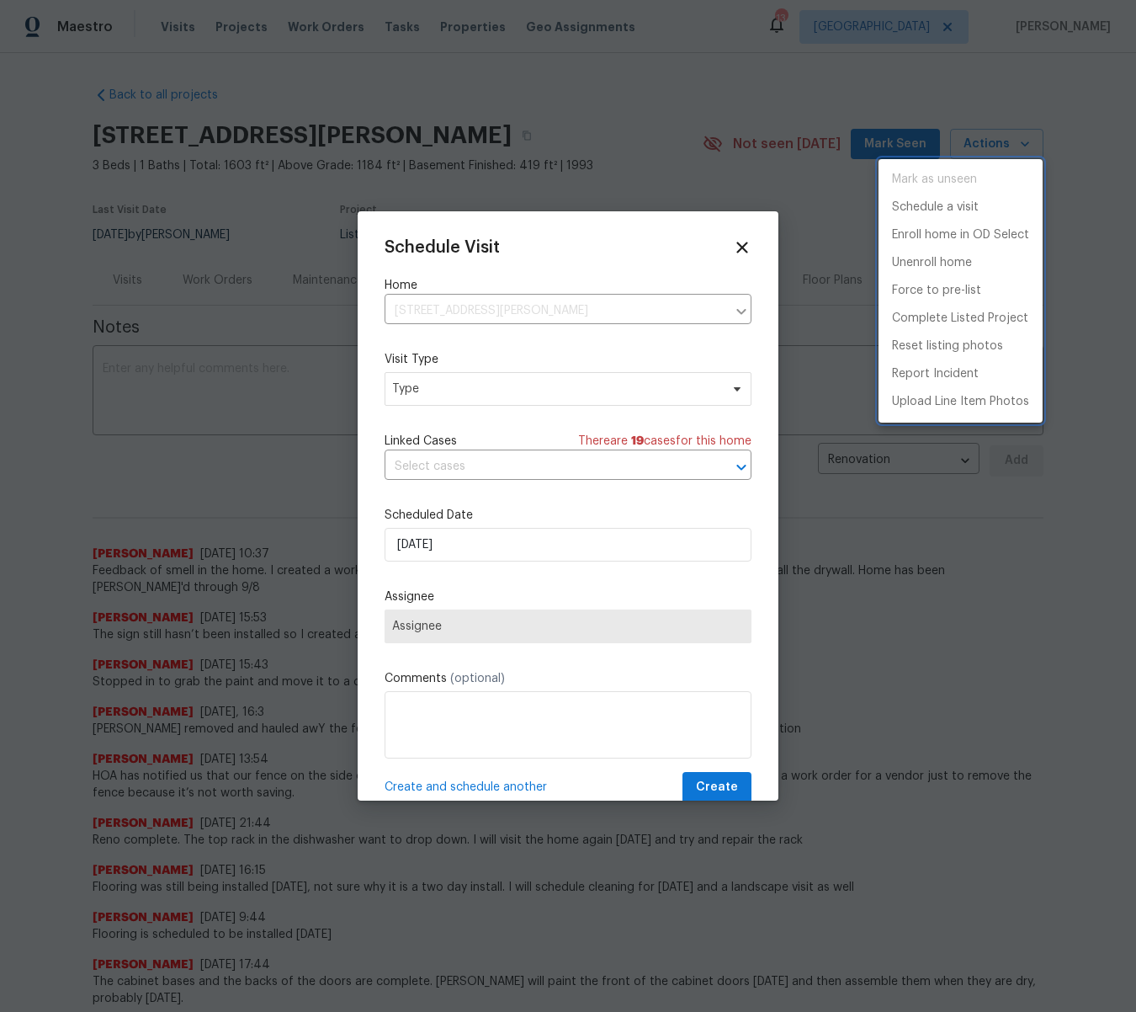
click at [475, 386] on div at bounding box center [568, 506] width 1136 height 1012
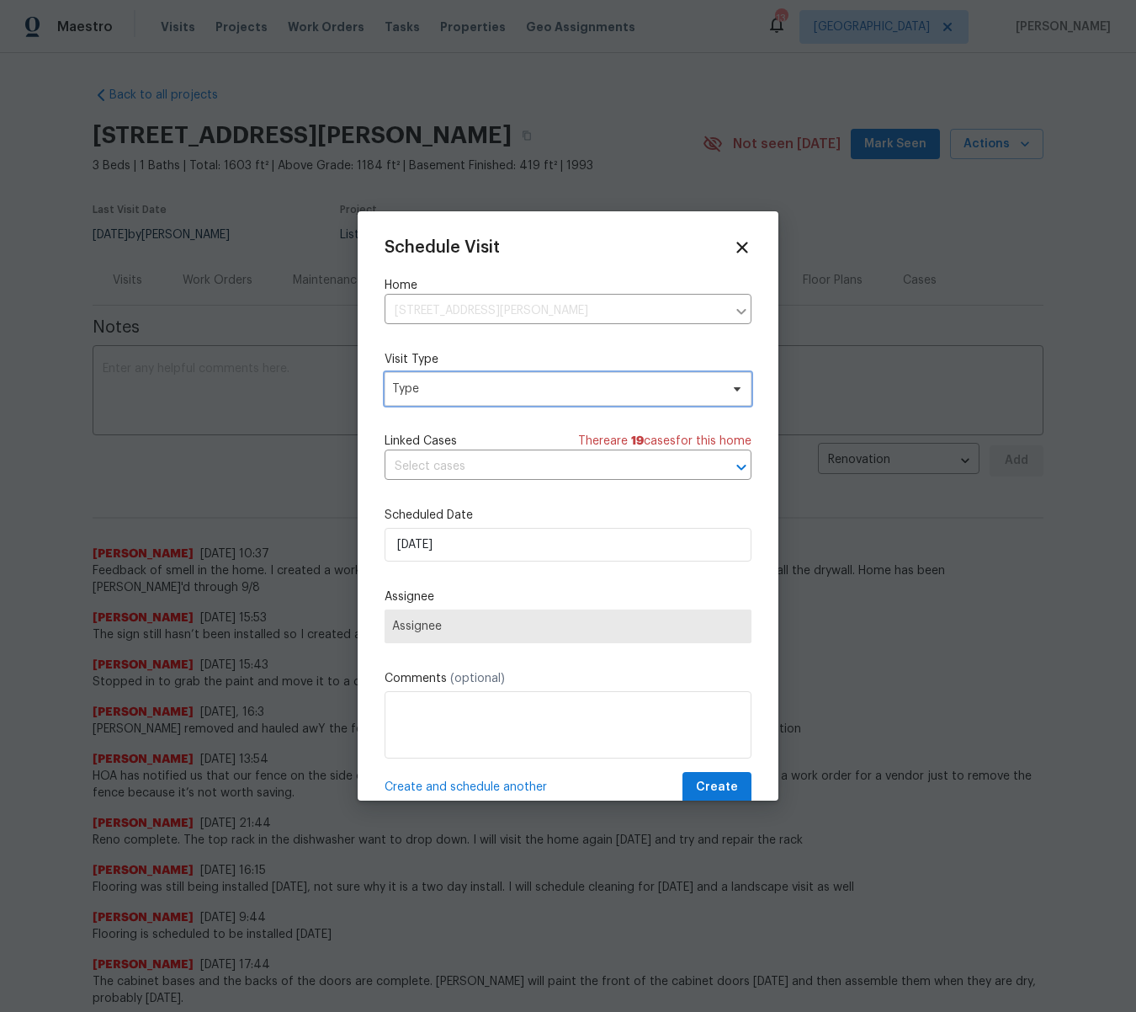
click at [413, 388] on span "Type" at bounding box center [555, 388] width 327 height 17
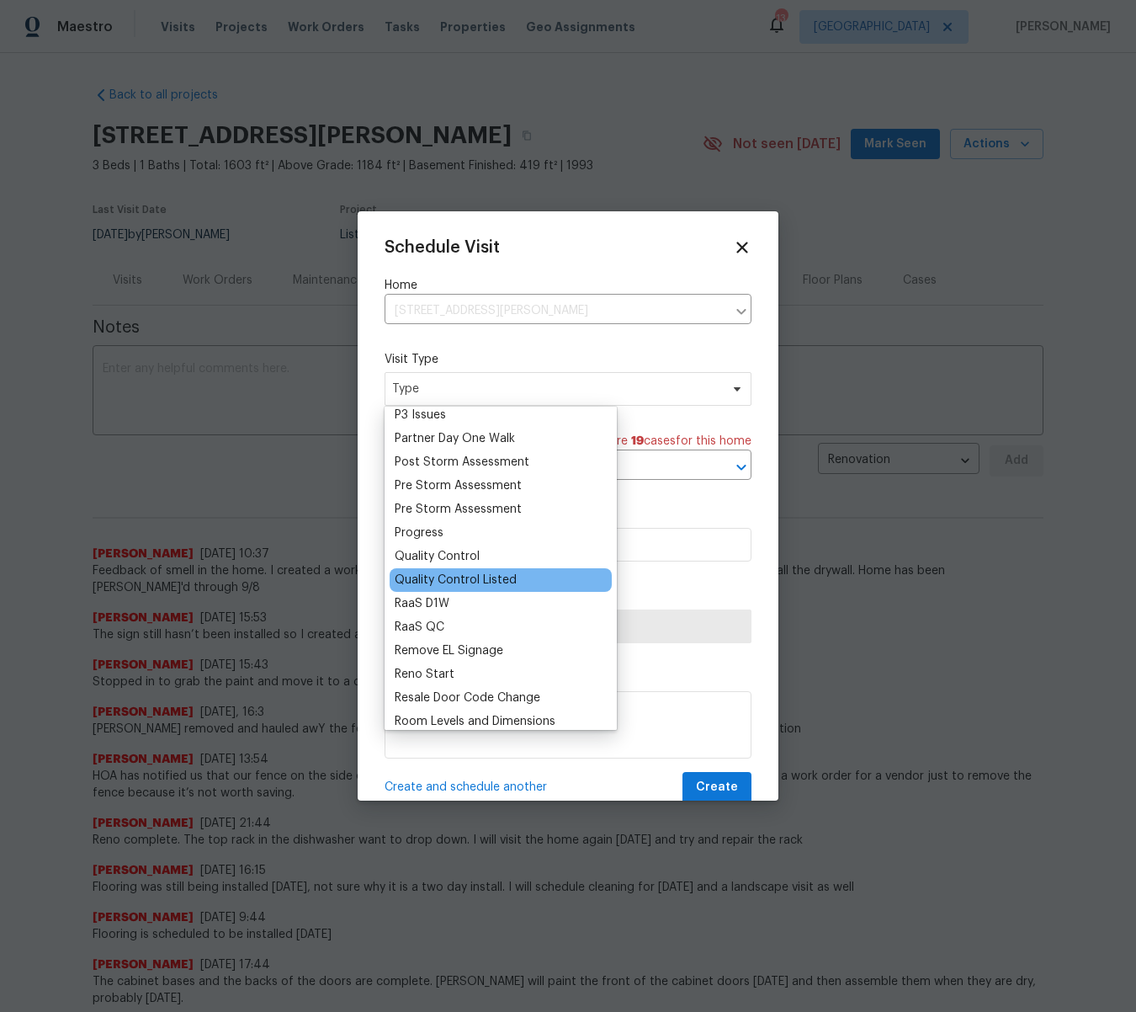
scroll to position [1034, 0]
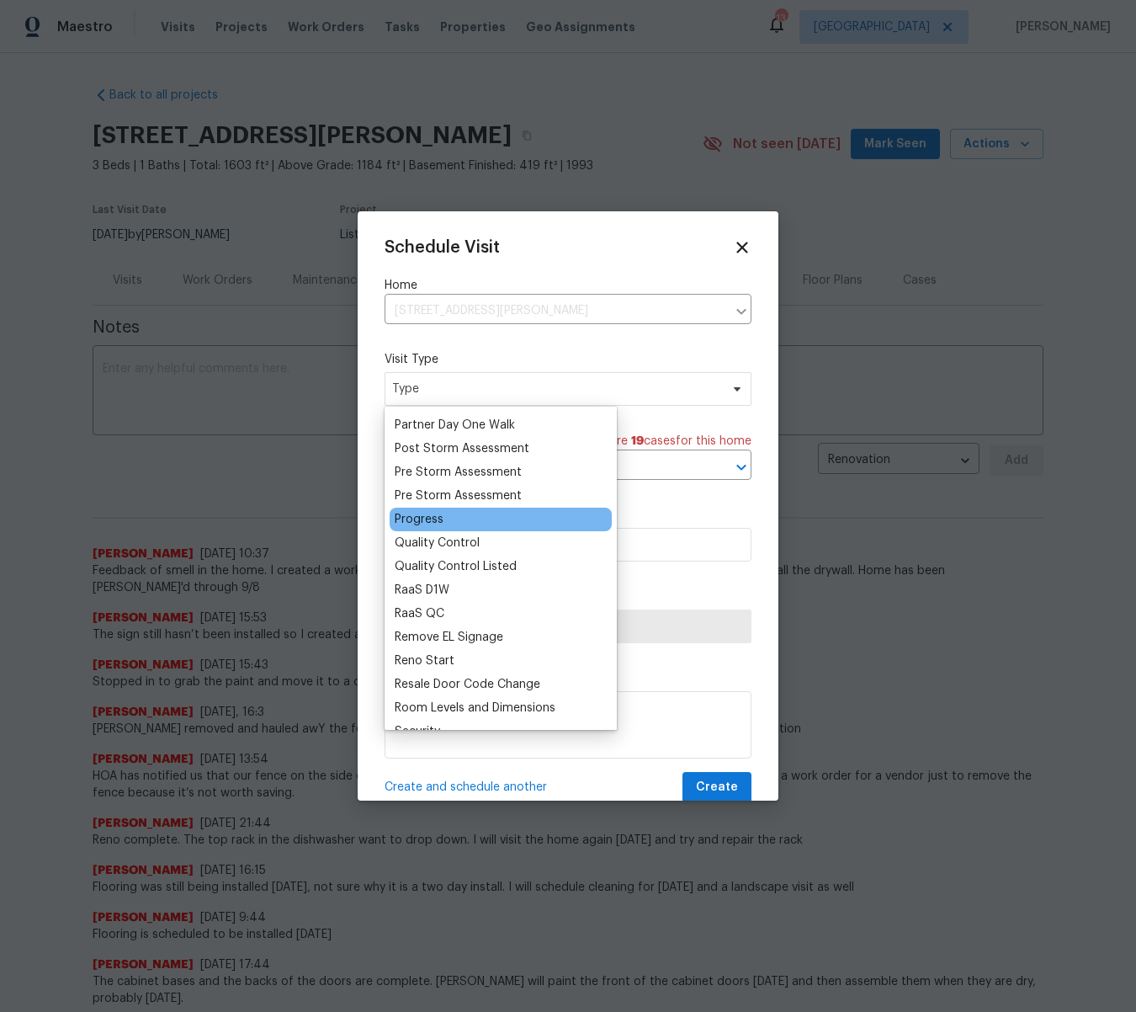
click at [432, 519] on div "Progress" at bounding box center [419, 519] width 49 height 17
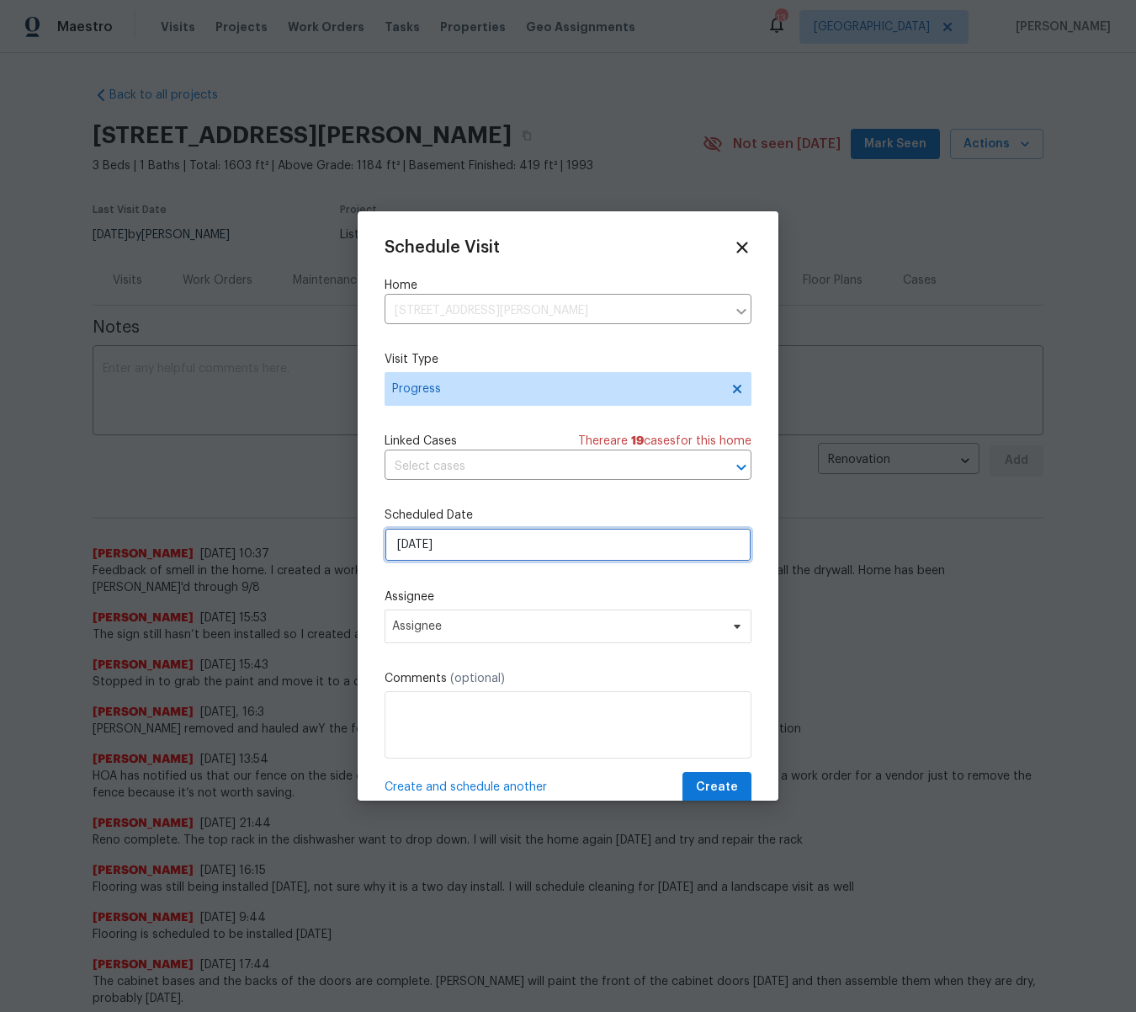
click at [460, 553] on input "[DATE]" at bounding box center [568, 545] width 367 height 34
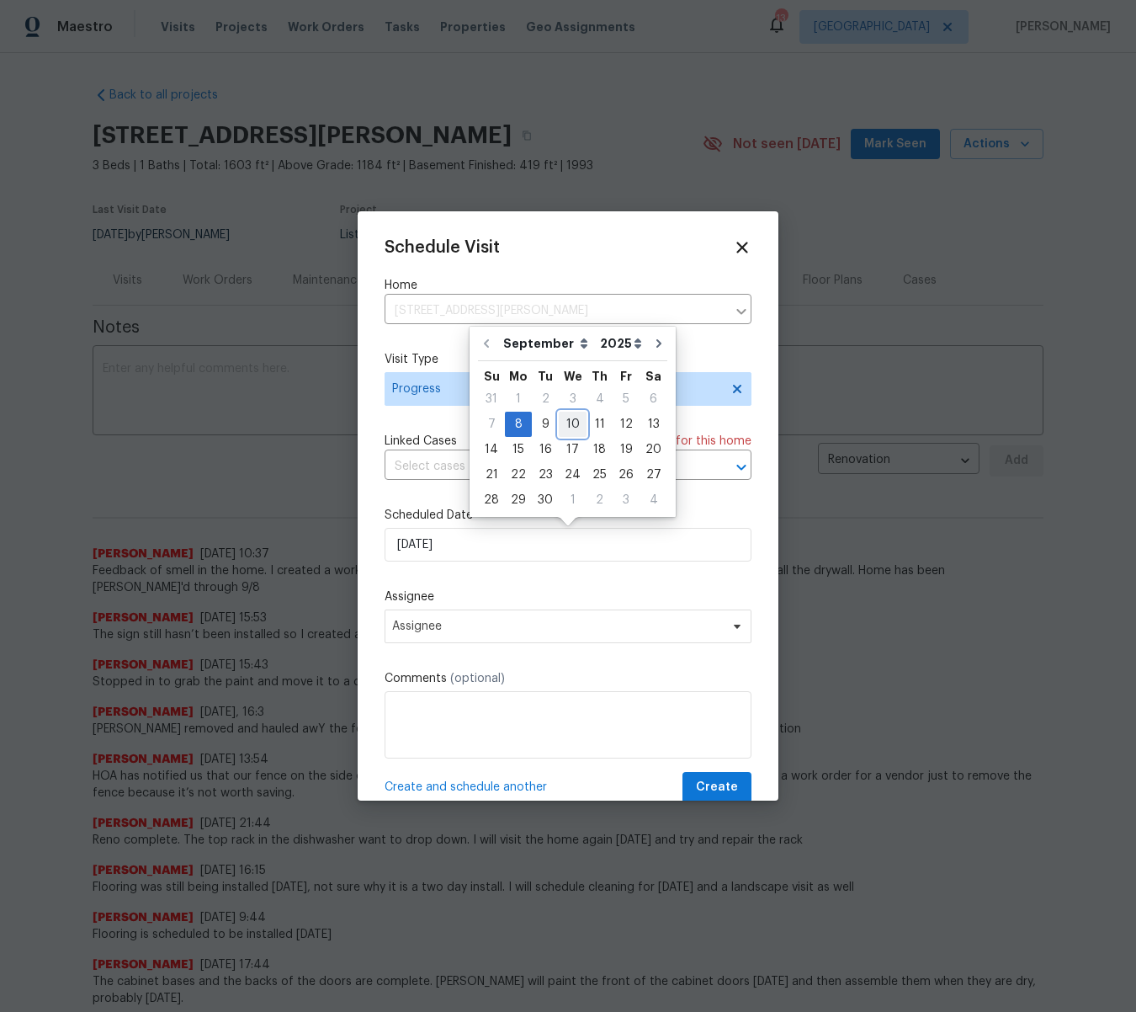
click at [569, 423] on div "10" at bounding box center [573, 424] width 28 height 24
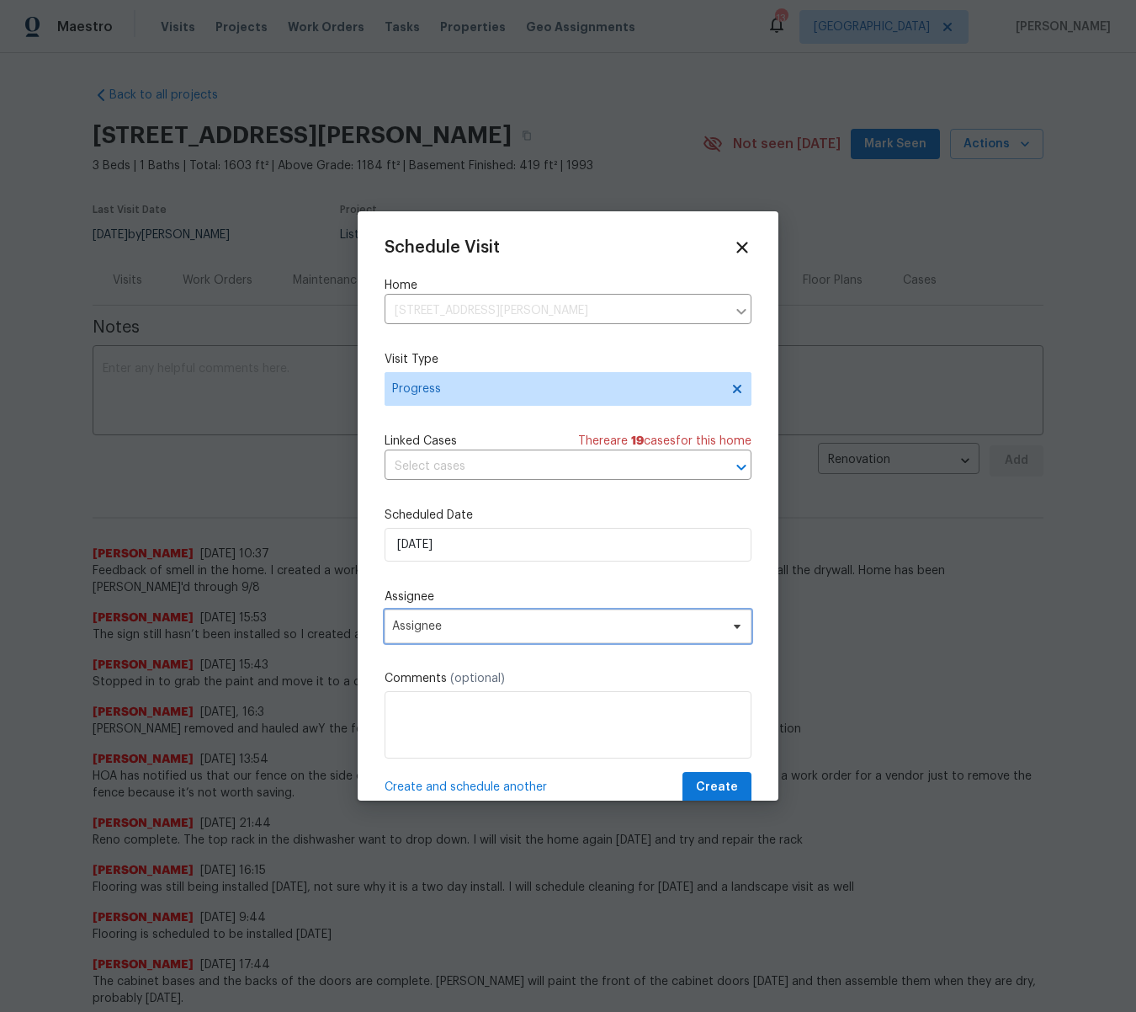
click at [446, 631] on span "Assignee" at bounding box center [557, 625] width 330 height 13
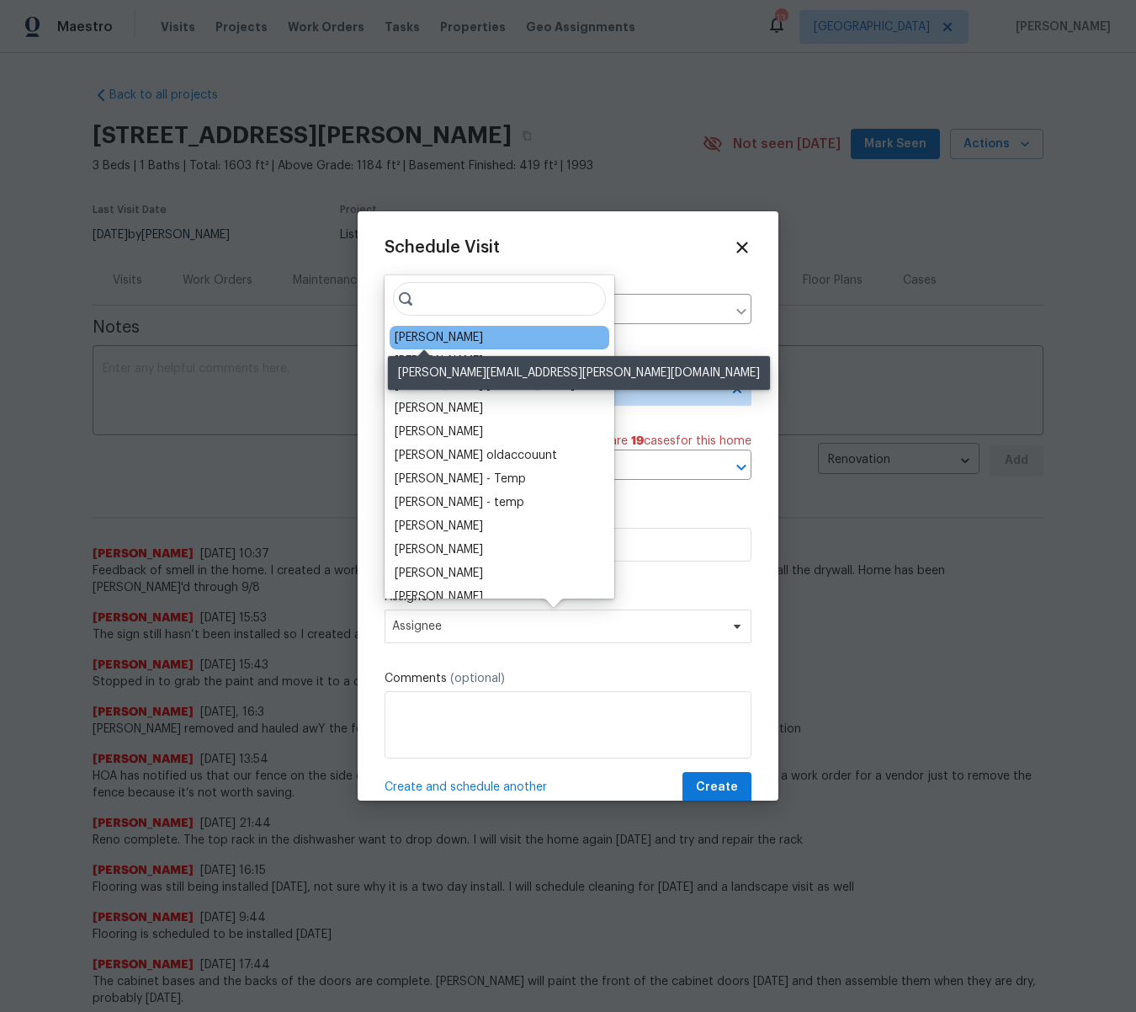
click at [445, 341] on div "[PERSON_NAME]" at bounding box center [439, 337] width 88 height 17
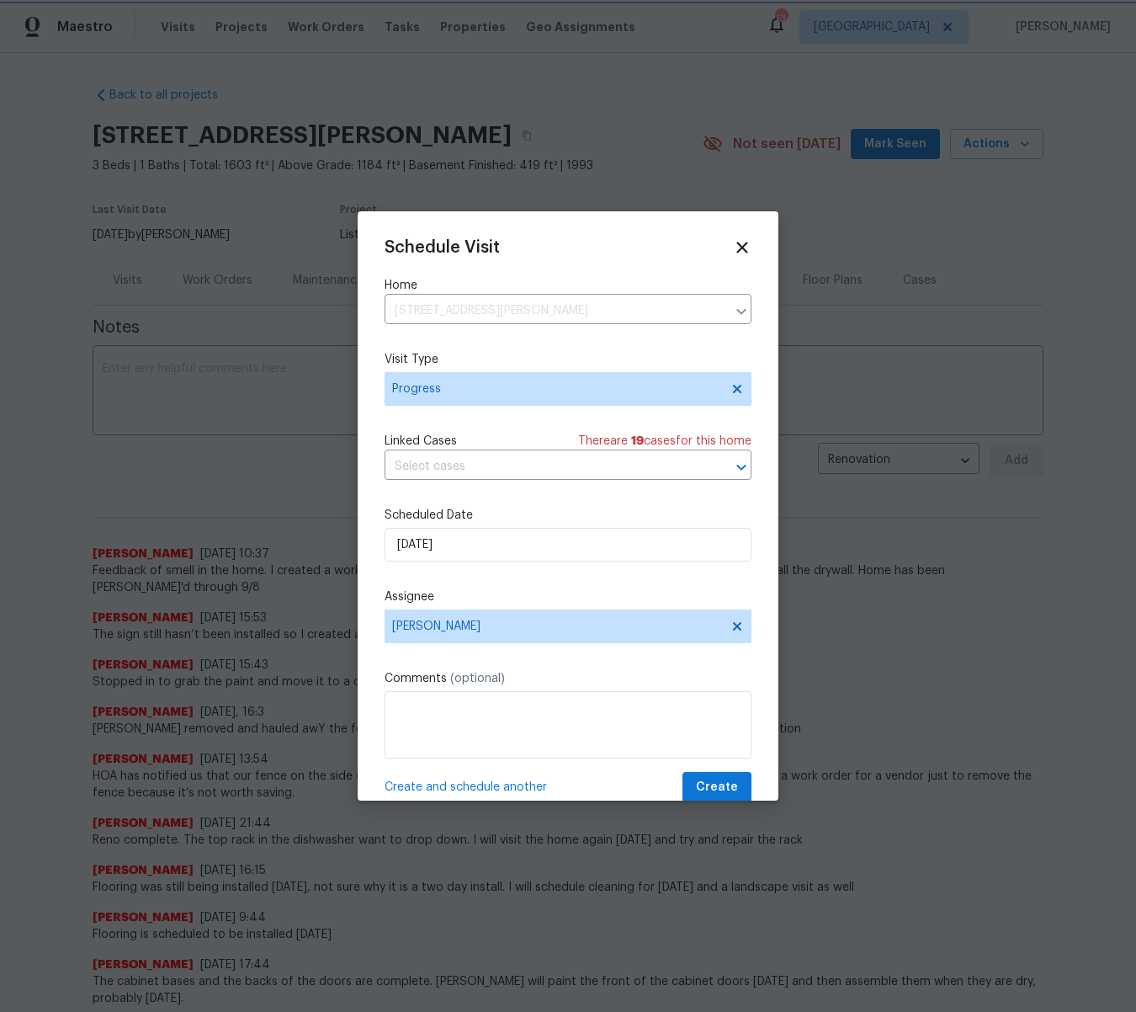
scroll to position [3, 0]
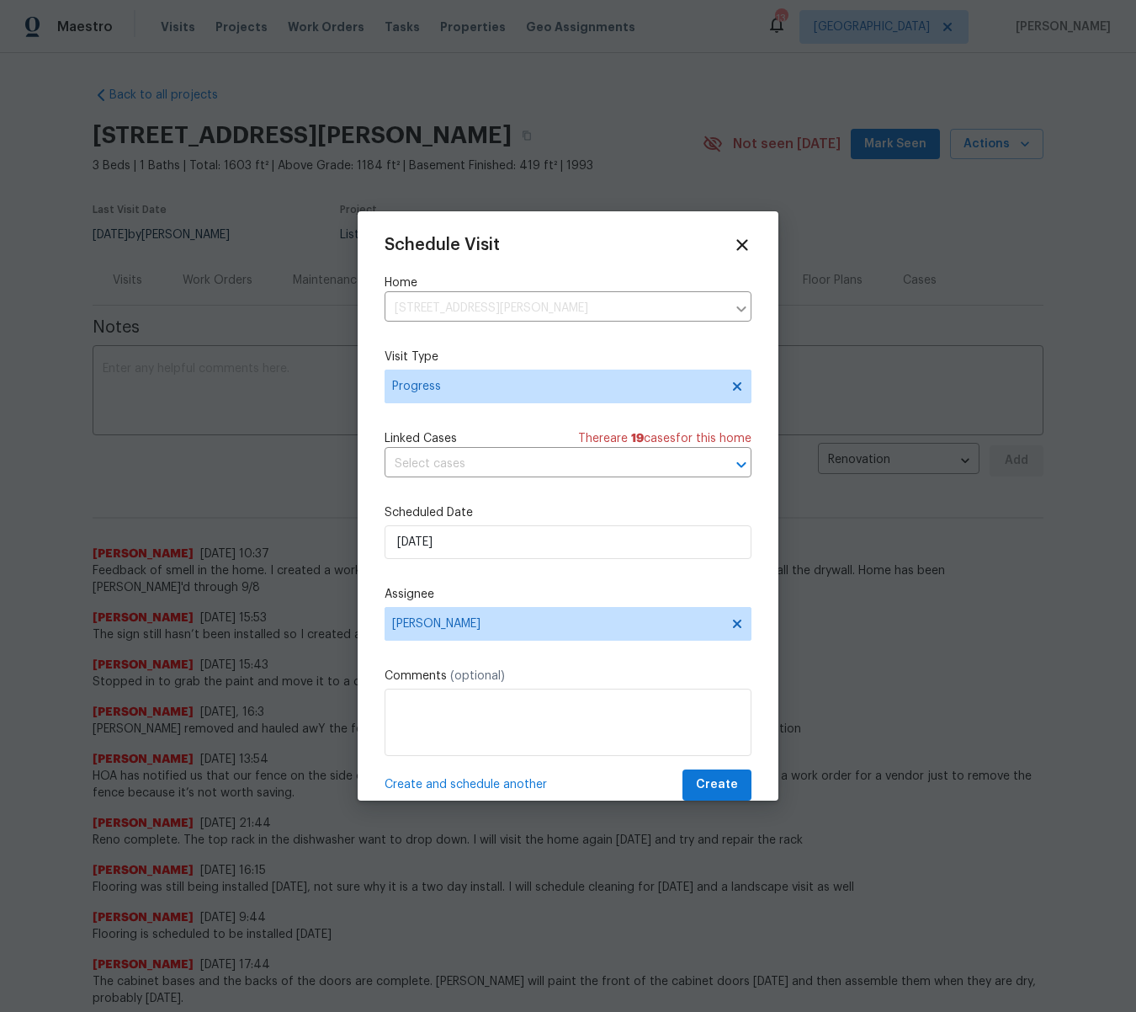
click at [492, 783] on span "Create and schedule another" at bounding box center [466, 784] width 162 height 17
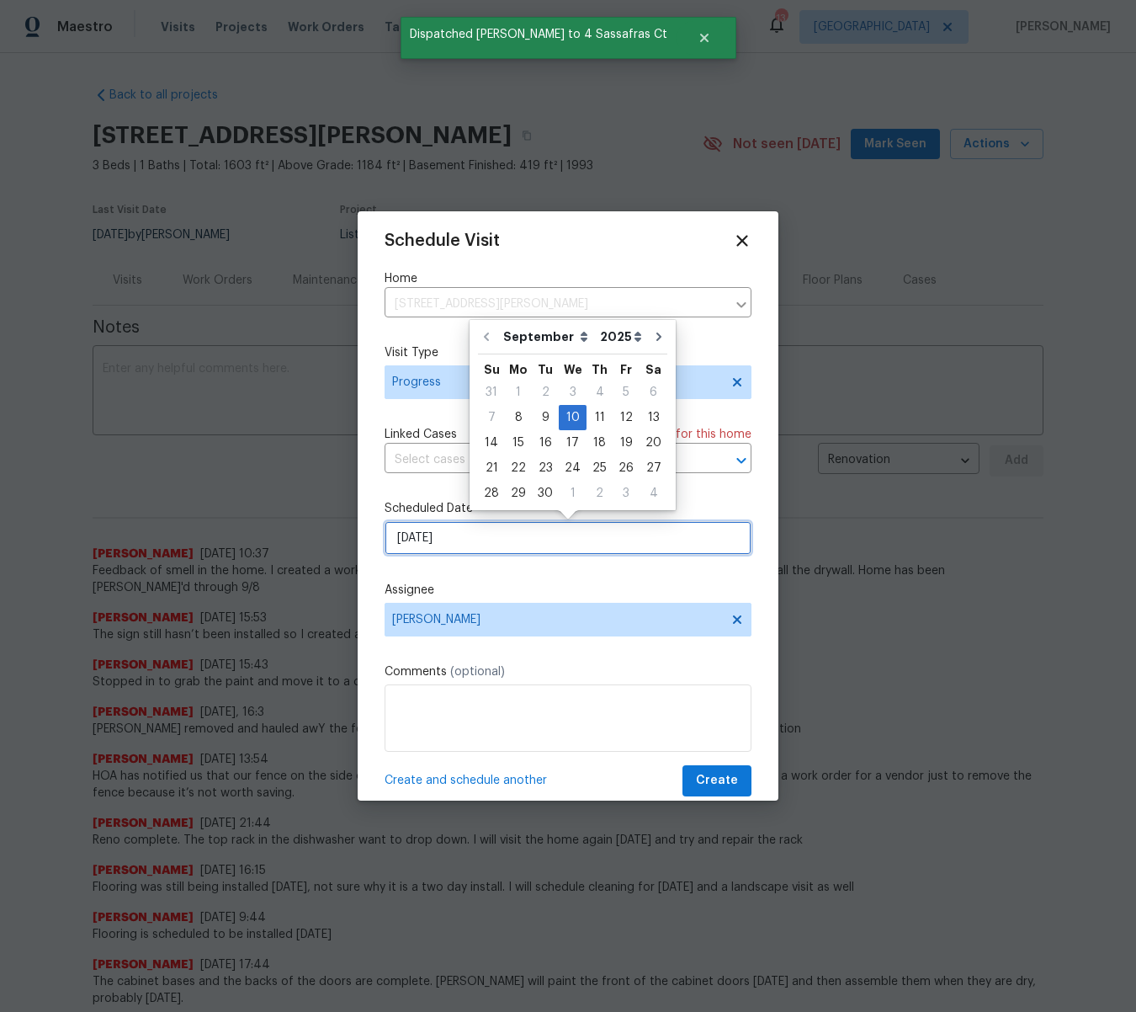
click at [456, 545] on input "[DATE]" at bounding box center [568, 538] width 367 height 34
click at [519, 412] on div "8" at bounding box center [518, 417] width 27 height 24
type input "[DATE]"
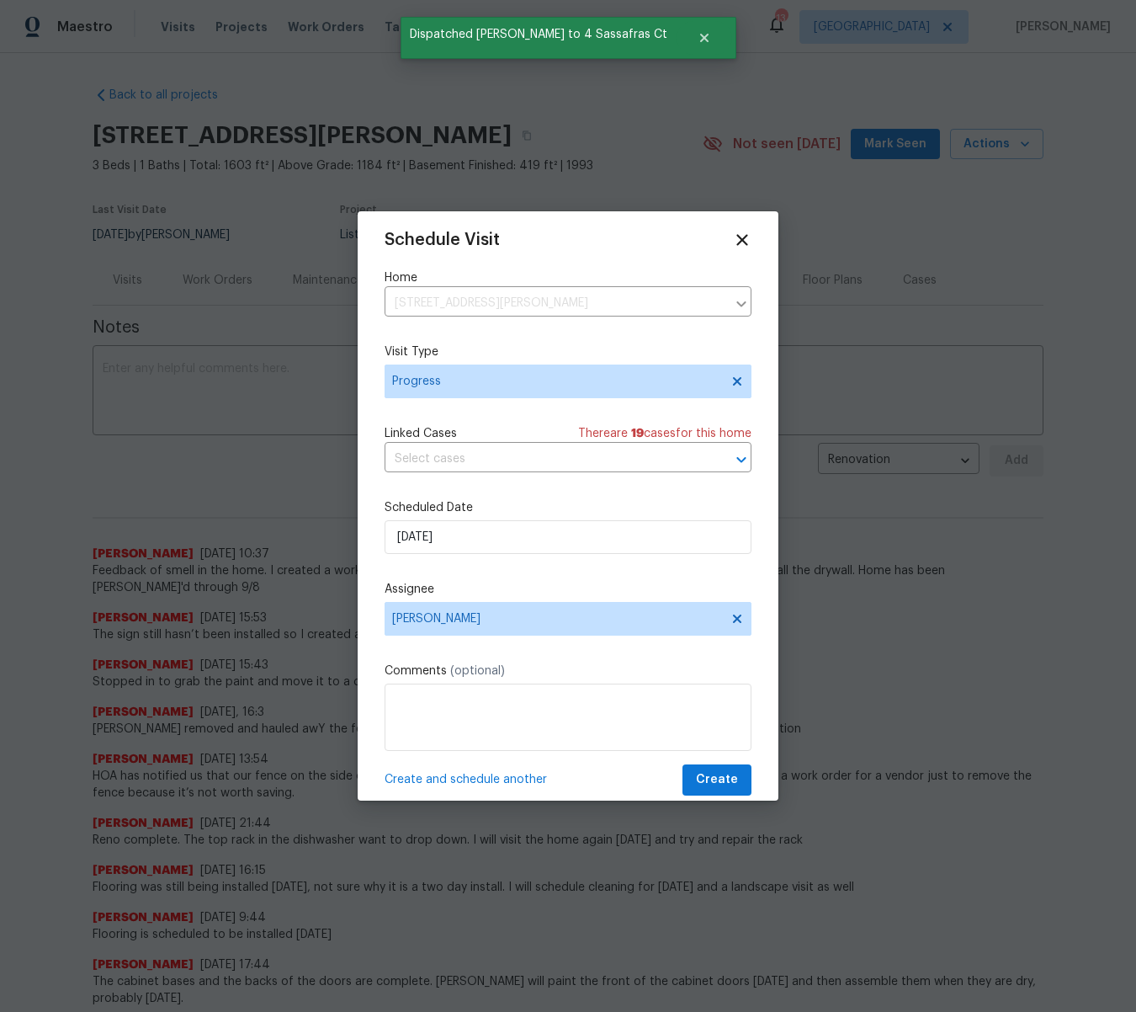
scroll to position [9, 0]
click at [717, 773] on span "Create" at bounding box center [717, 778] width 42 height 21
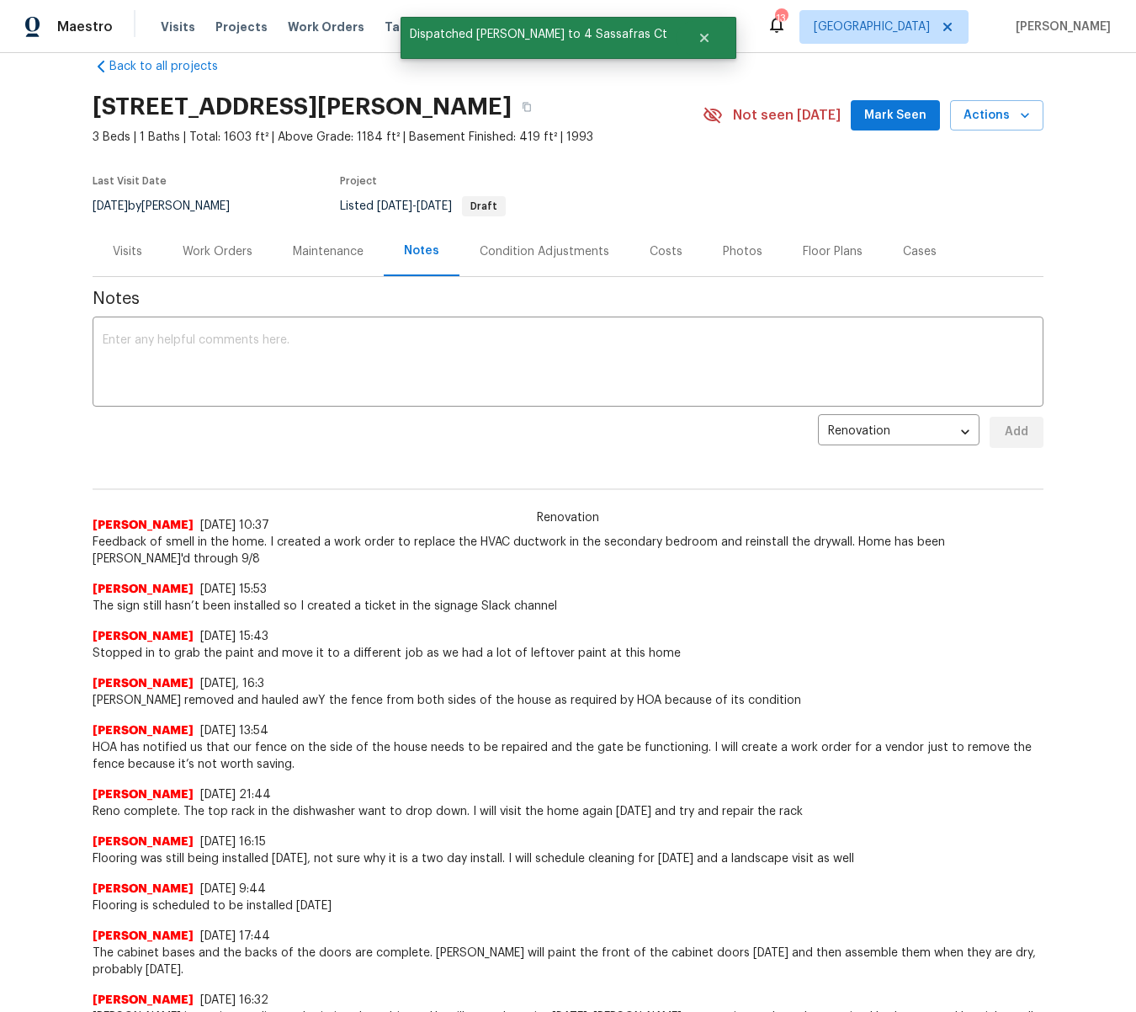
scroll to position [32, 0]
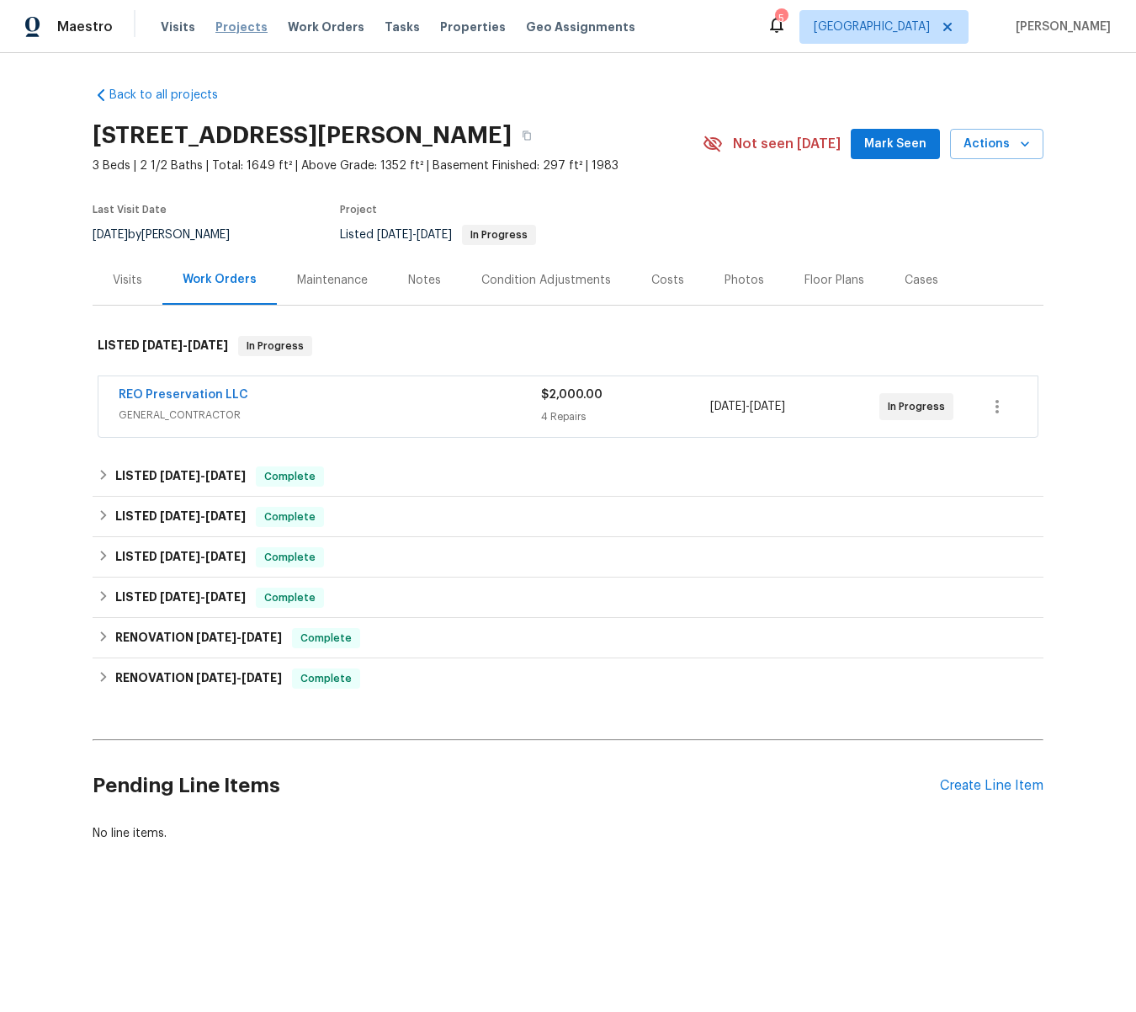
click at [243, 26] on span "Projects" at bounding box center [241, 27] width 52 height 17
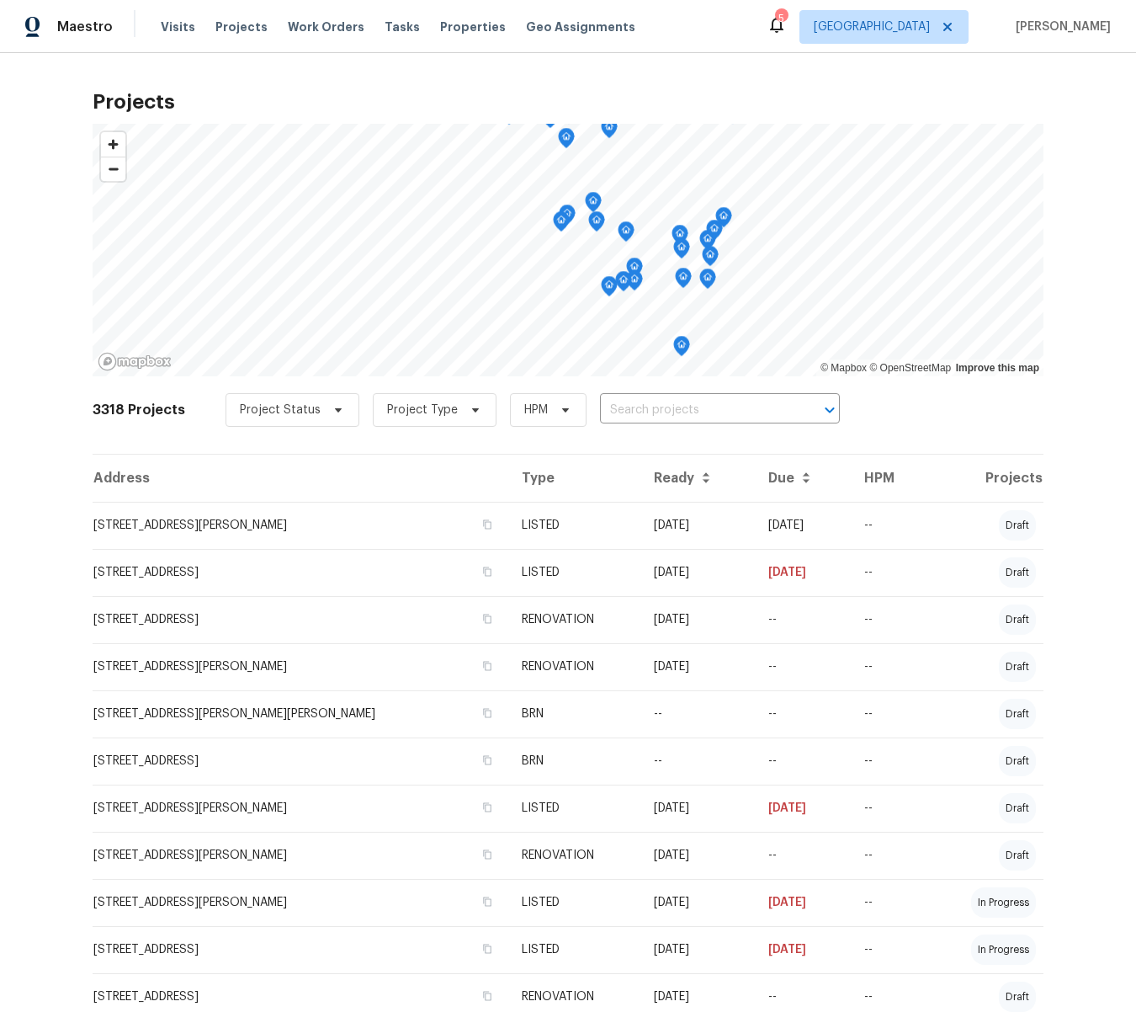
click at [707, 409] on input "text" at bounding box center [696, 410] width 193 height 26
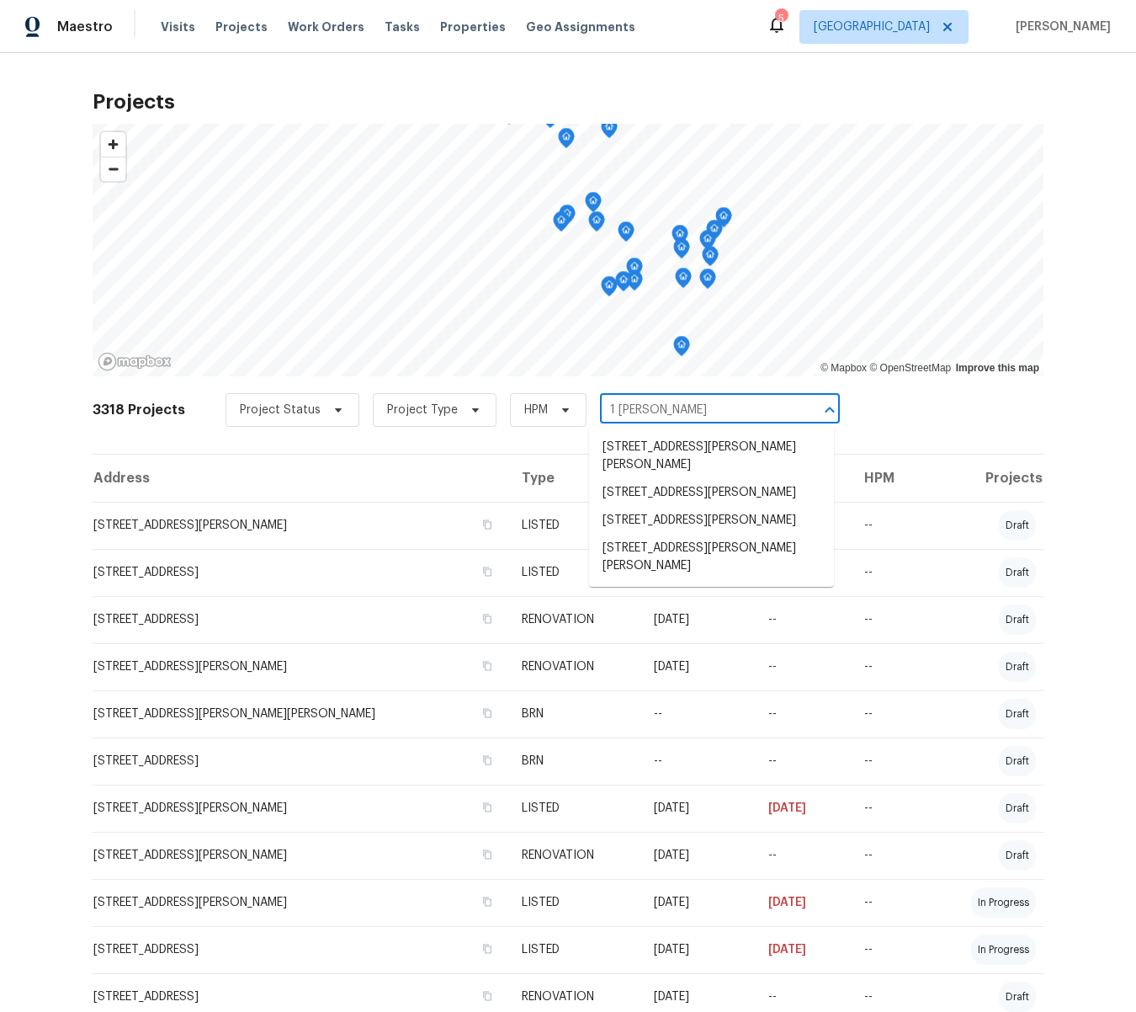
type input "1 marian"
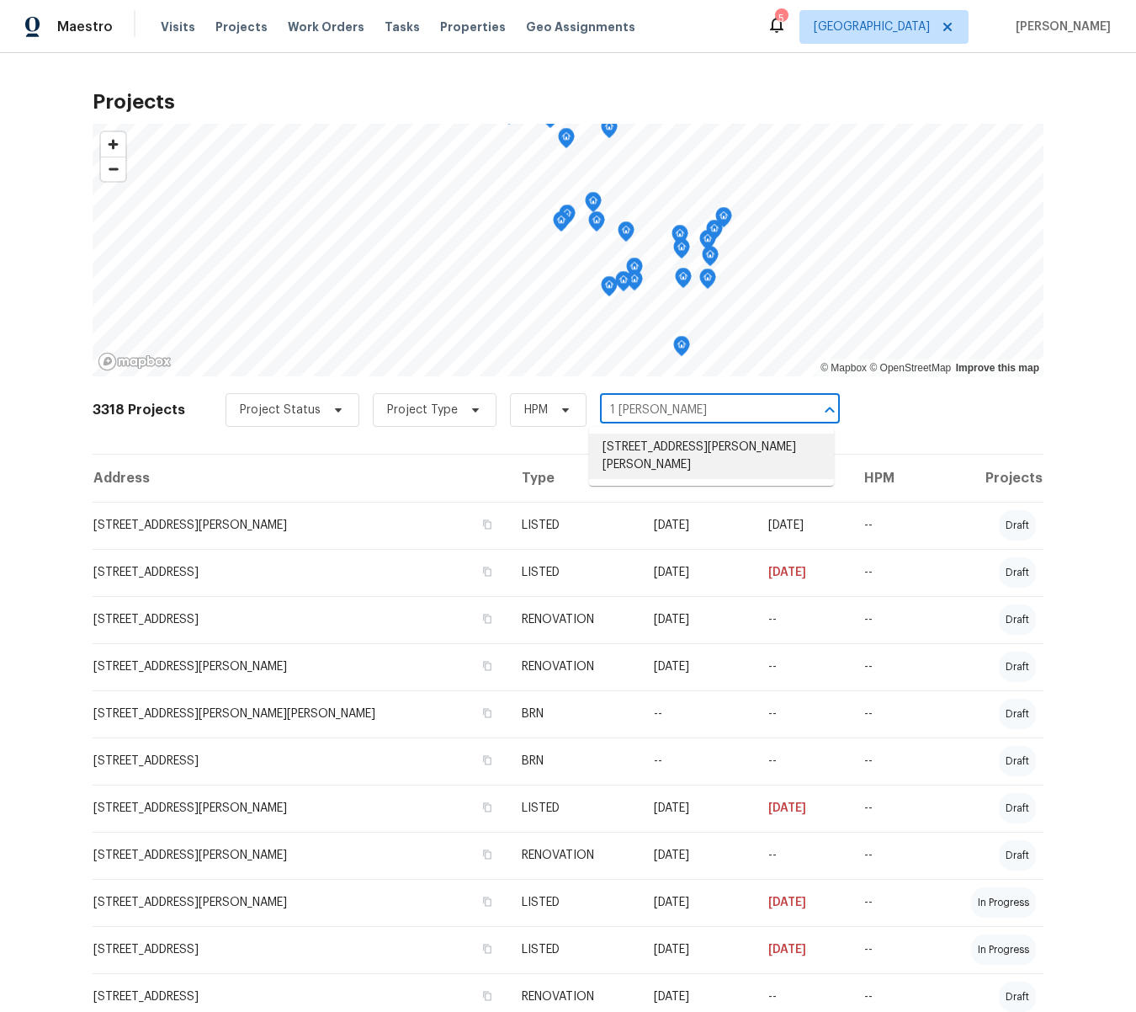
click at [673, 447] on li "1 Marianne Dr, Saint Peters, MO 63376" at bounding box center [711, 455] width 245 height 45
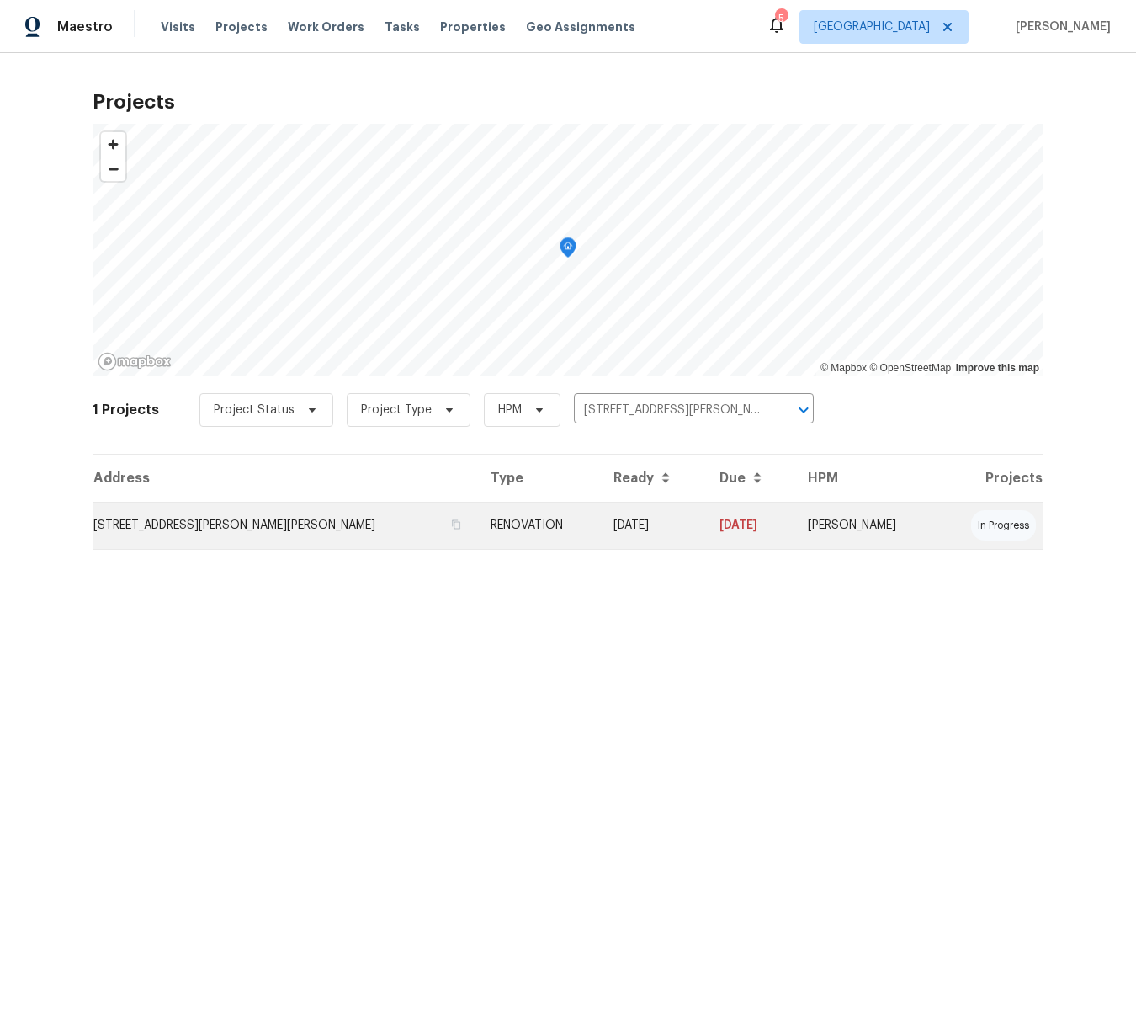
click at [268, 519] on td "1 Marianne Dr, Saint Peters, MO 63376" at bounding box center [285, 525] width 385 height 47
